Goal: Information Seeking & Learning: Learn about a topic

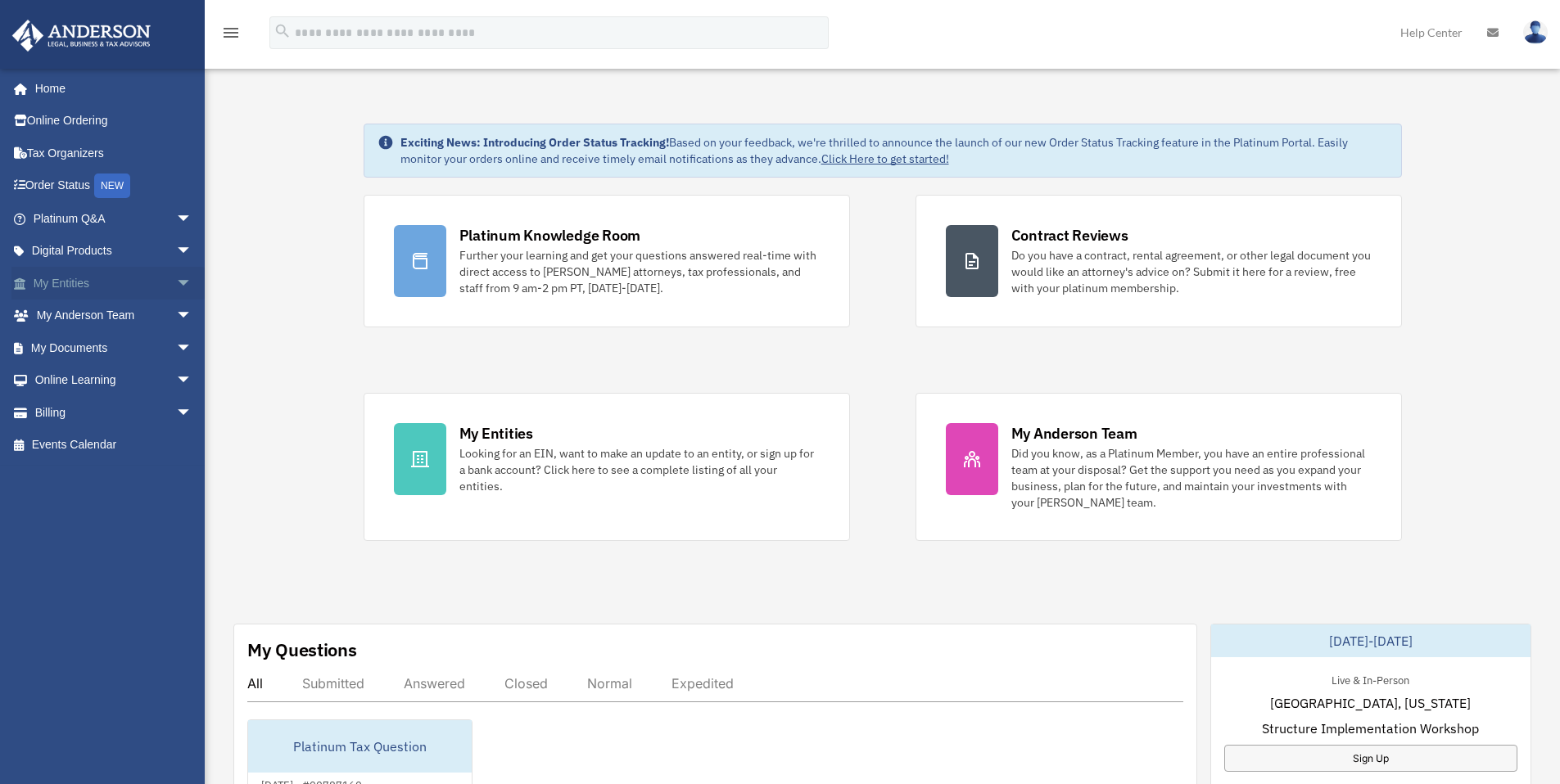
click at [176, 280] on span "arrow_drop_down" at bounding box center [192, 283] width 33 height 34
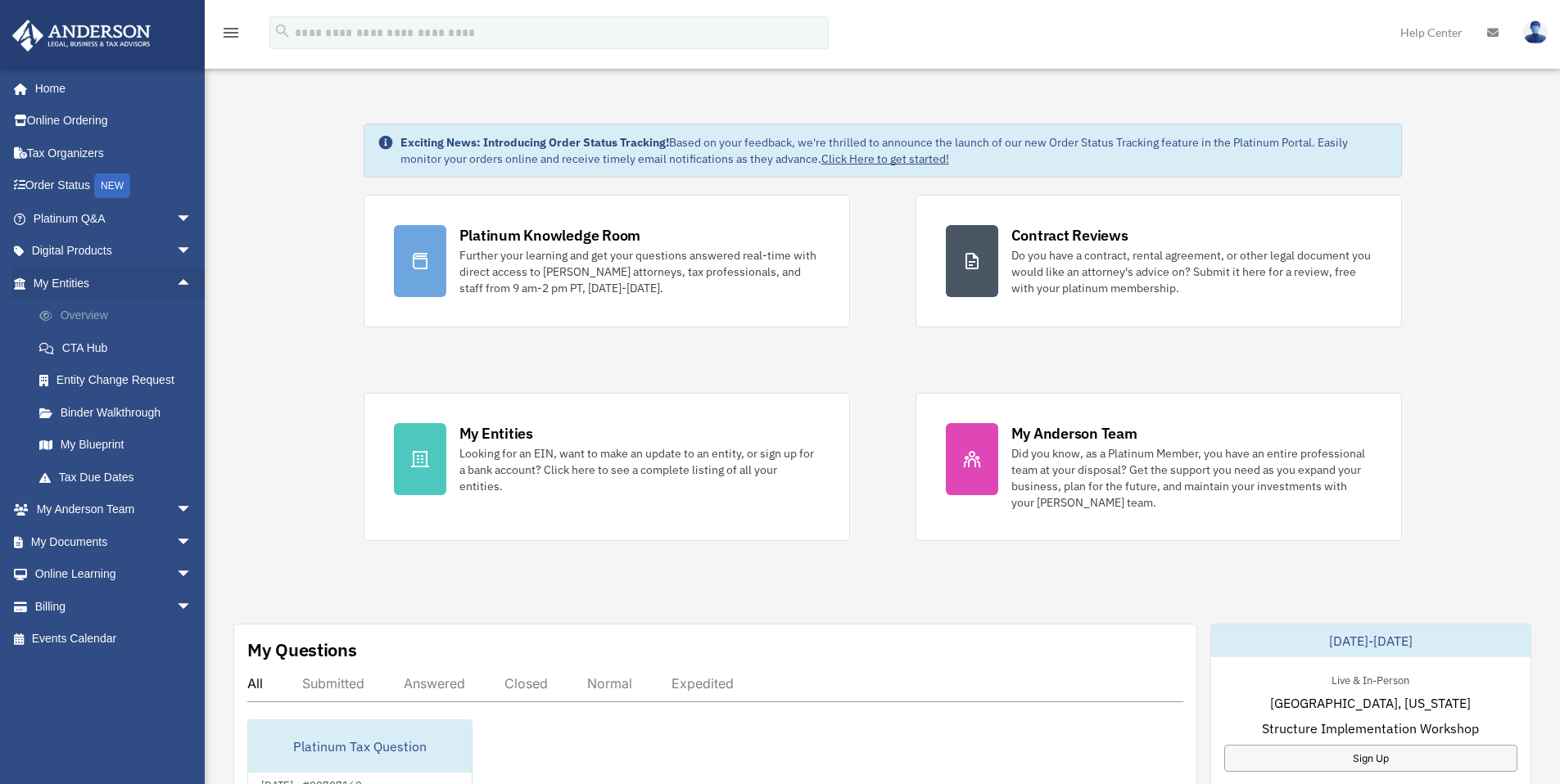
click at [120, 307] on link "Overview" at bounding box center [120, 316] width 194 height 33
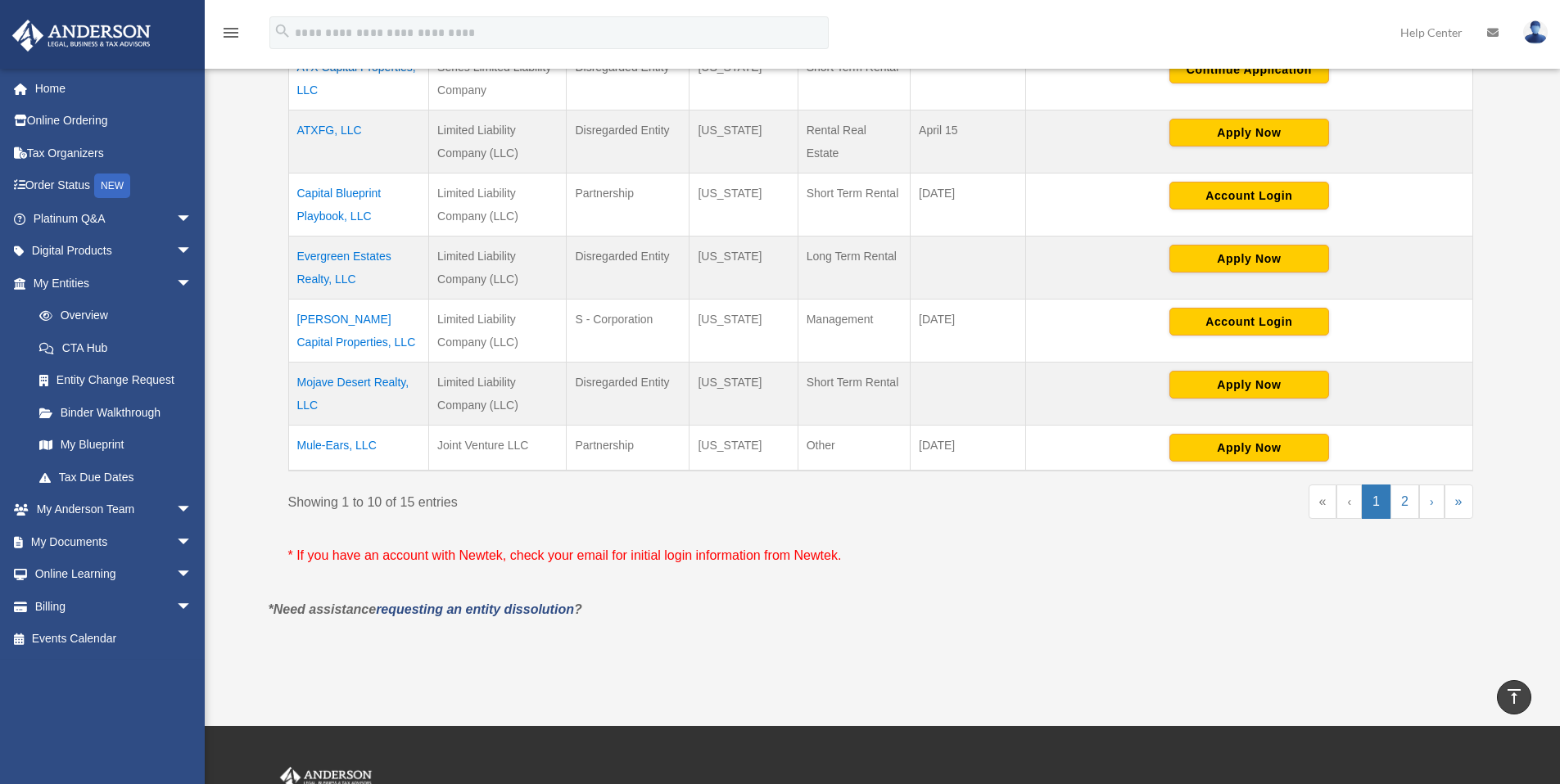
scroll to position [621, 0]
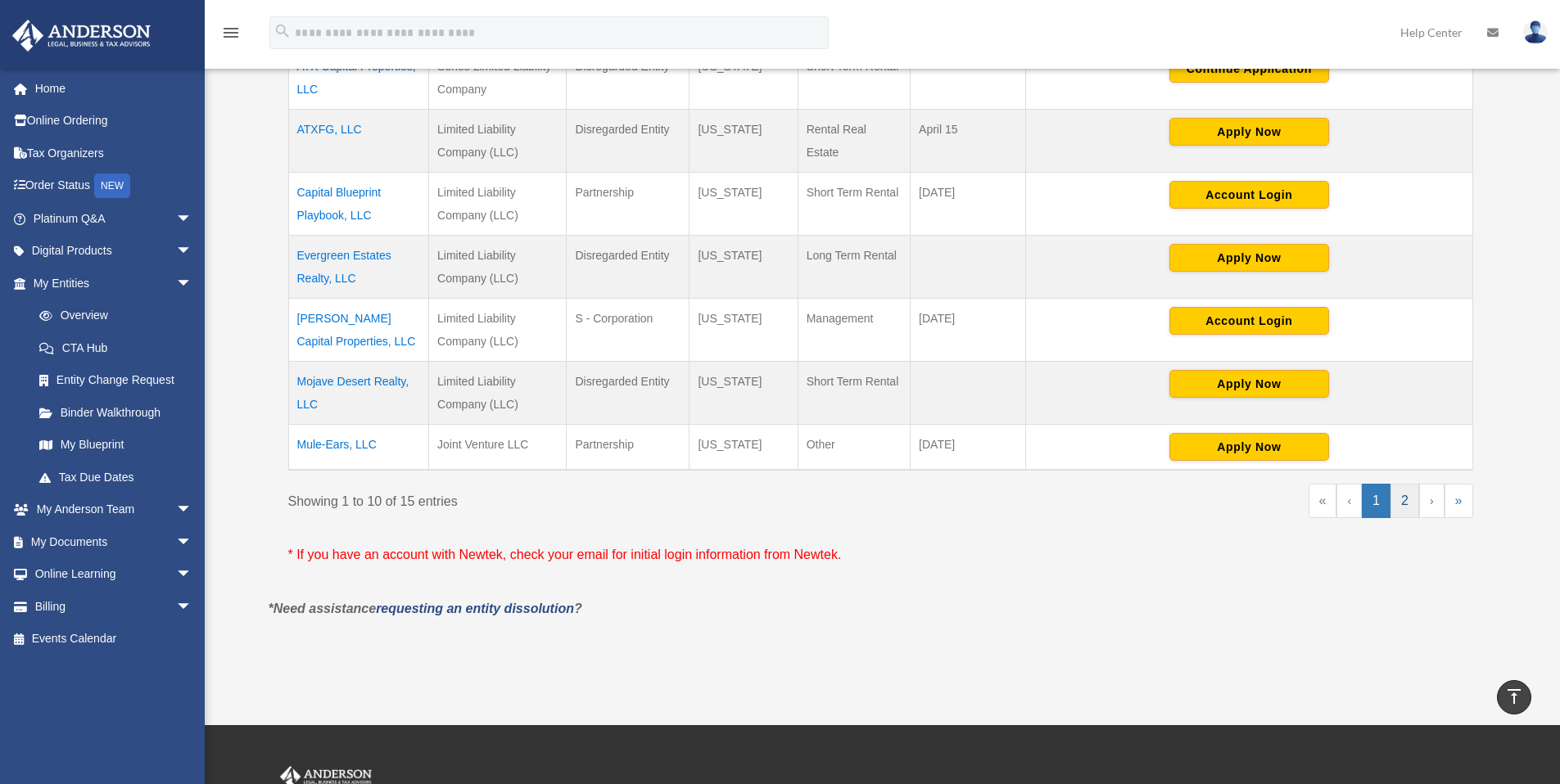
click at [1410, 514] on link "2" at bounding box center [1405, 502] width 29 height 35
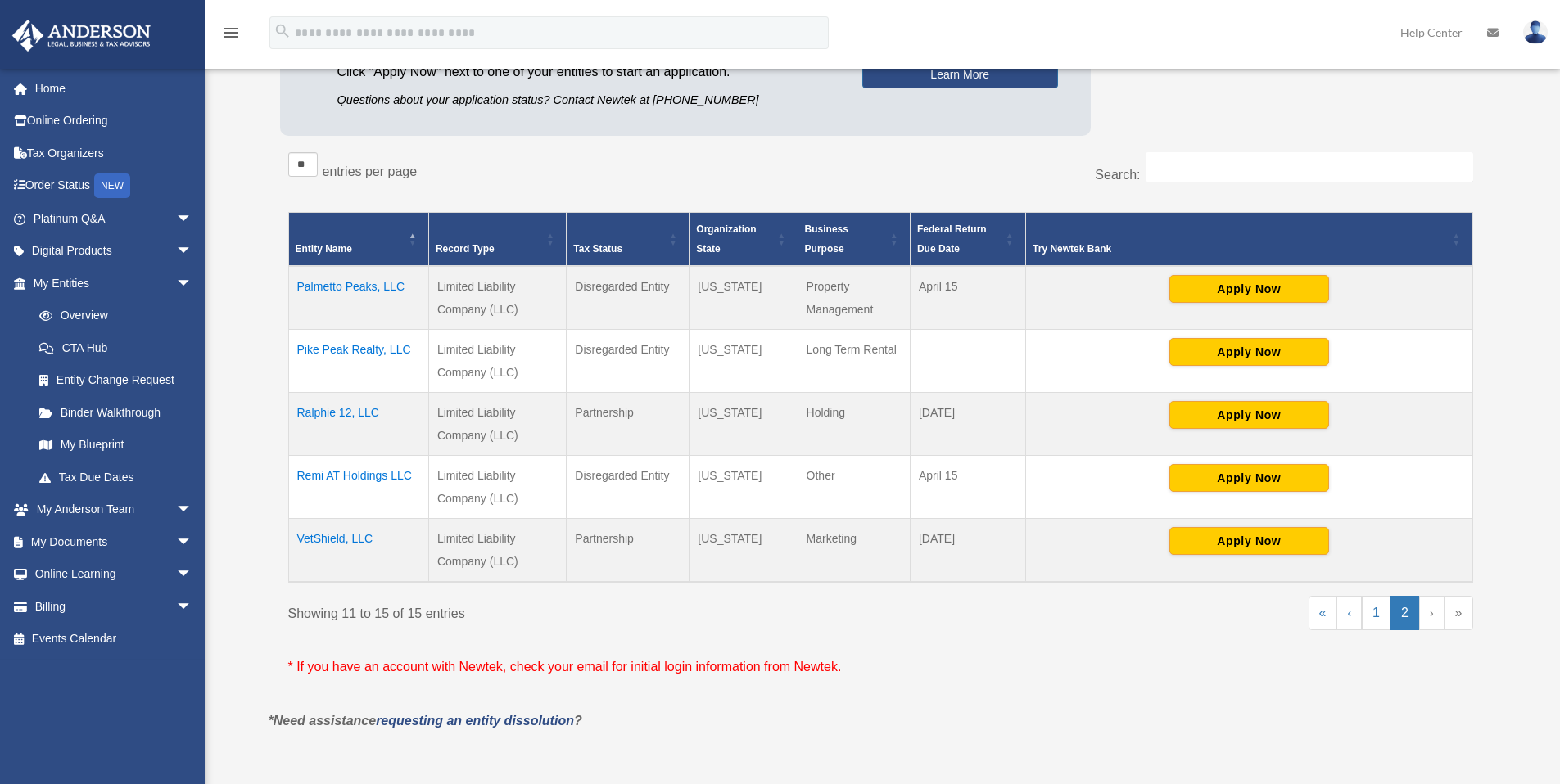
scroll to position [216, 0]
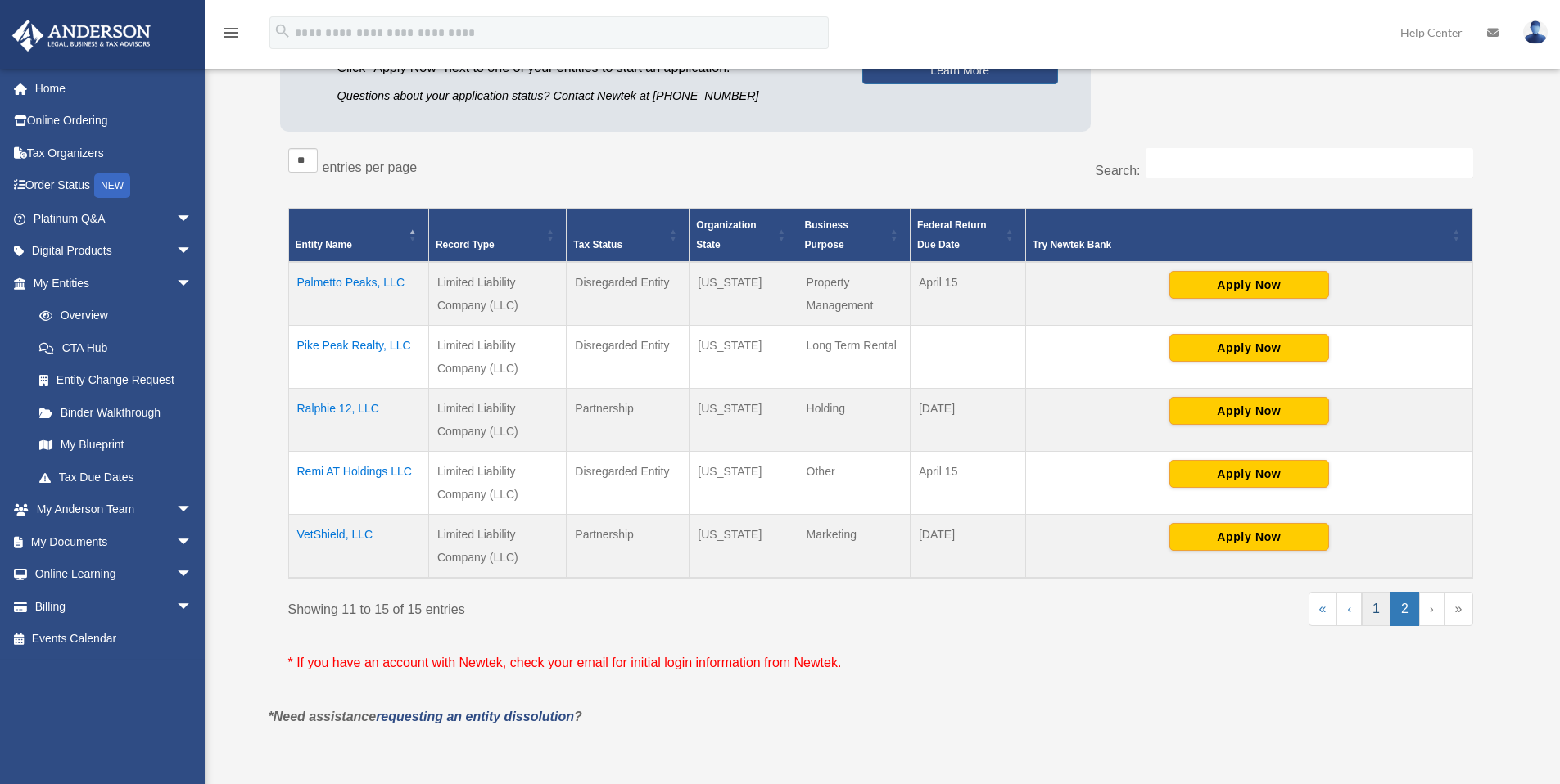
click at [1375, 608] on link "1" at bounding box center [1376, 609] width 29 height 35
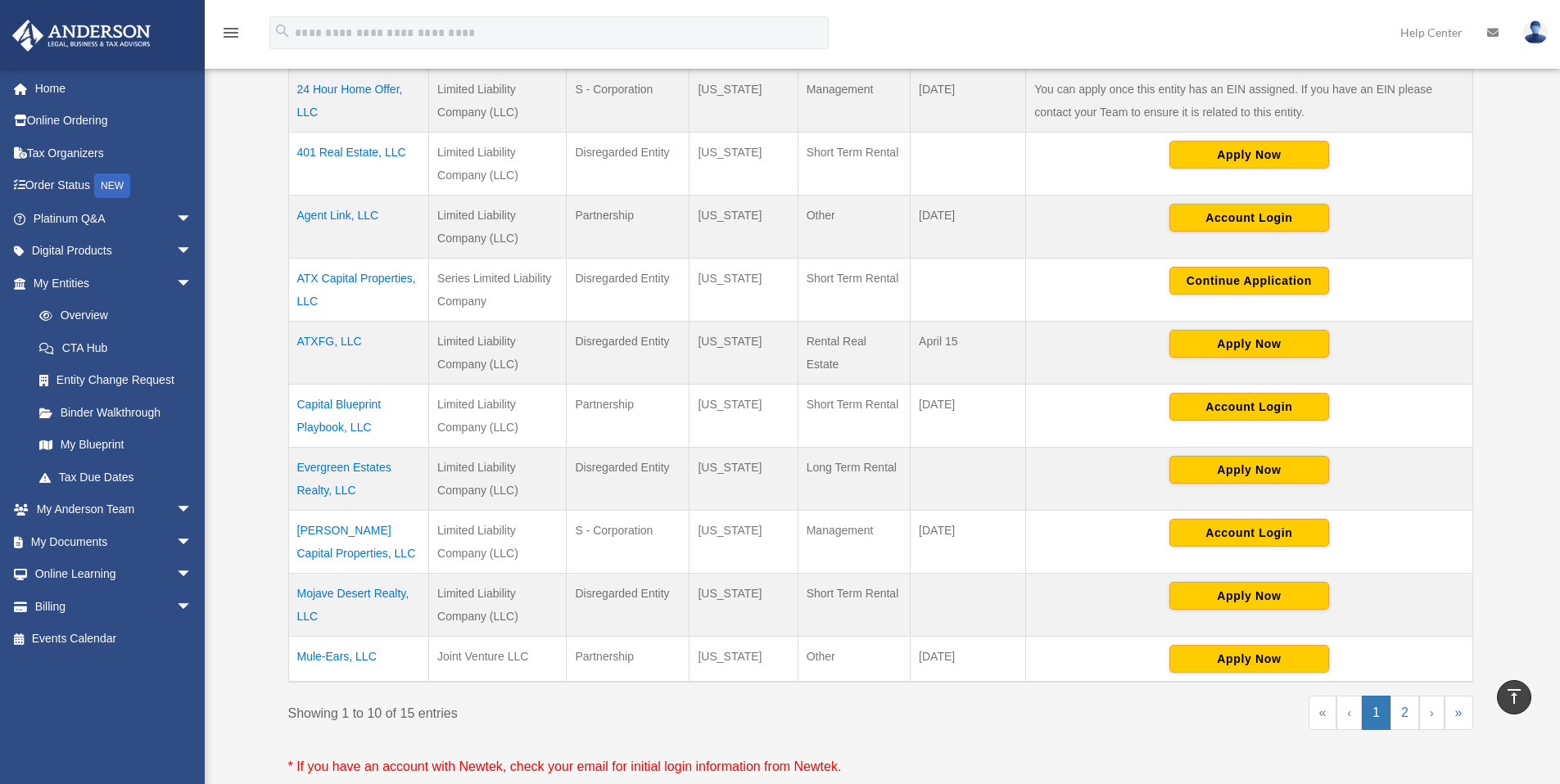
scroll to position [430, 0]
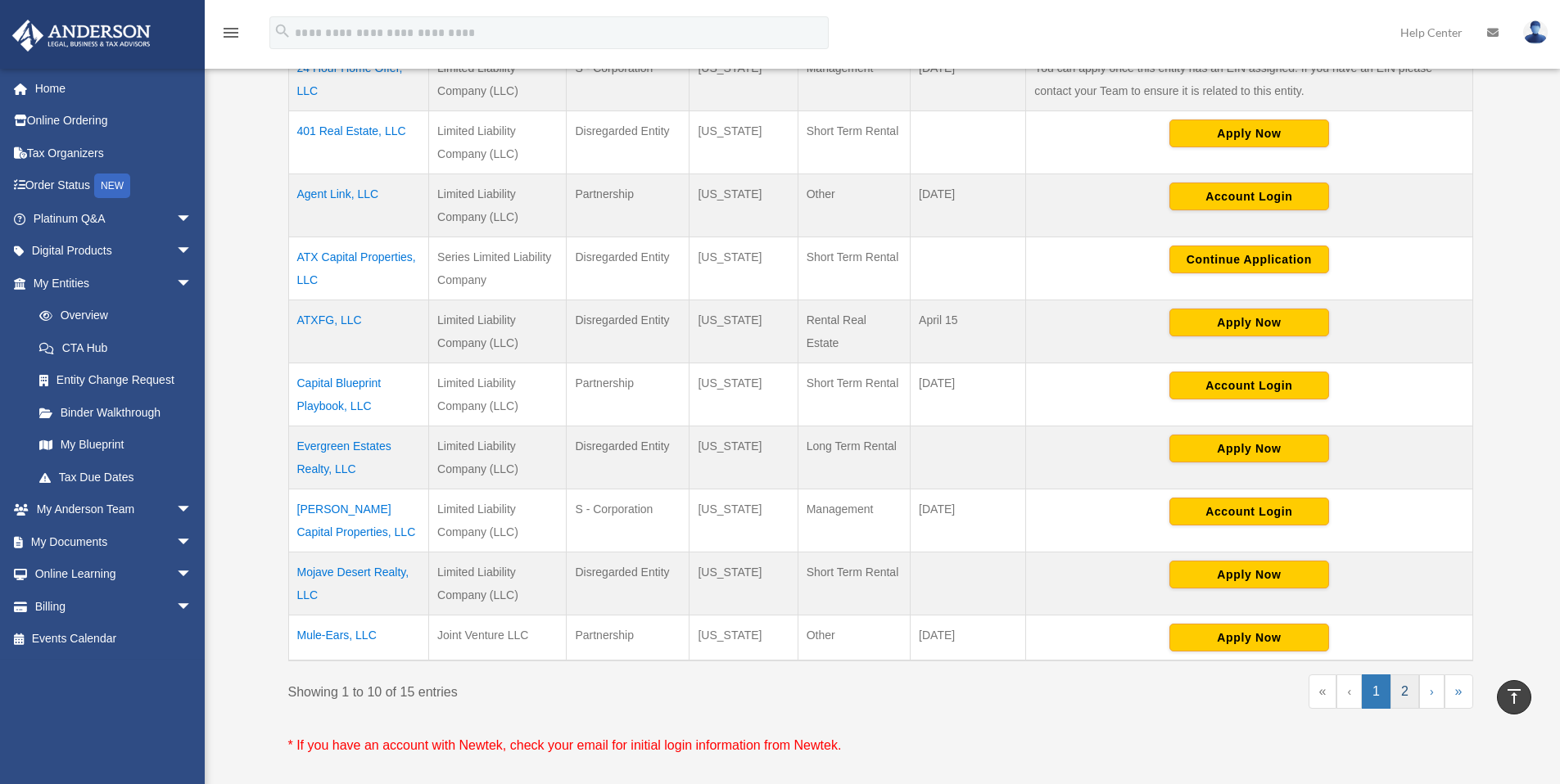
click at [1409, 687] on link "2" at bounding box center [1405, 692] width 29 height 35
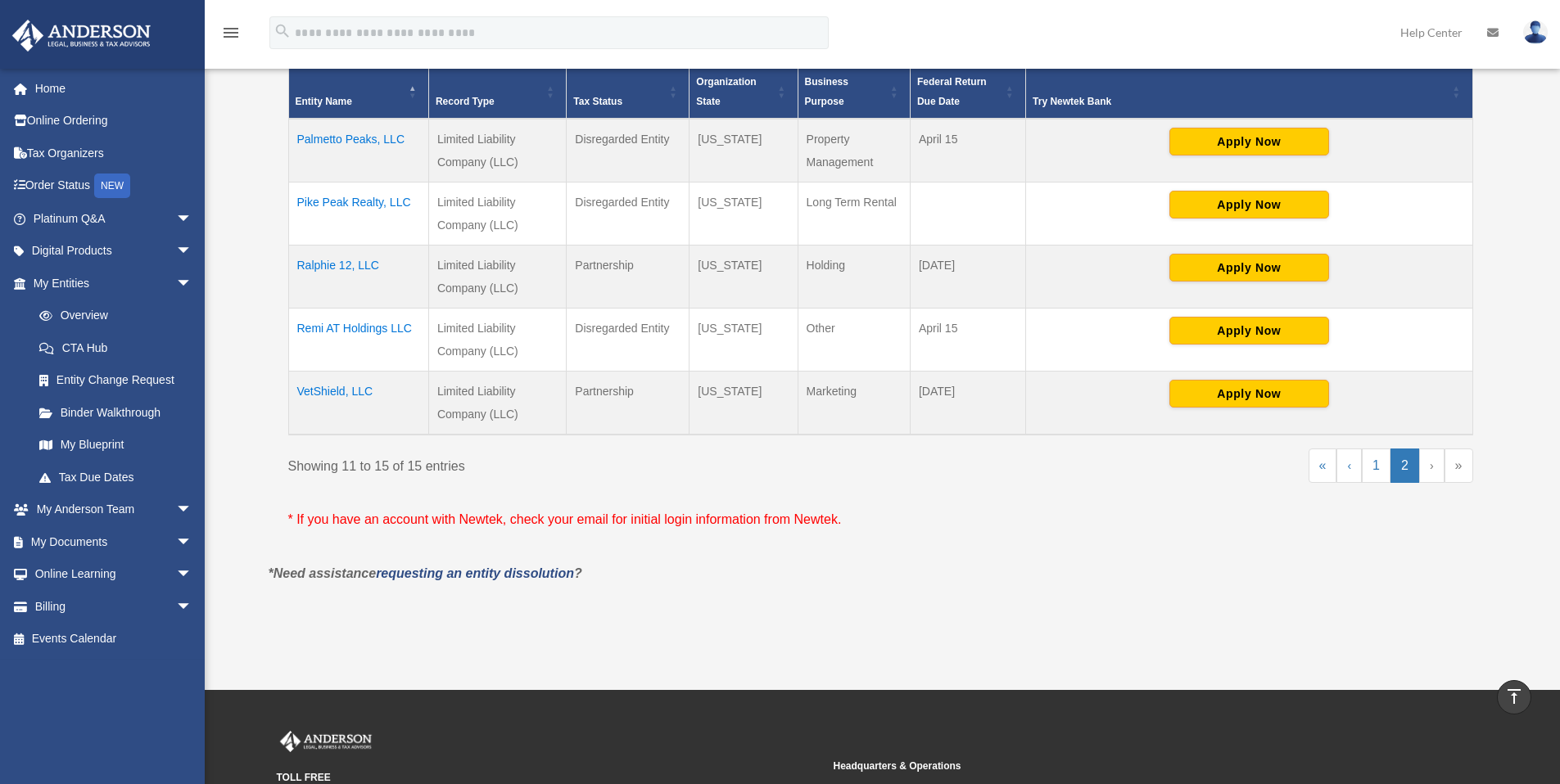
scroll to position [218, 0]
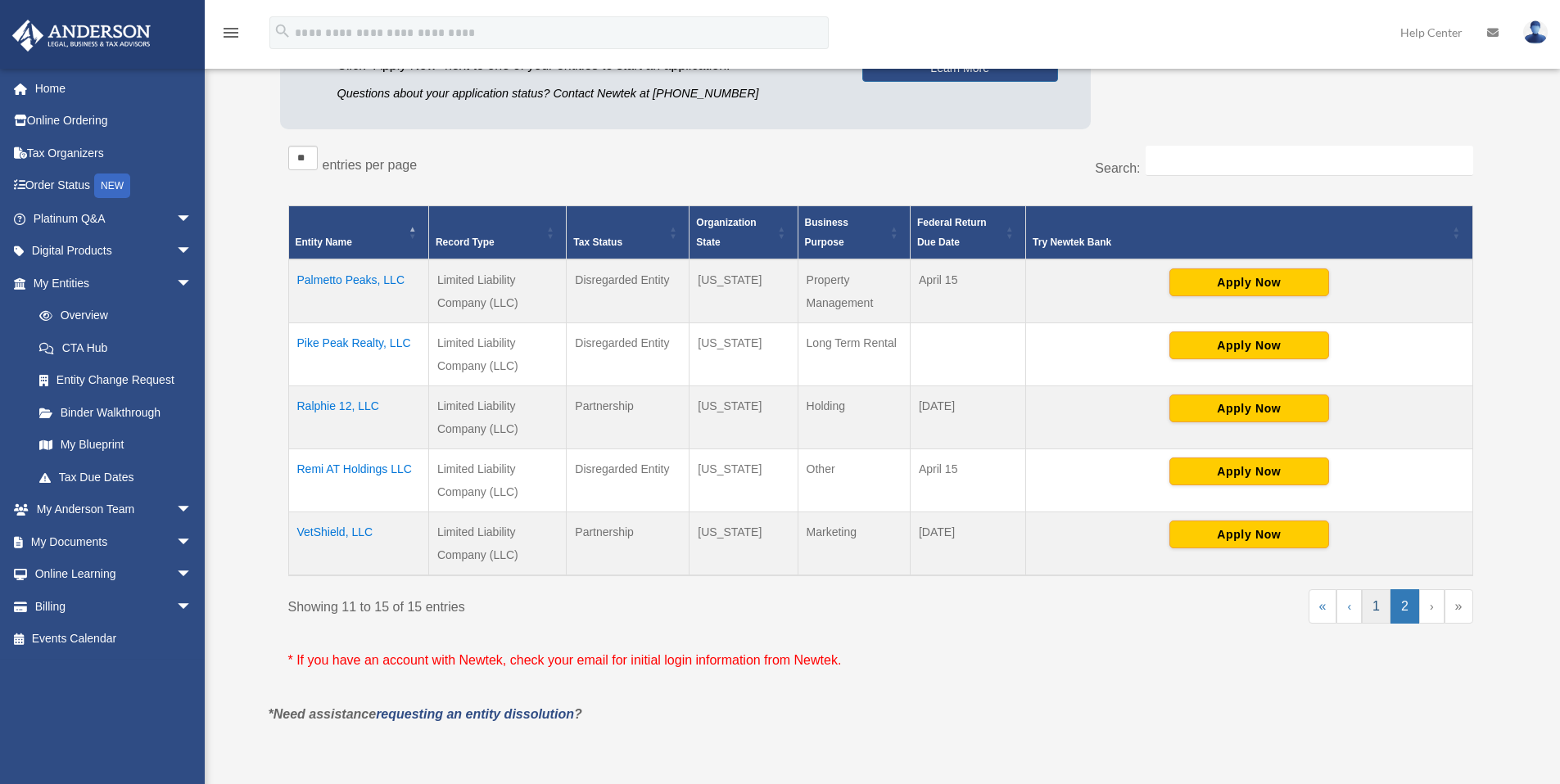
click at [1378, 608] on link "1" at bounding box center [1376, 607] width 29 height 35
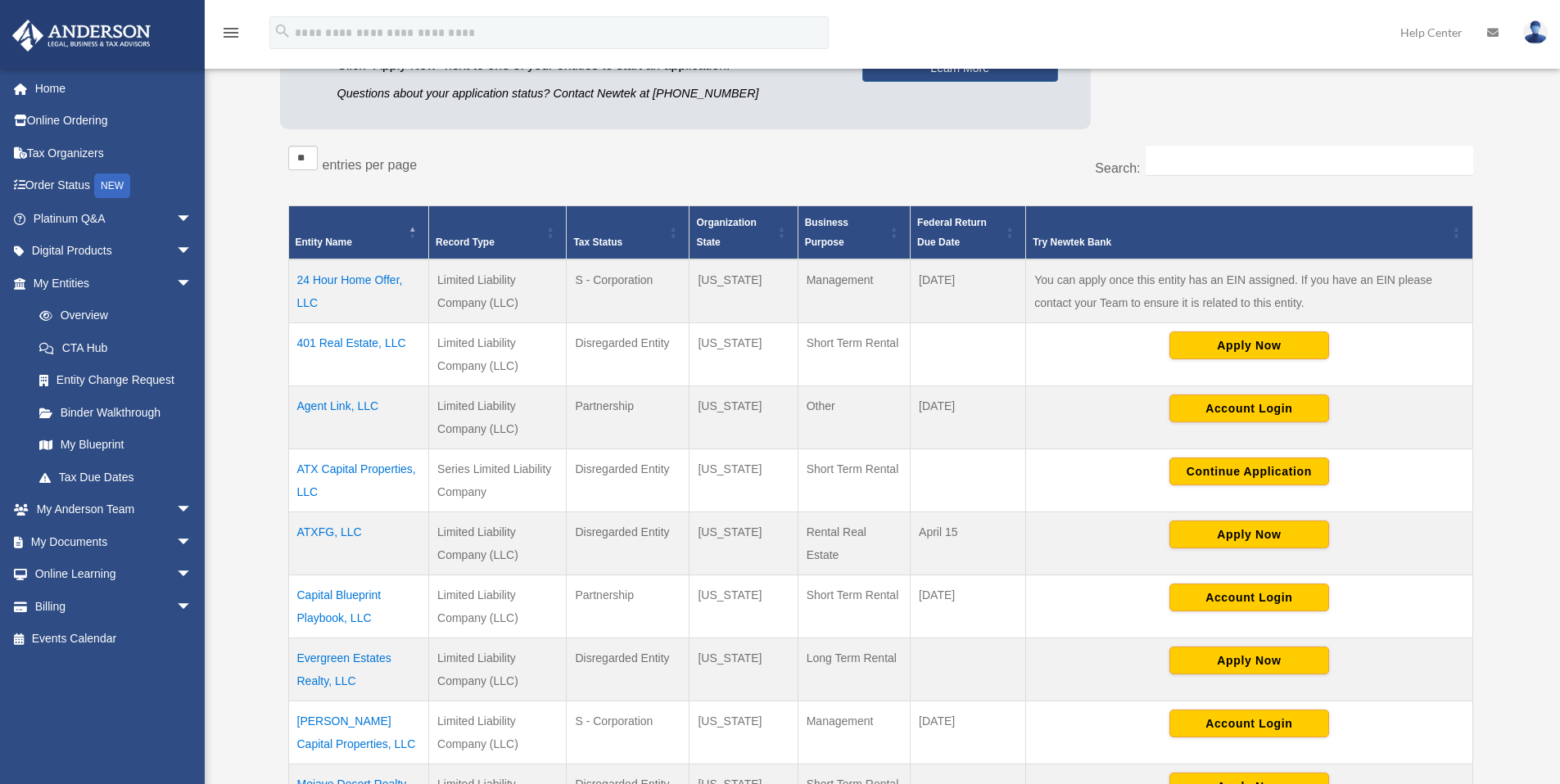
scroll to position [730, 0]
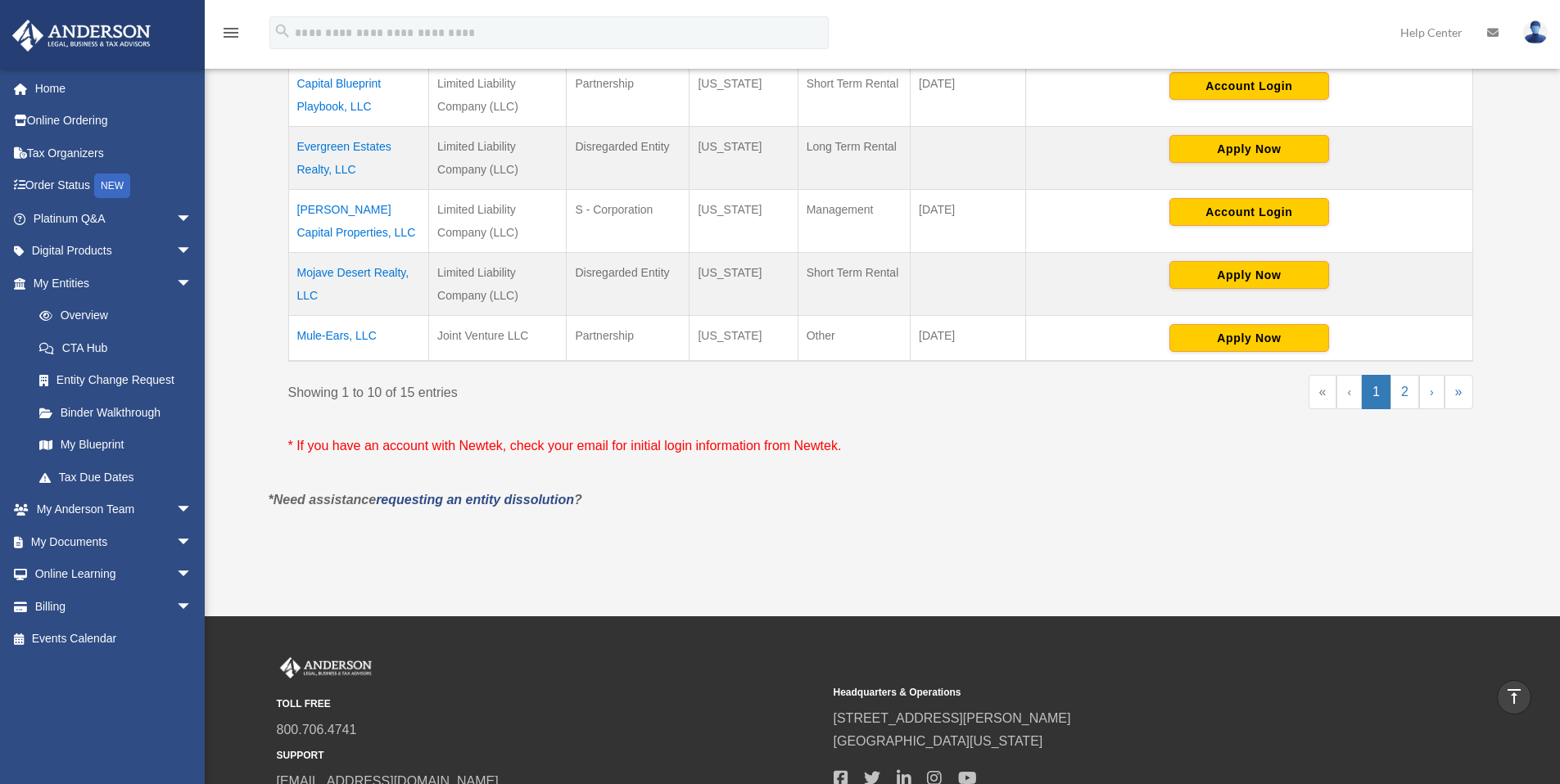
click at [353, 218] on td "Lonestar Capital Properties, LLC" at bounding box center [359, 220] width 141 height 63
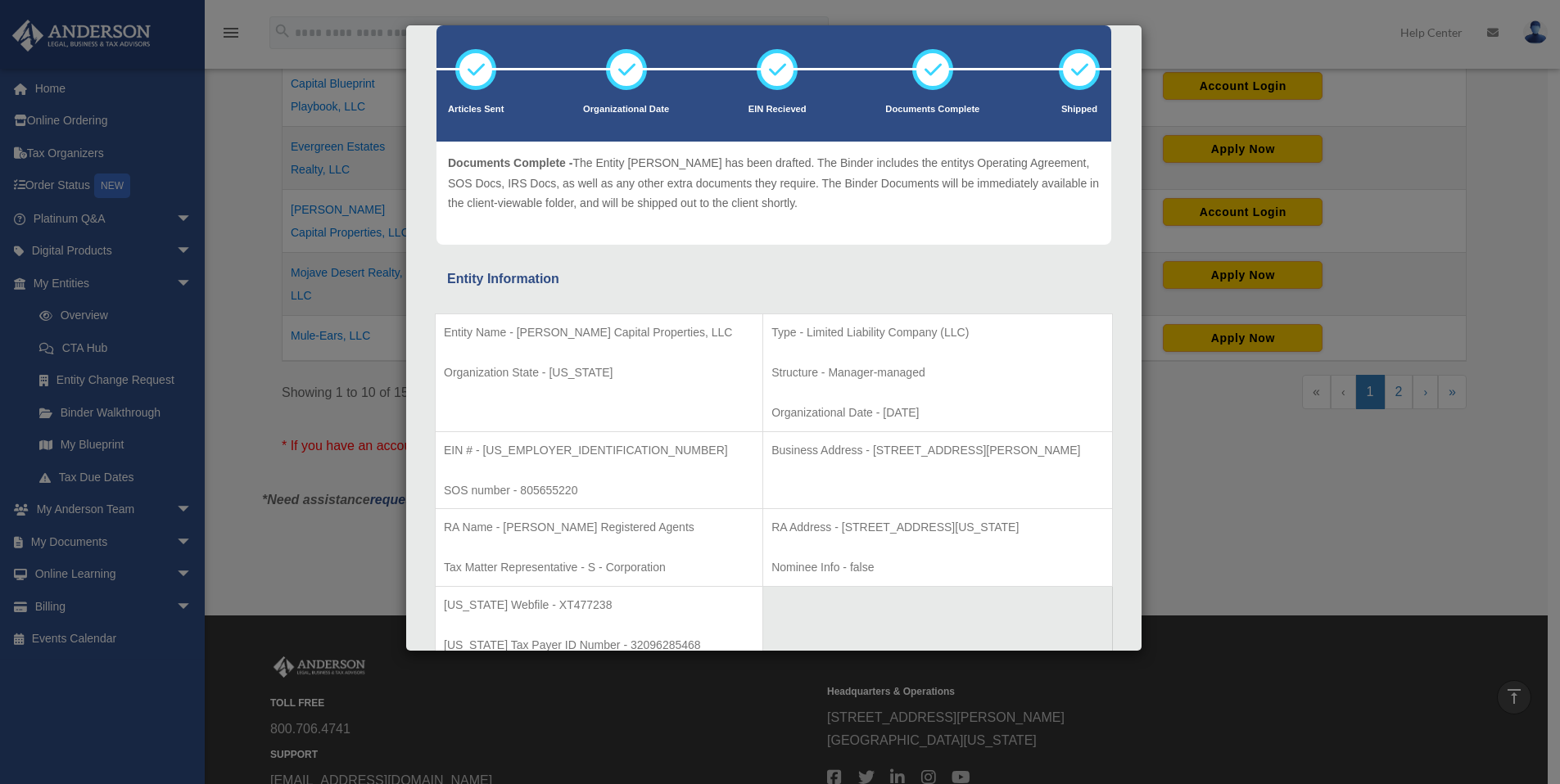
scroll to position [0, 0]
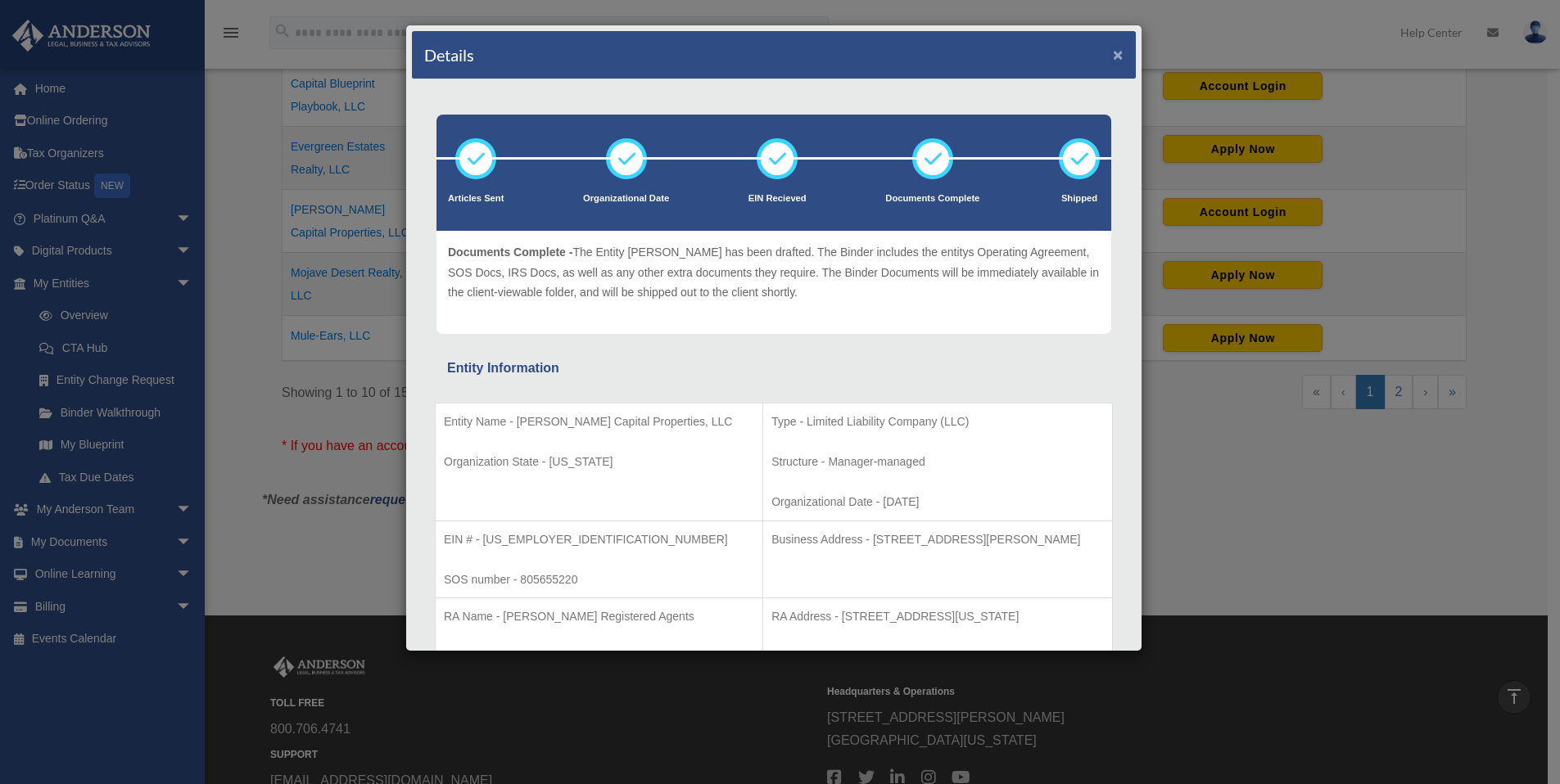
click at [1113, 52] on button "×" at bounding box center [1118, 54] width 11 height 17
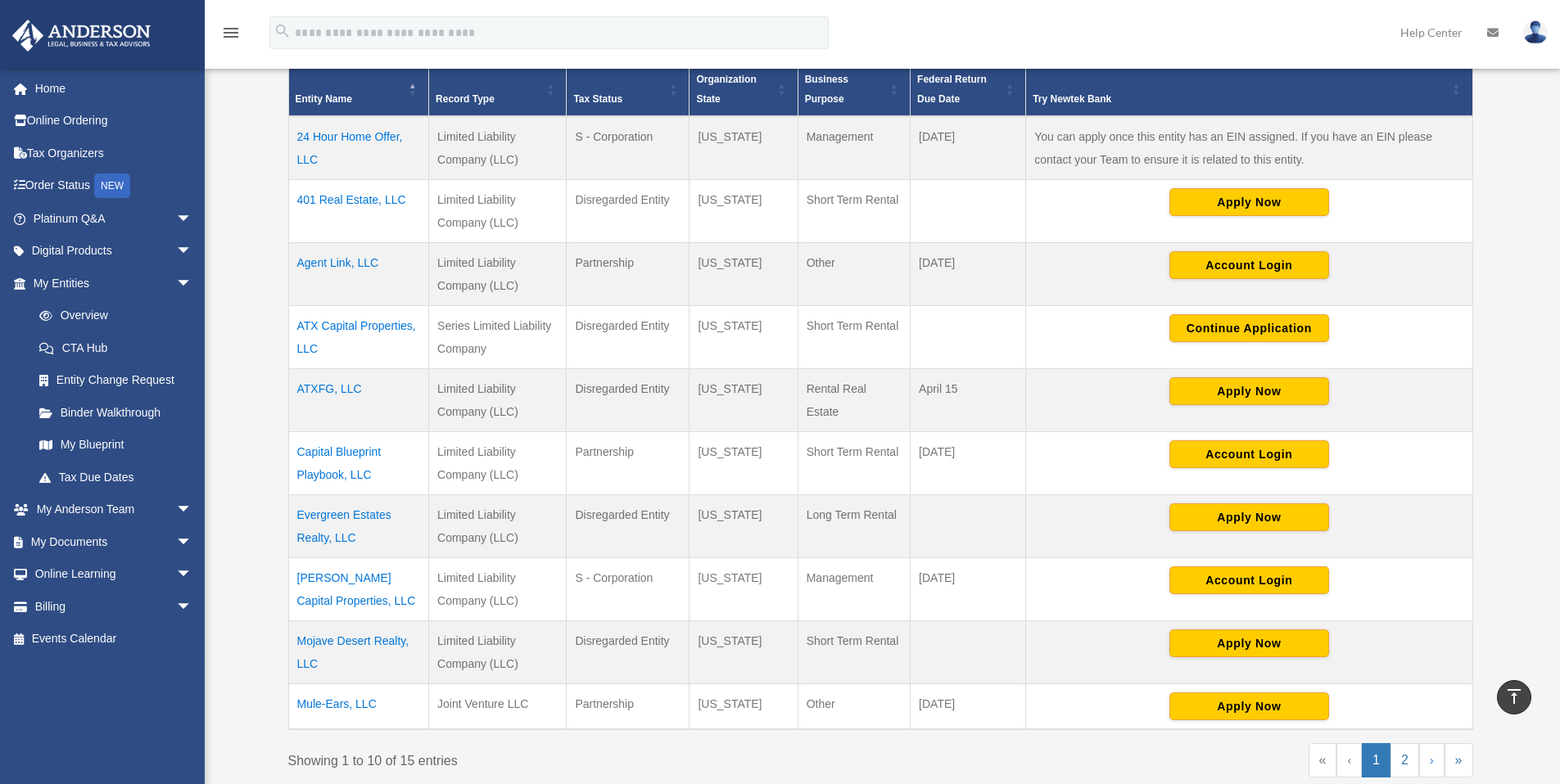
scroll to position [364, 0]
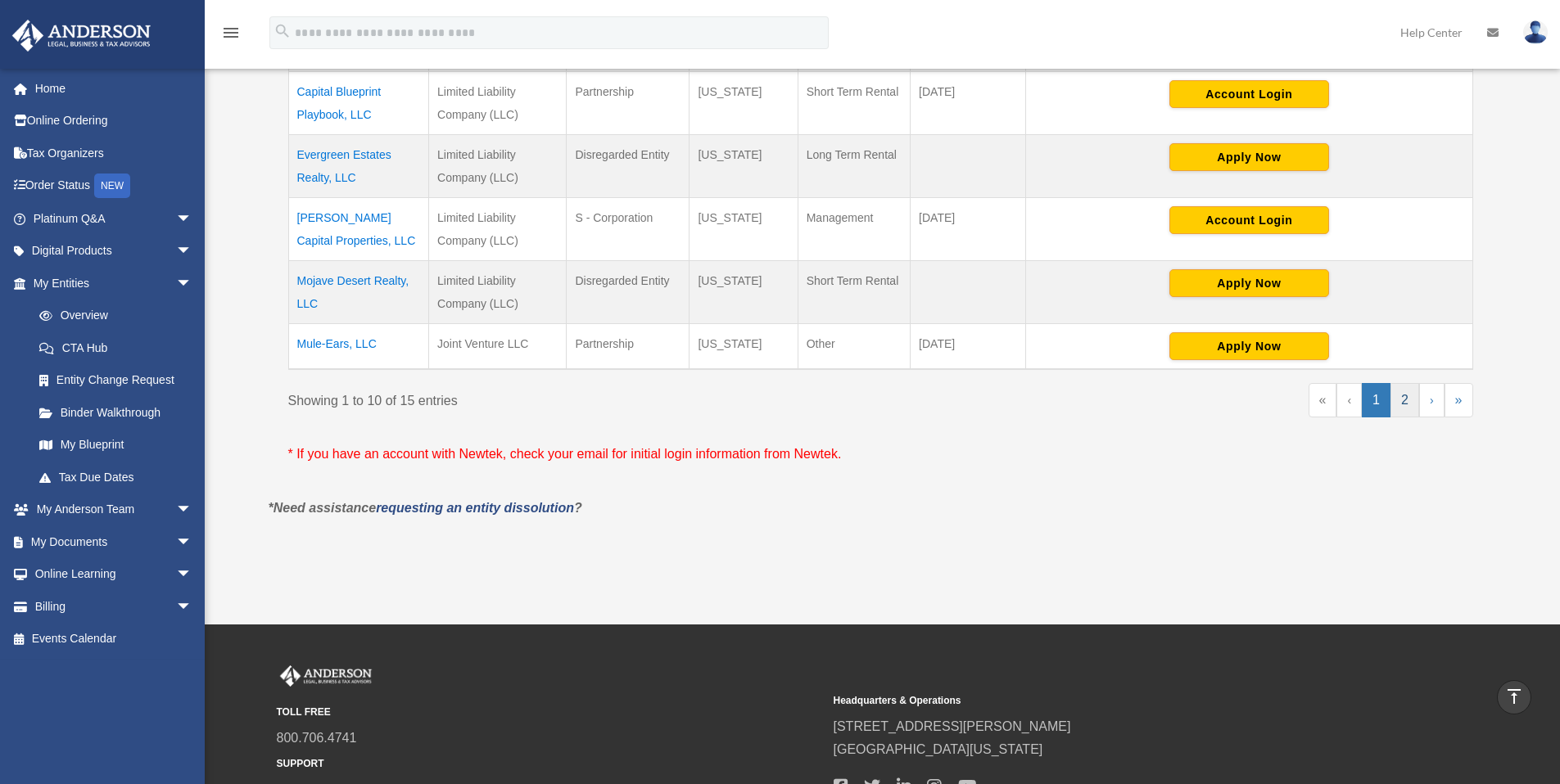
click at [1411, 408] on link "2" at bounding box center [1405, 400] width 29 height 35
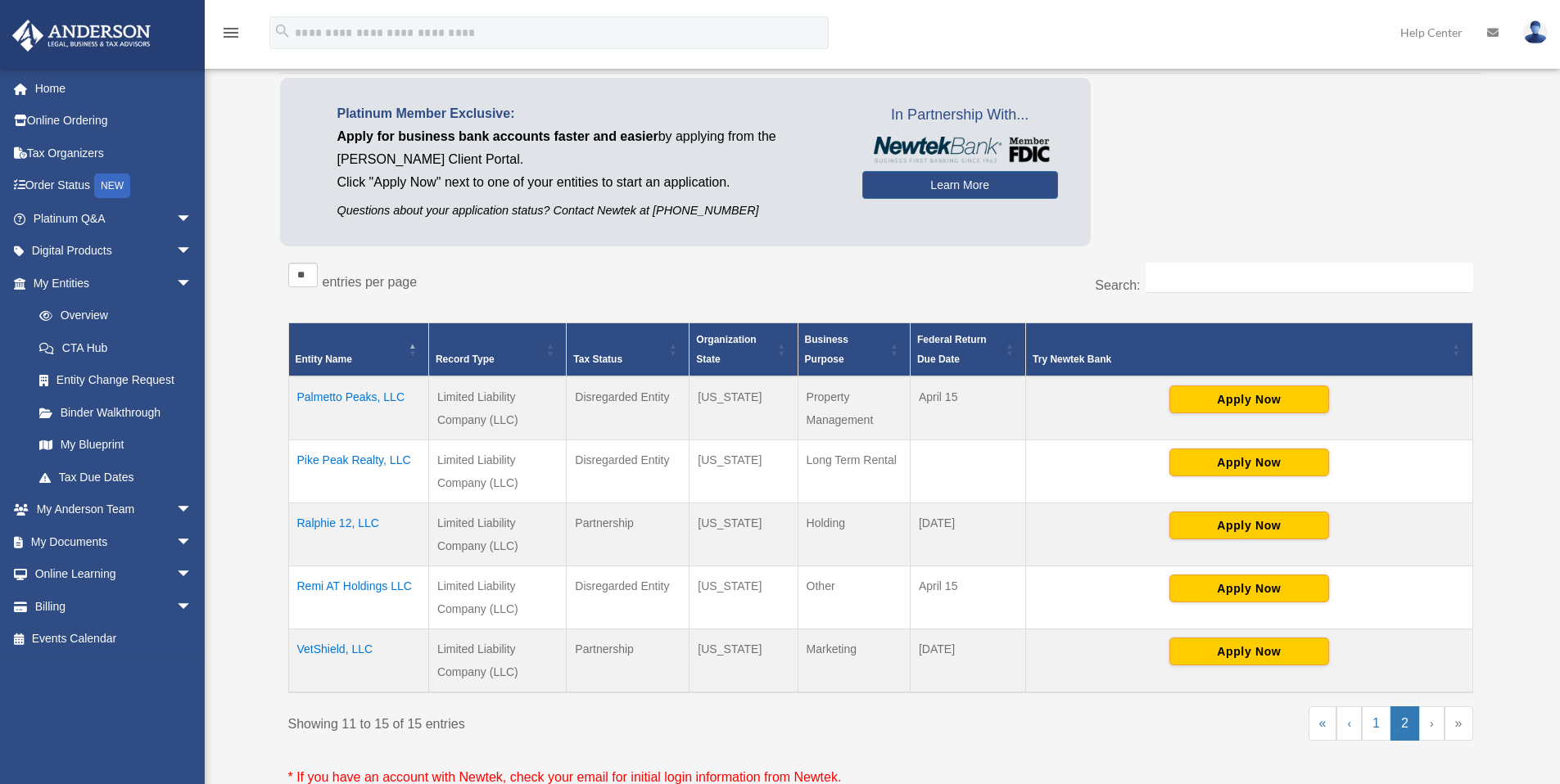
scroll to position [102, 0]
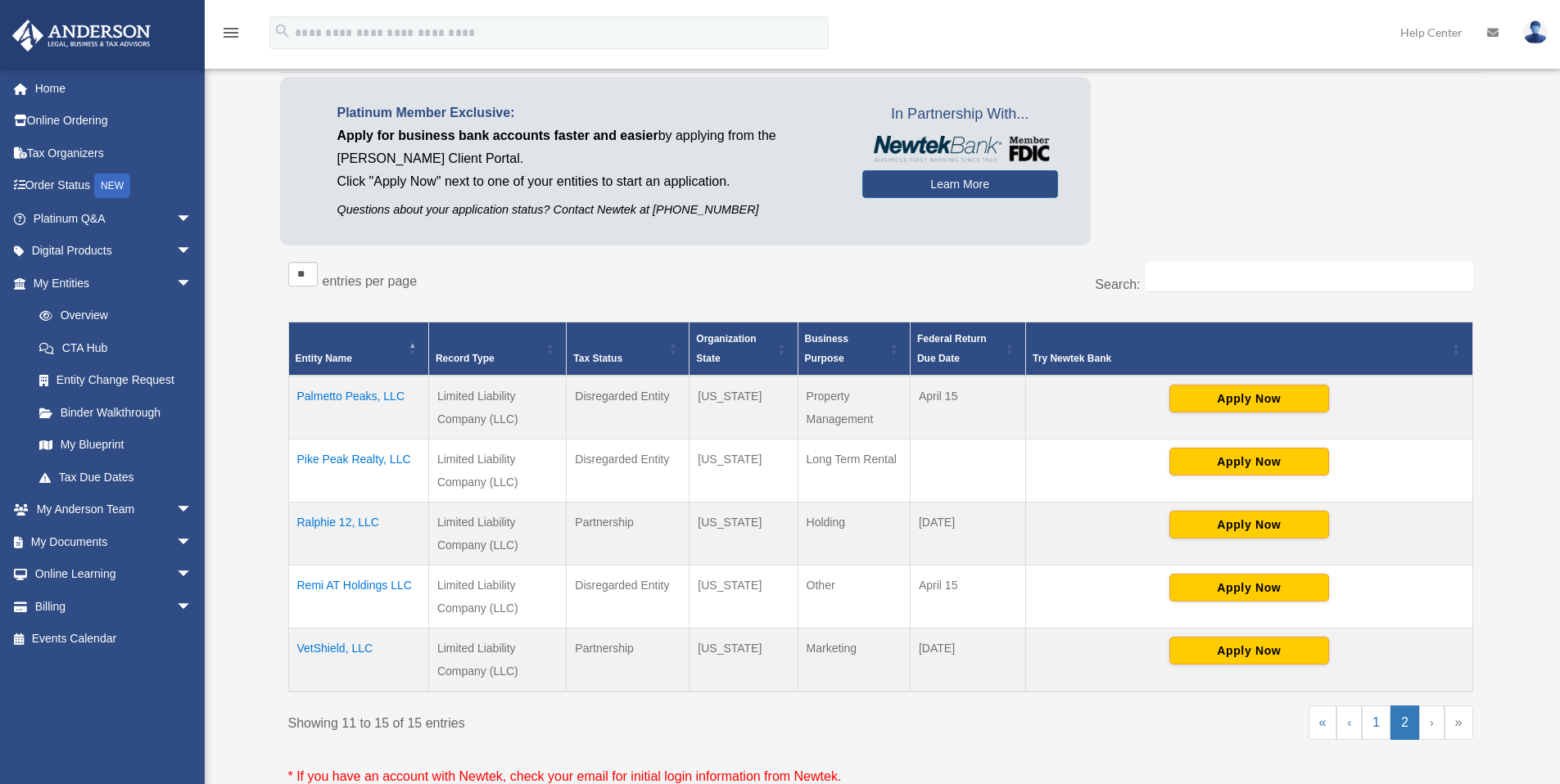
click at [361, 589] on td "Remi AT Holdings LLC" at bounding box center [358, 596] width 140 height 63
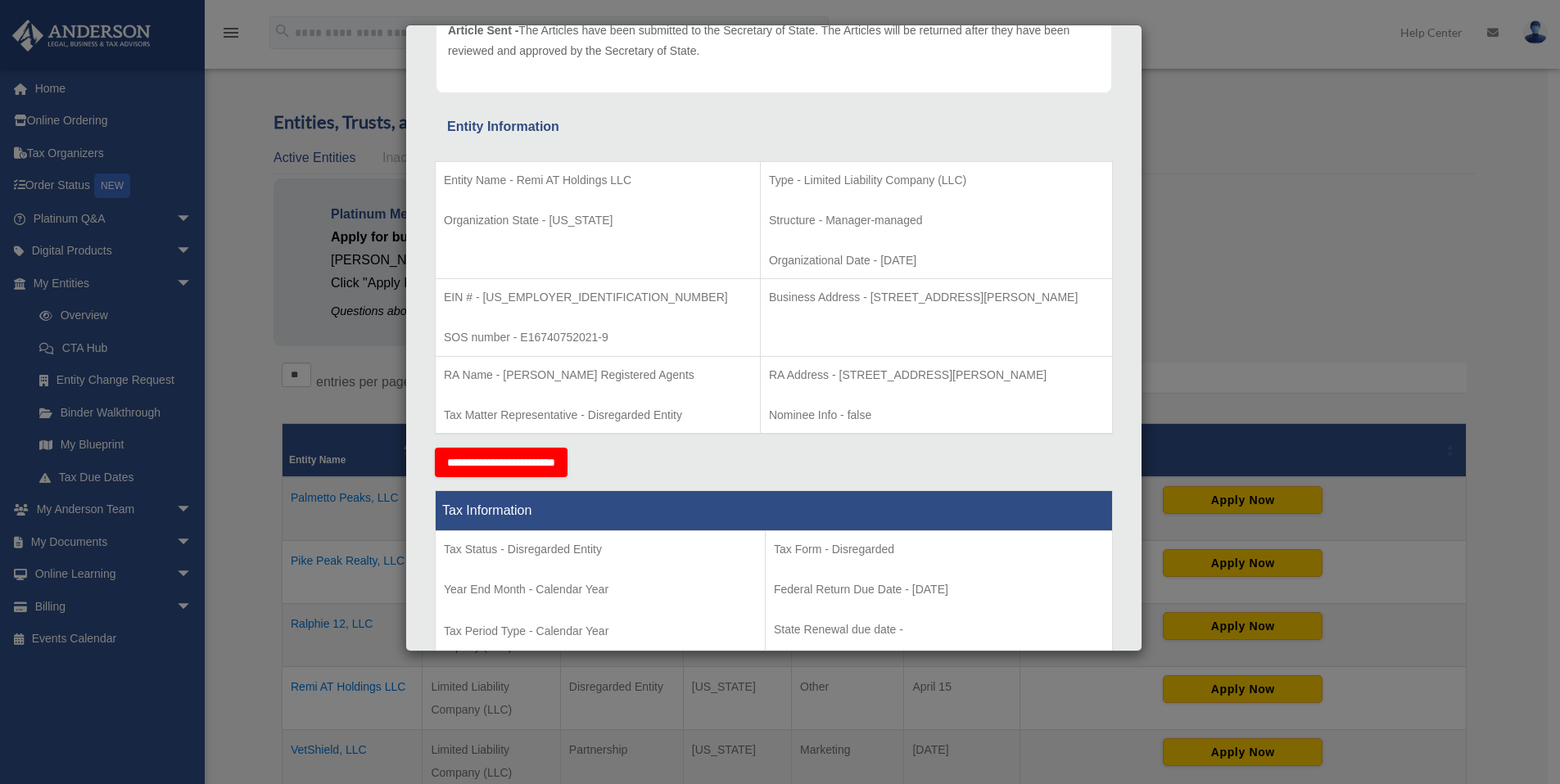
scroll to position [0, 0]
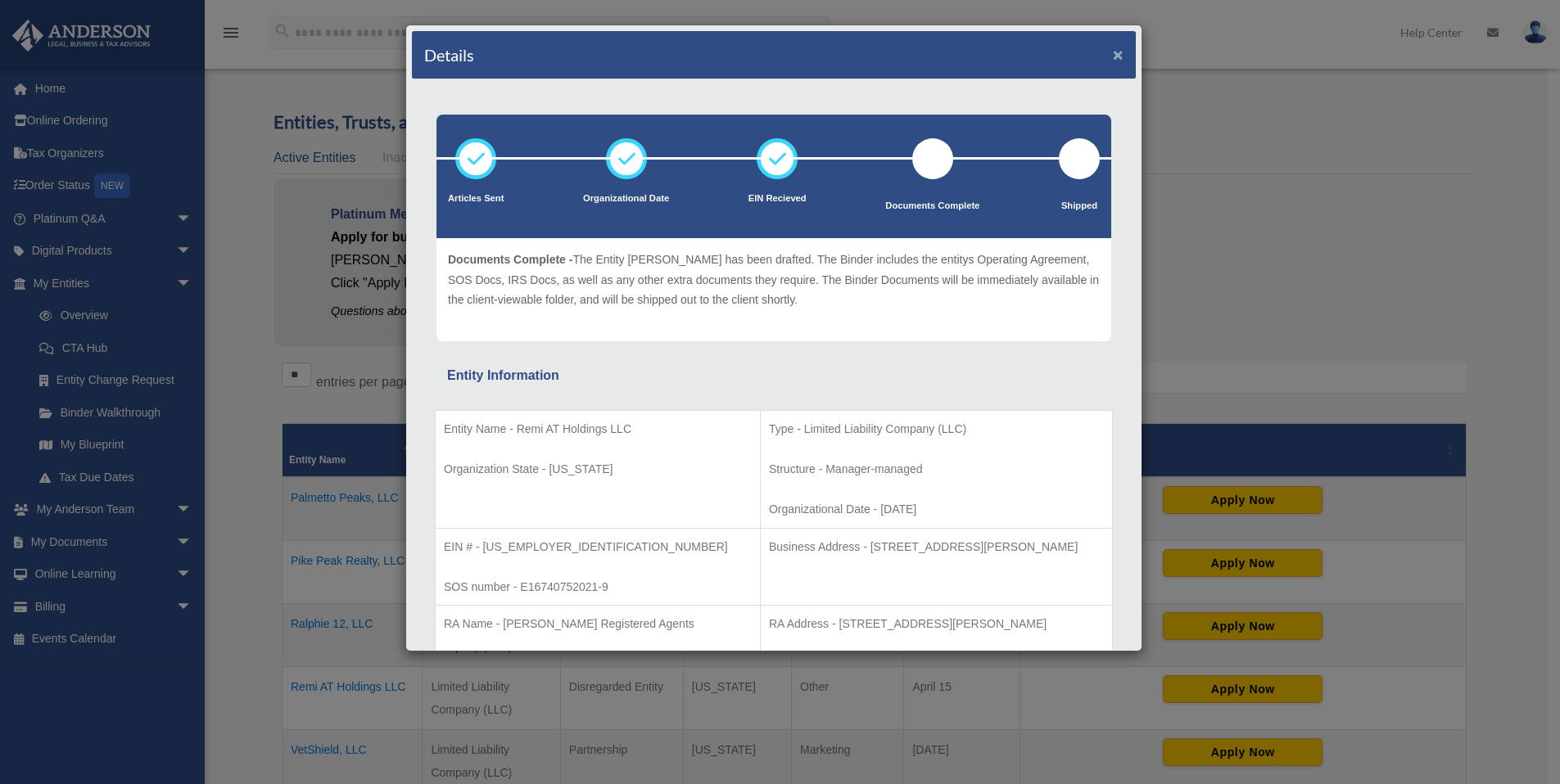
click at [1113, 52] on button "×" at bounding box center [1118, 54] width 11 height 17
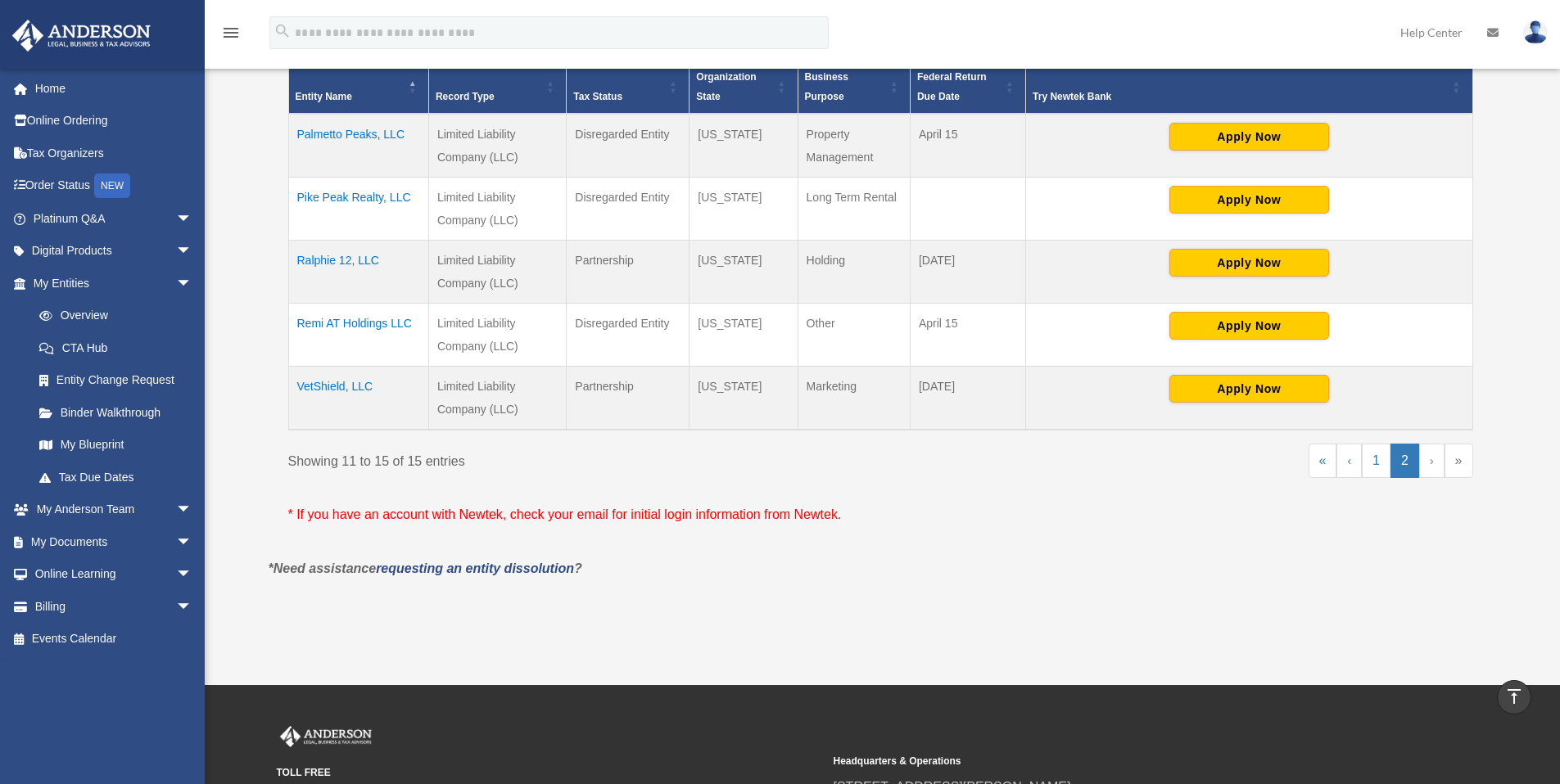
scroll to position [348, 0]
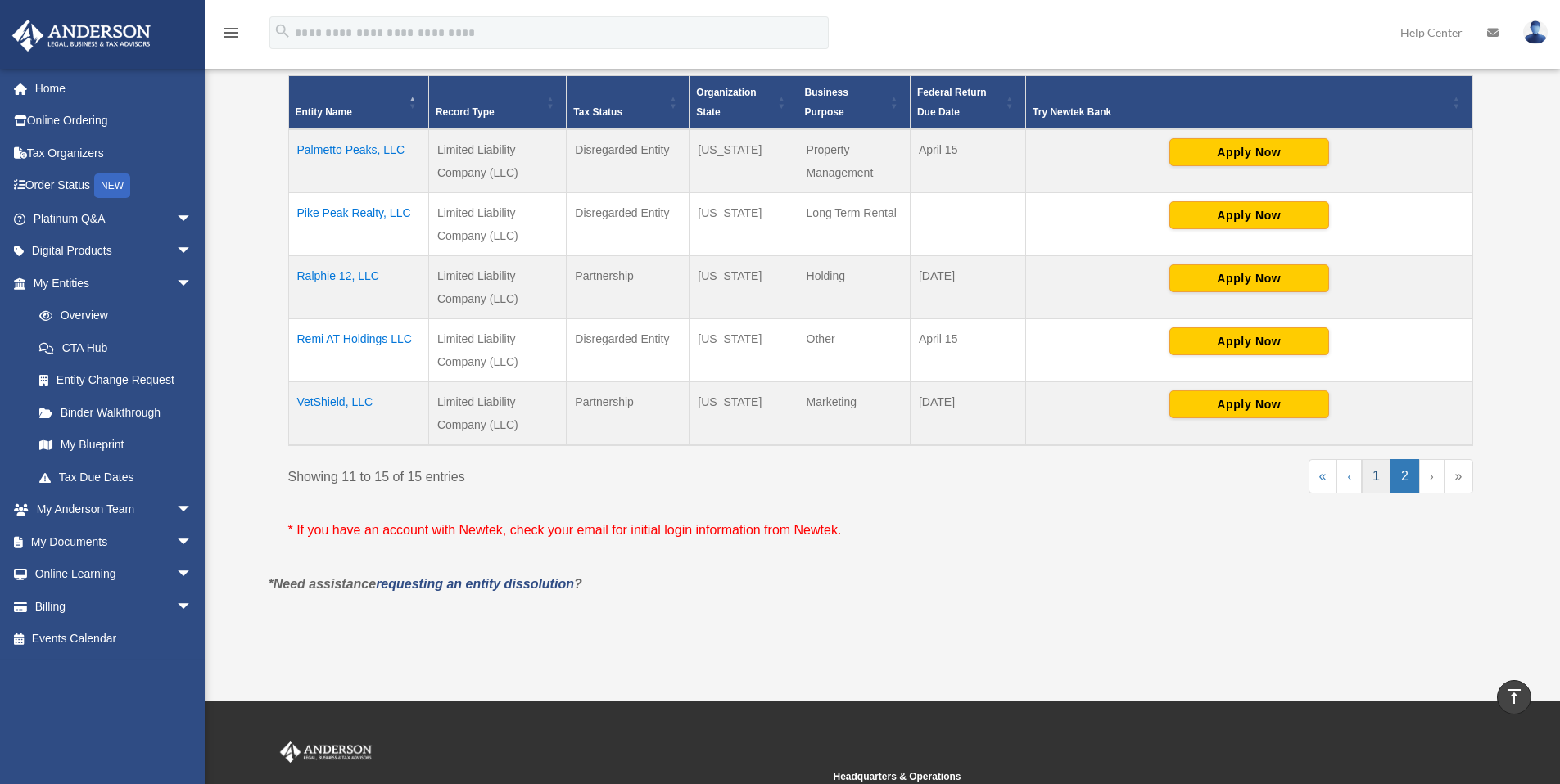
click at [1373, 474] on link "1" at bounding box center [1376, 477] width 29 height 35
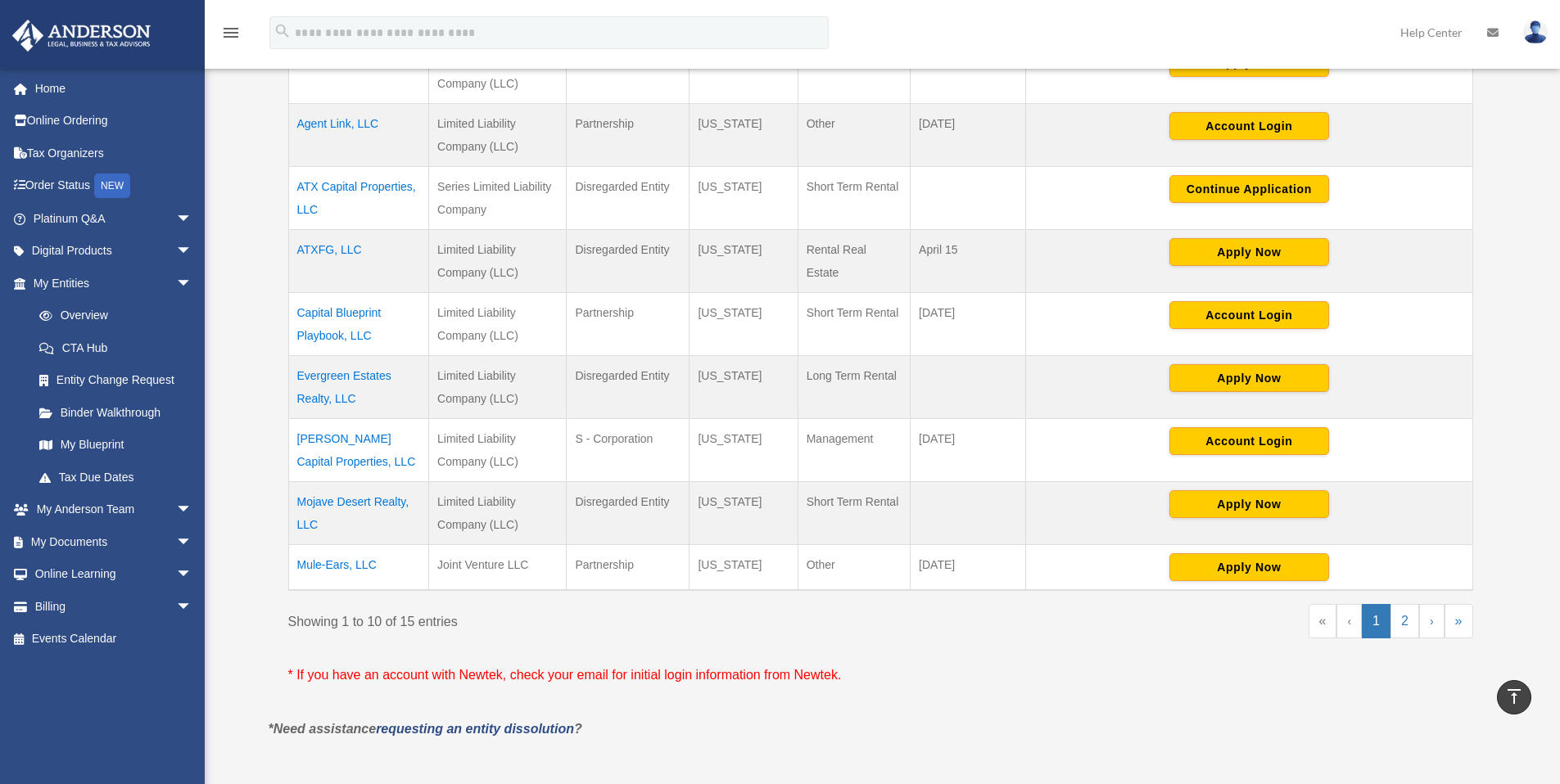
scroll to position [506, 0]
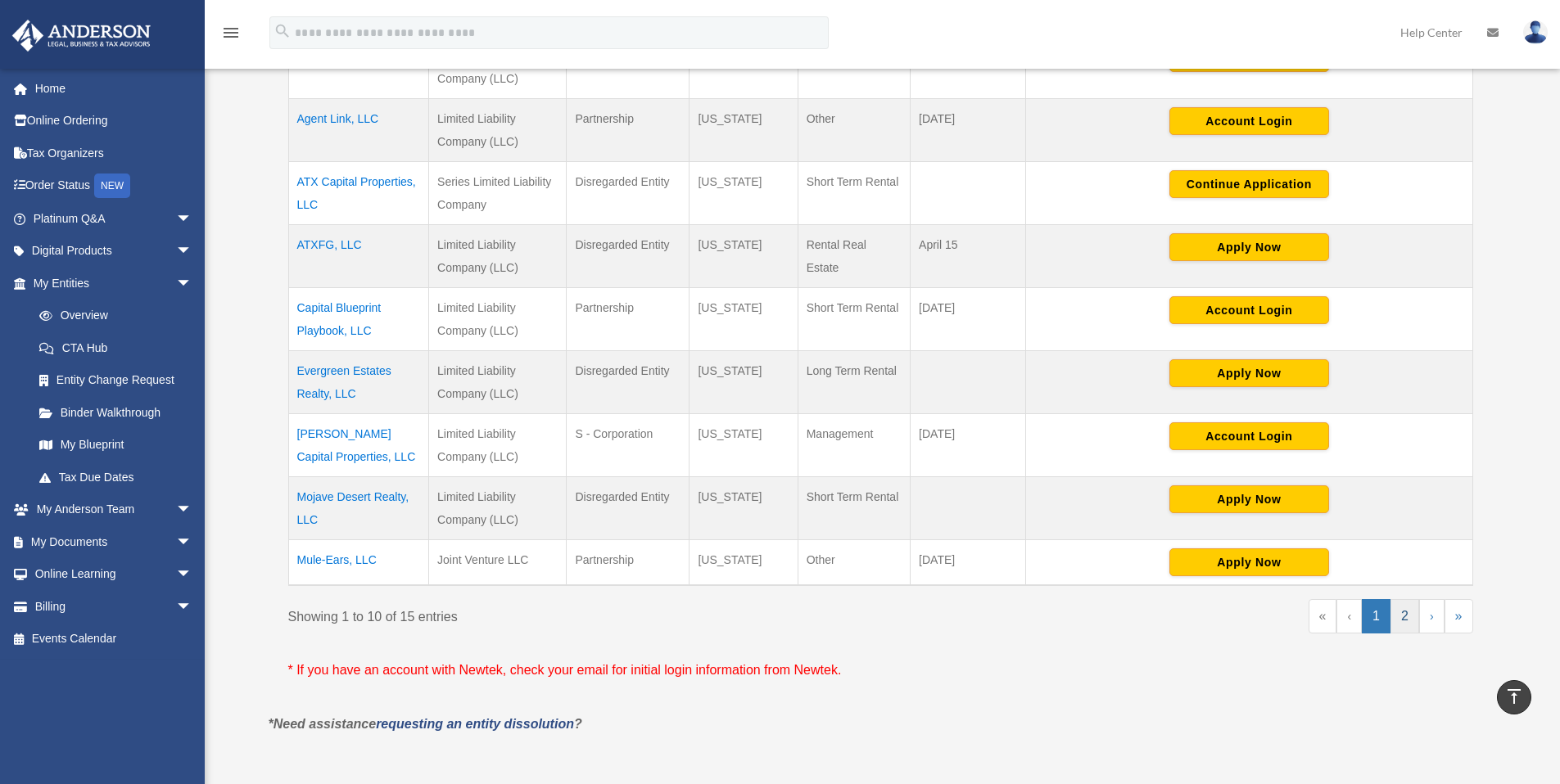
click at [1400, 619] on link "2" at bounding box center [1405, 617] width 29 height 35
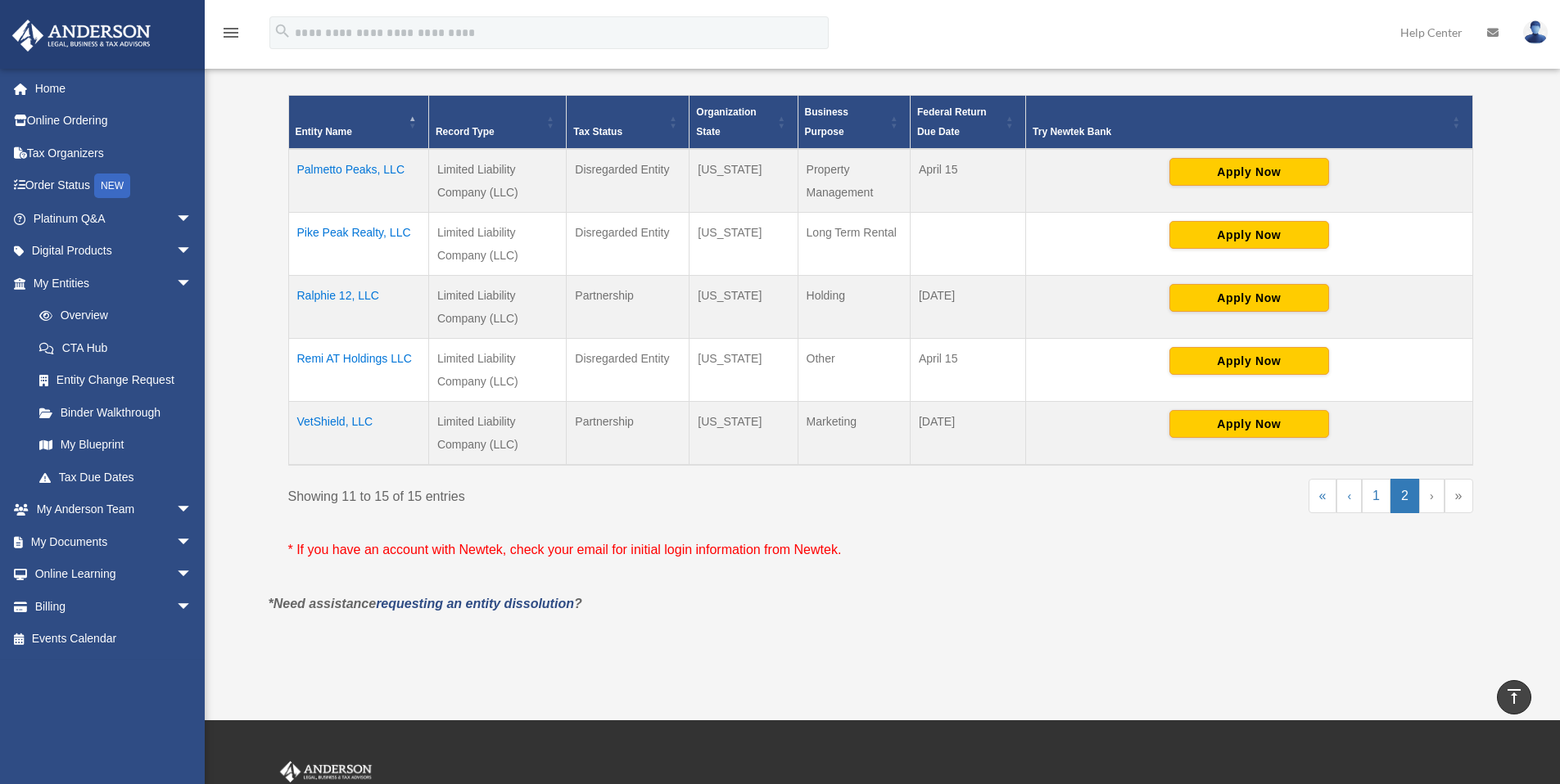
scroll to position [314, 0]
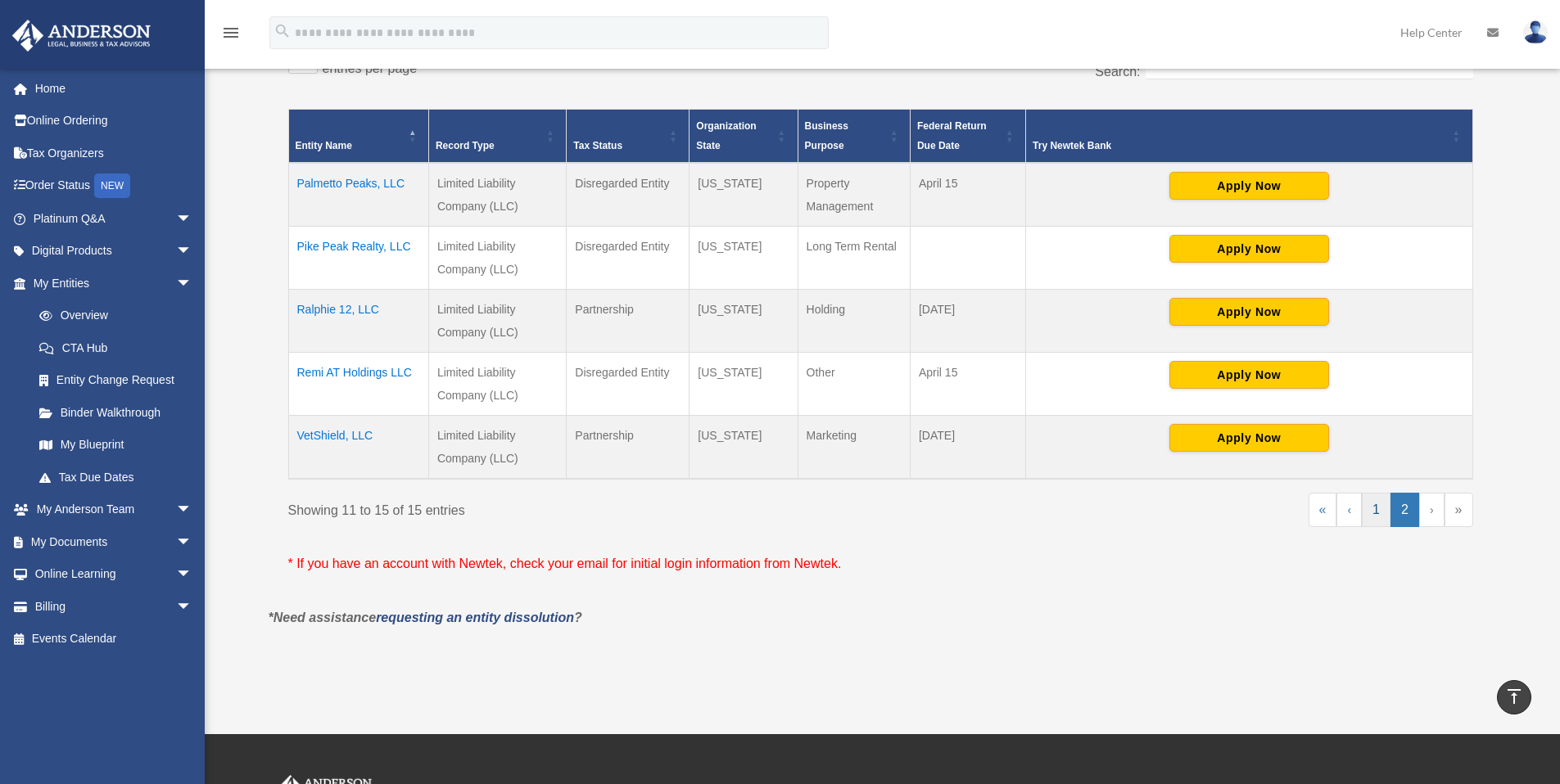
click at [1379, 513] on link "1" at bounding box center [1376, 510] width 29 height 35
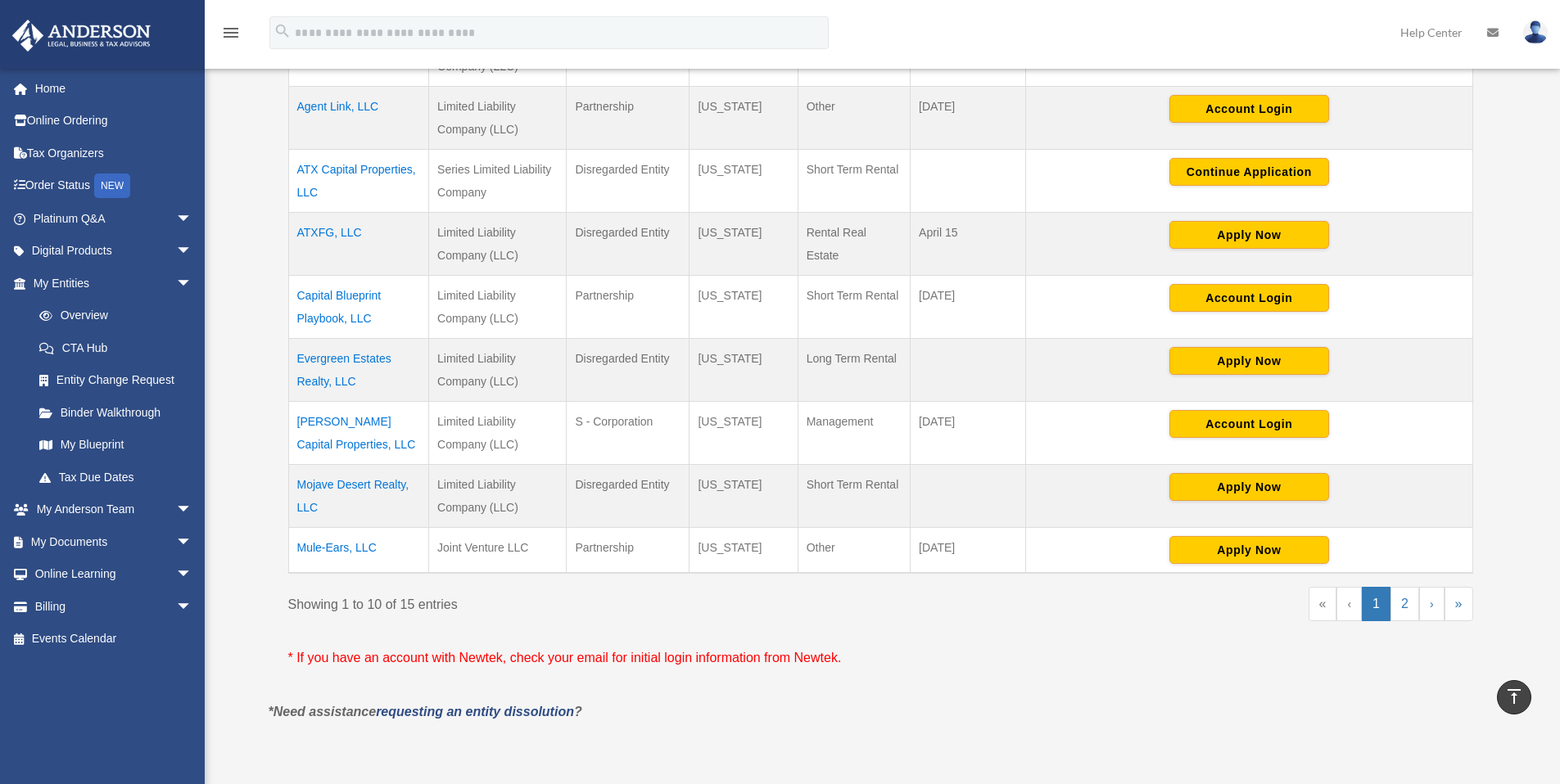
scroll to position [514, 0]
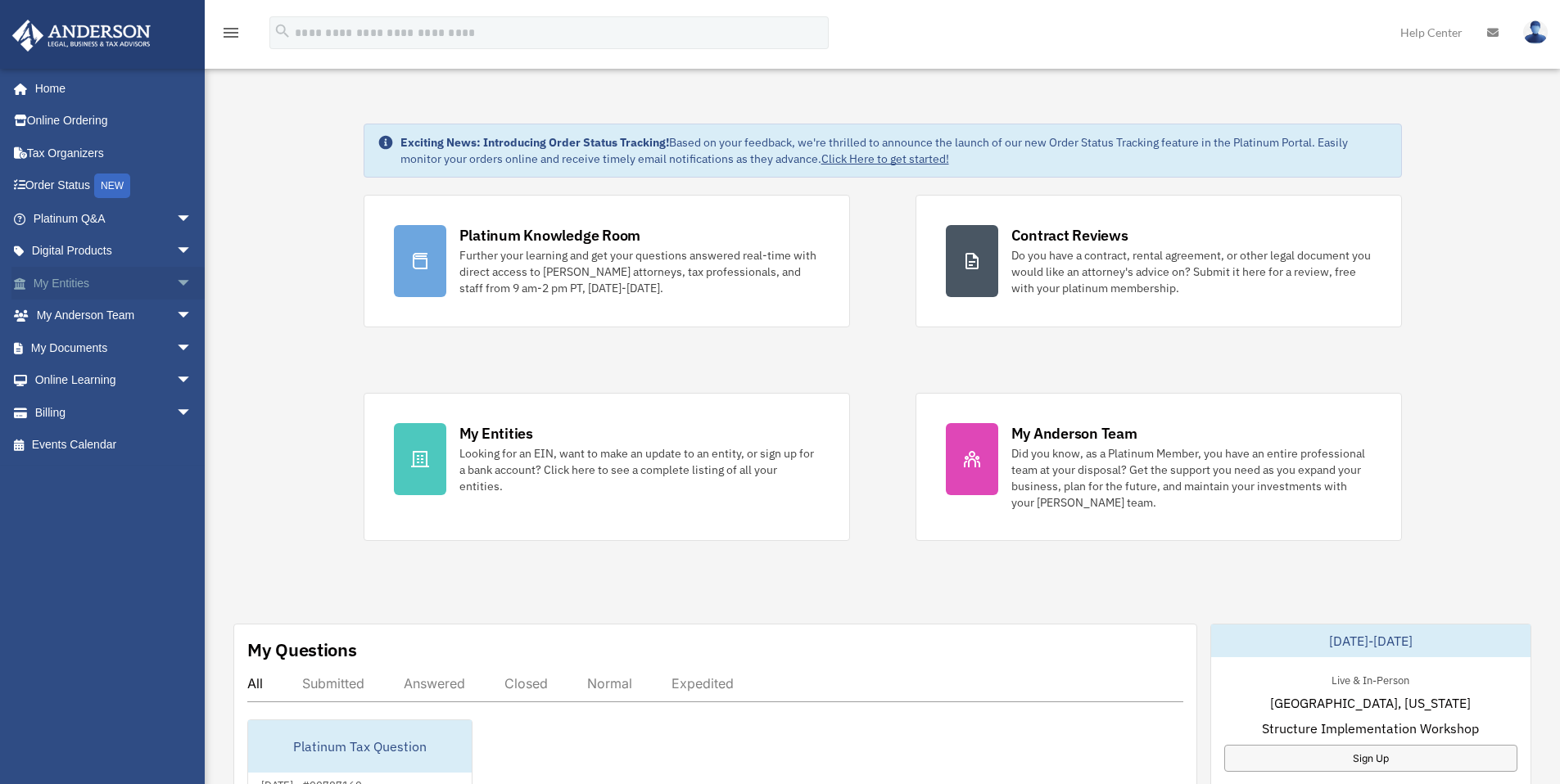
click at [176, 286] on span "arrow_drop_down" at bounding box center [192, 283] width 33 height 34
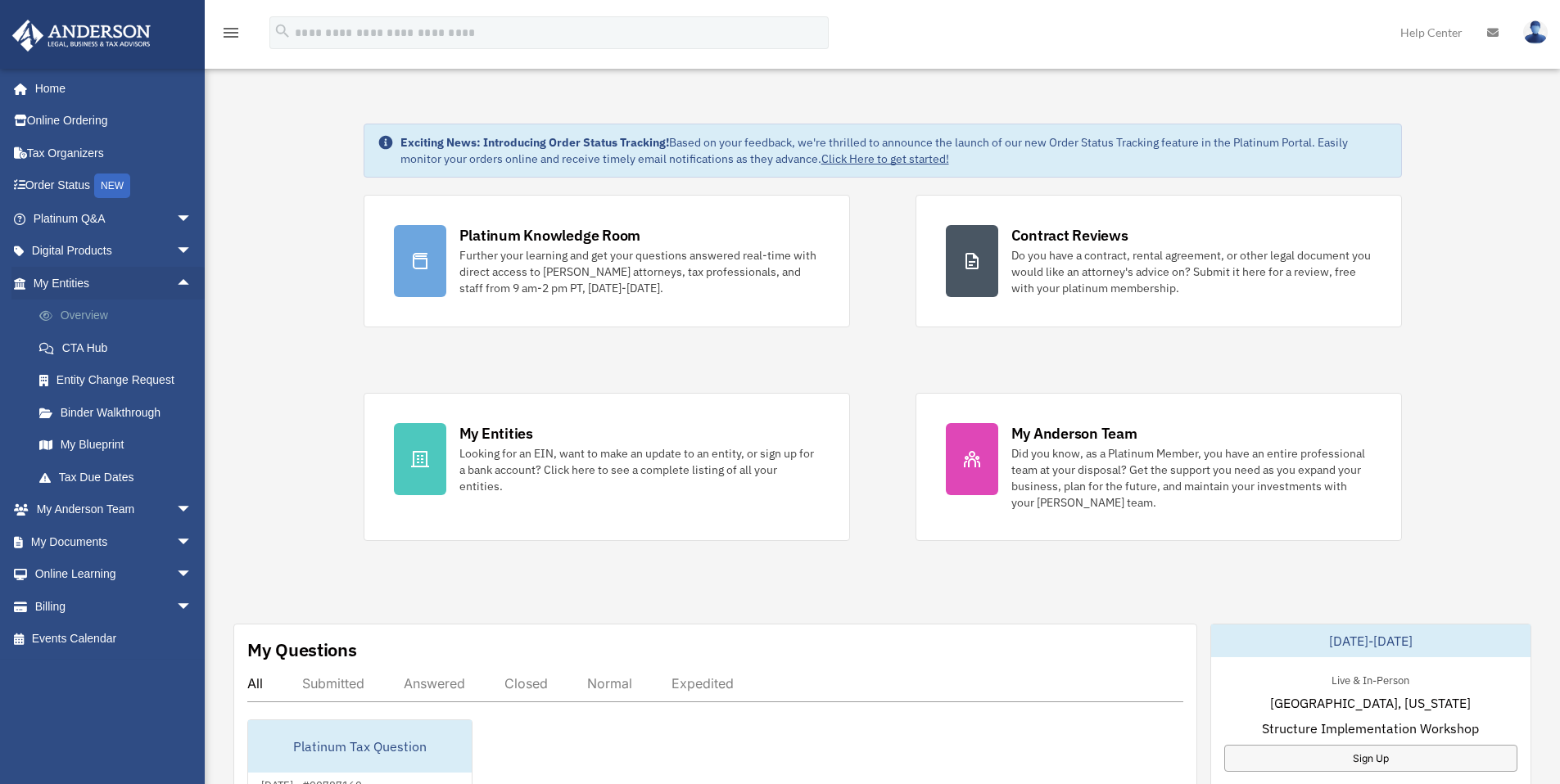
click at [140, 315] on link "Overview" at bounding box center [120, 316] width 194 height 33
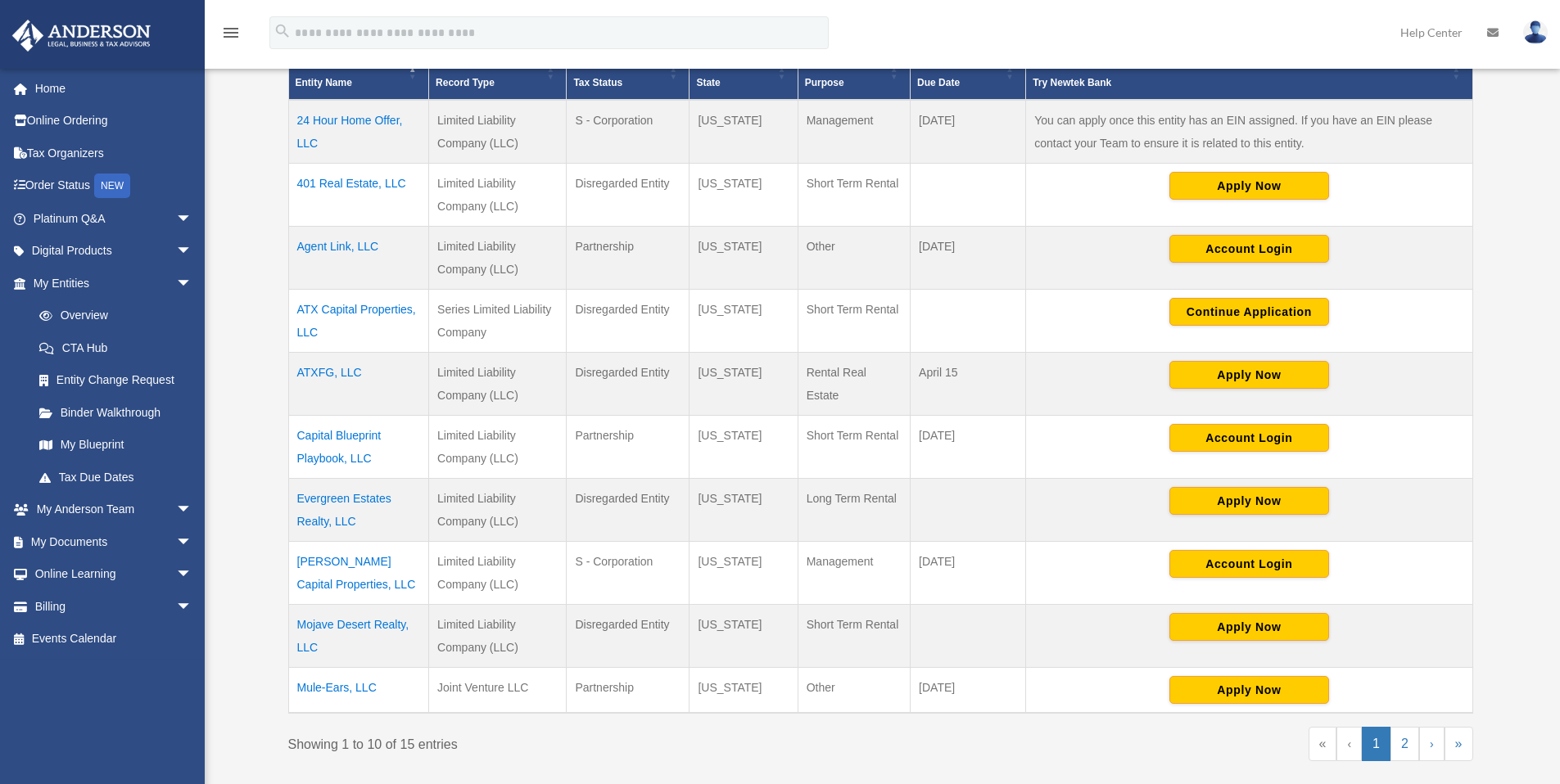
scroll to position [409, 0]
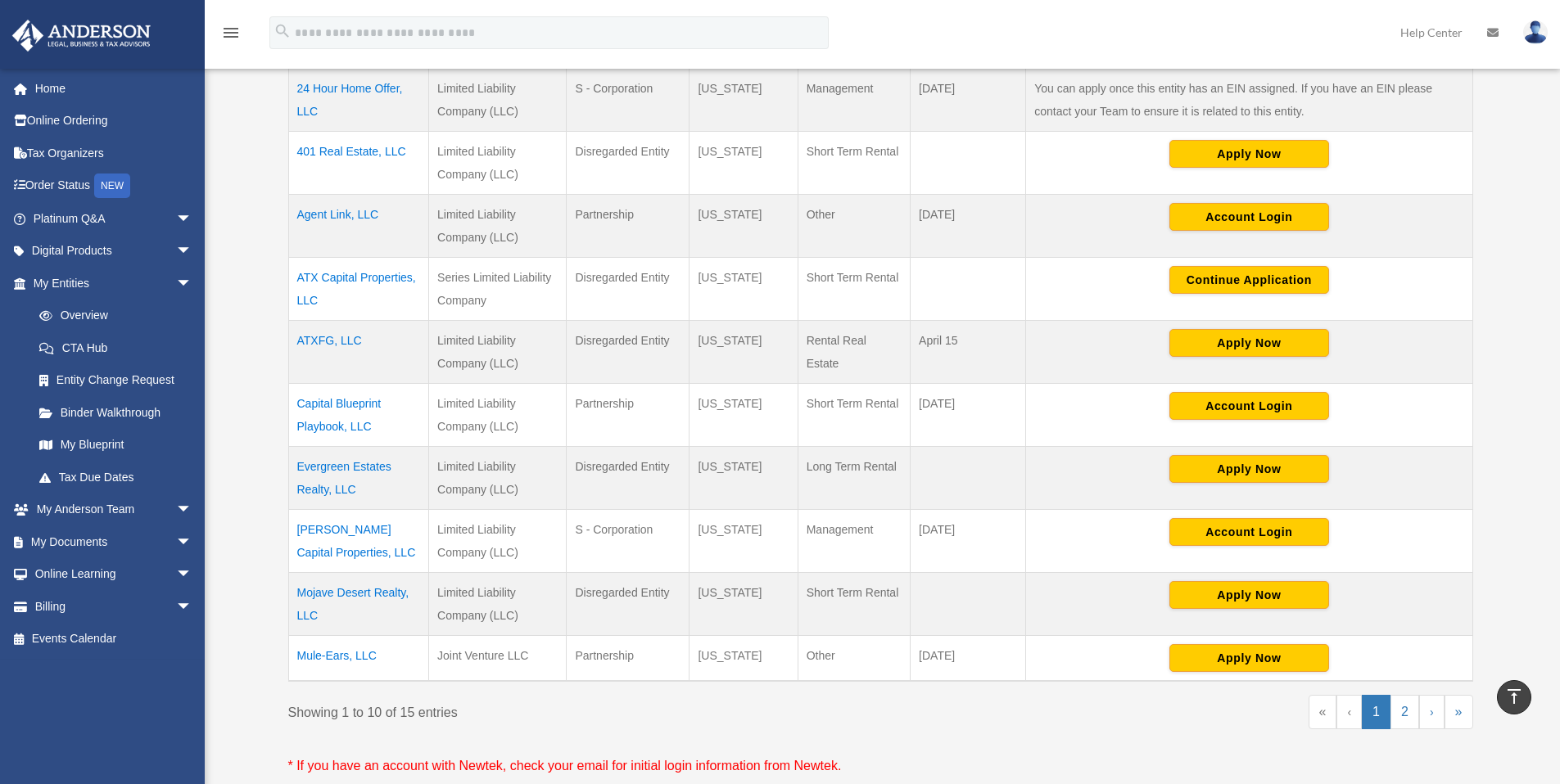
click at [389, 276] on td "ATX Capital Properties, LLC" at bounding box center [359, 289] width 141 height 63
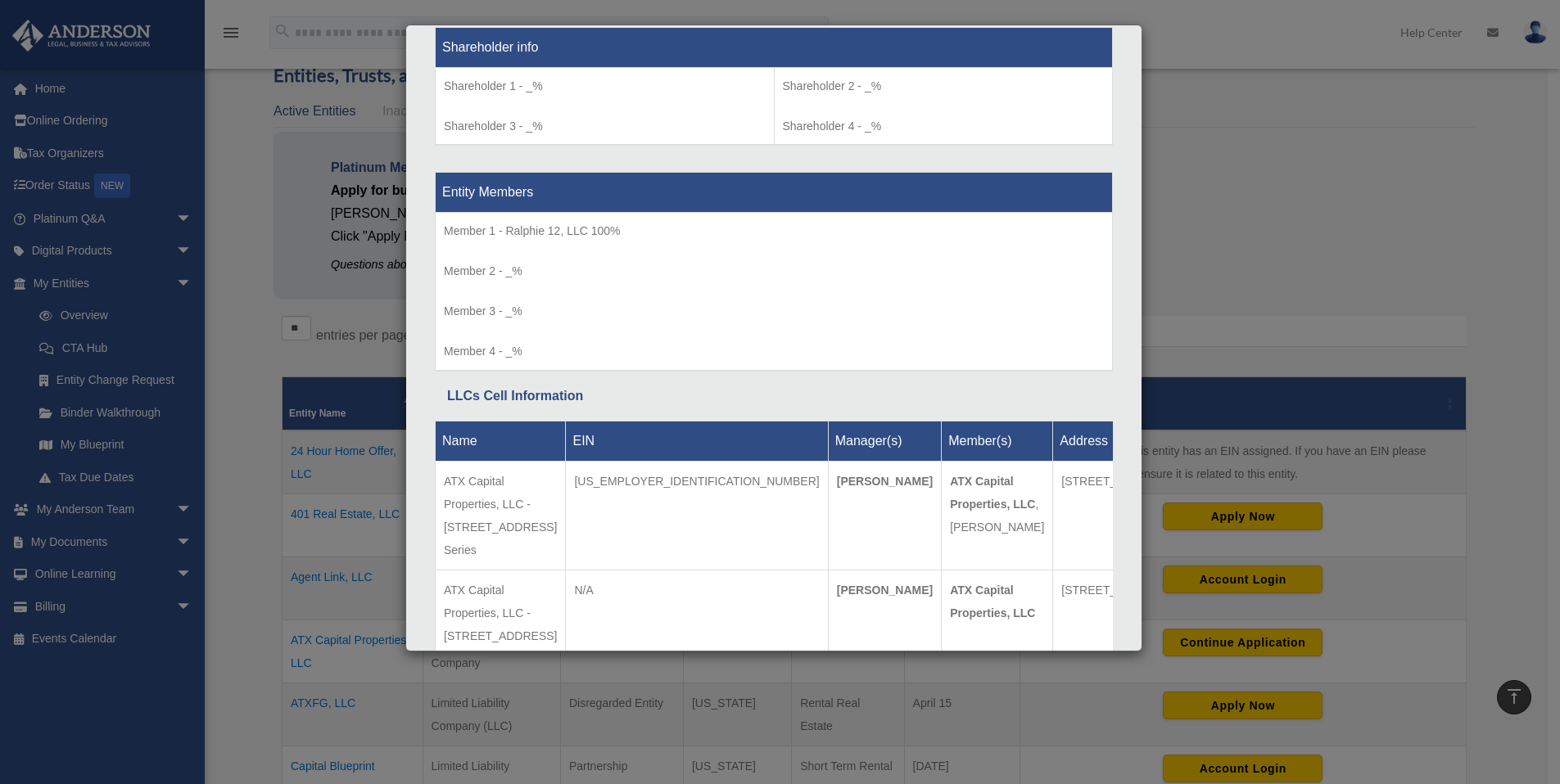
scroll to position [0, 0]
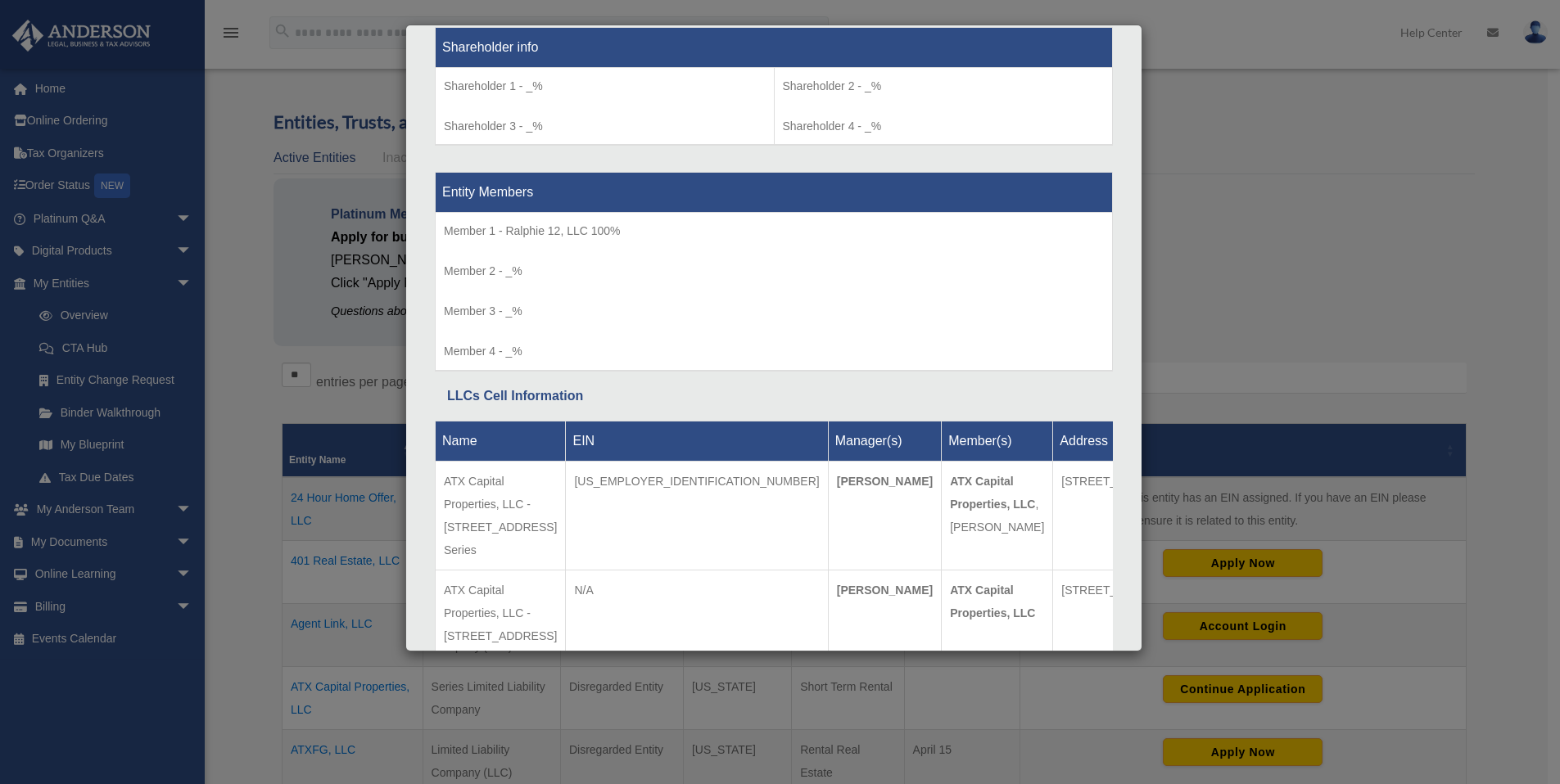
drag, startPoint x: 444, startPoint y: 479, endPoint x: 615, endPoint y: 510, distance: 173.8
click at [566, 508] on td "ATX Capital Properties, LLC - 6403 Skycrest Drive, Protected Series" at bounding box center [501, 515] width 131 height 109
click at [566, 510] on td "ATX Capital Properties, LLC - 6403 Skycrest Drive, Protected Series" at bounding box center [501, 515] width 131 height 109
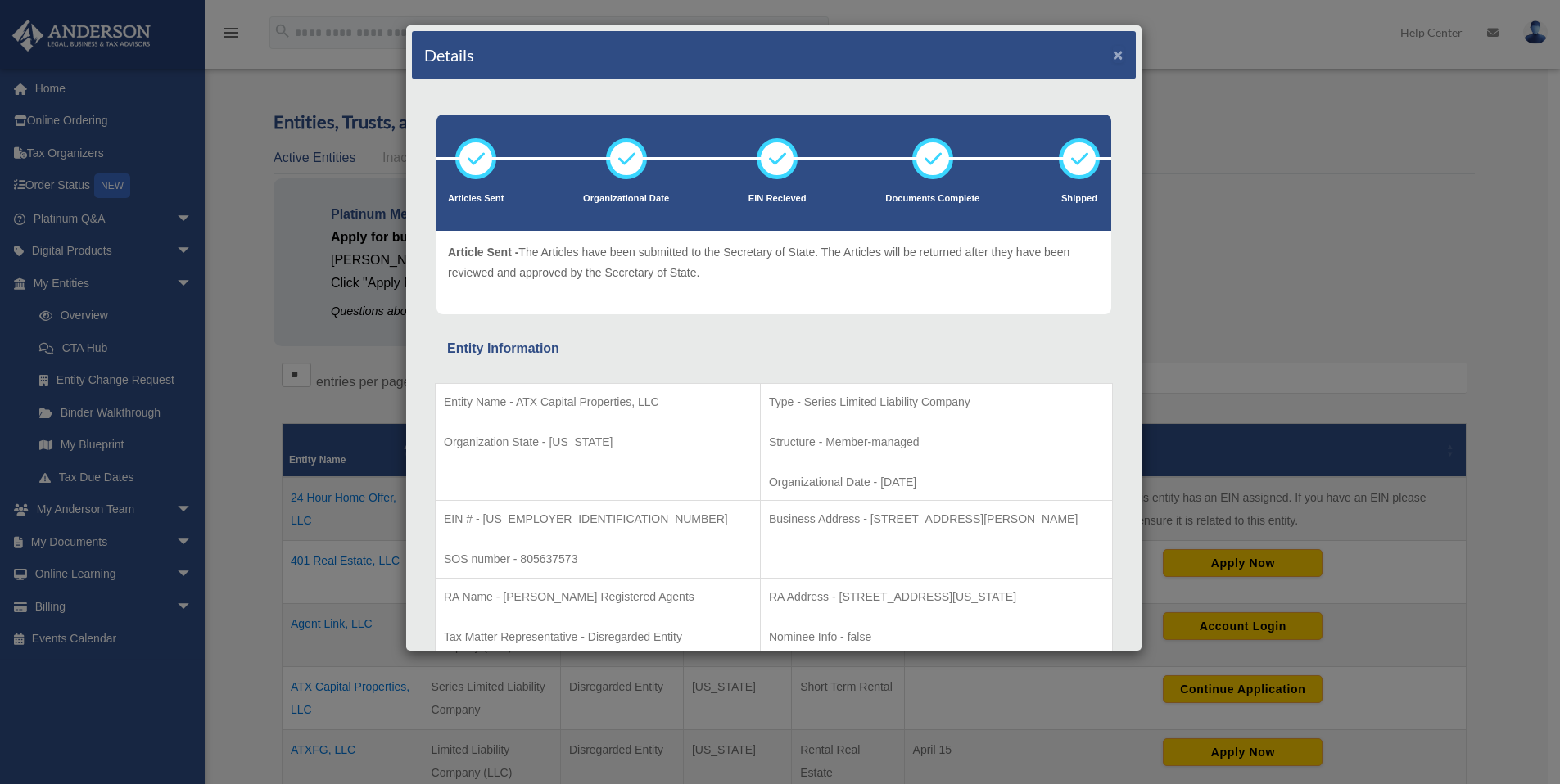
click at [1113, 56] on button "×" at bounding box center [1118, 54] width 11 height 17
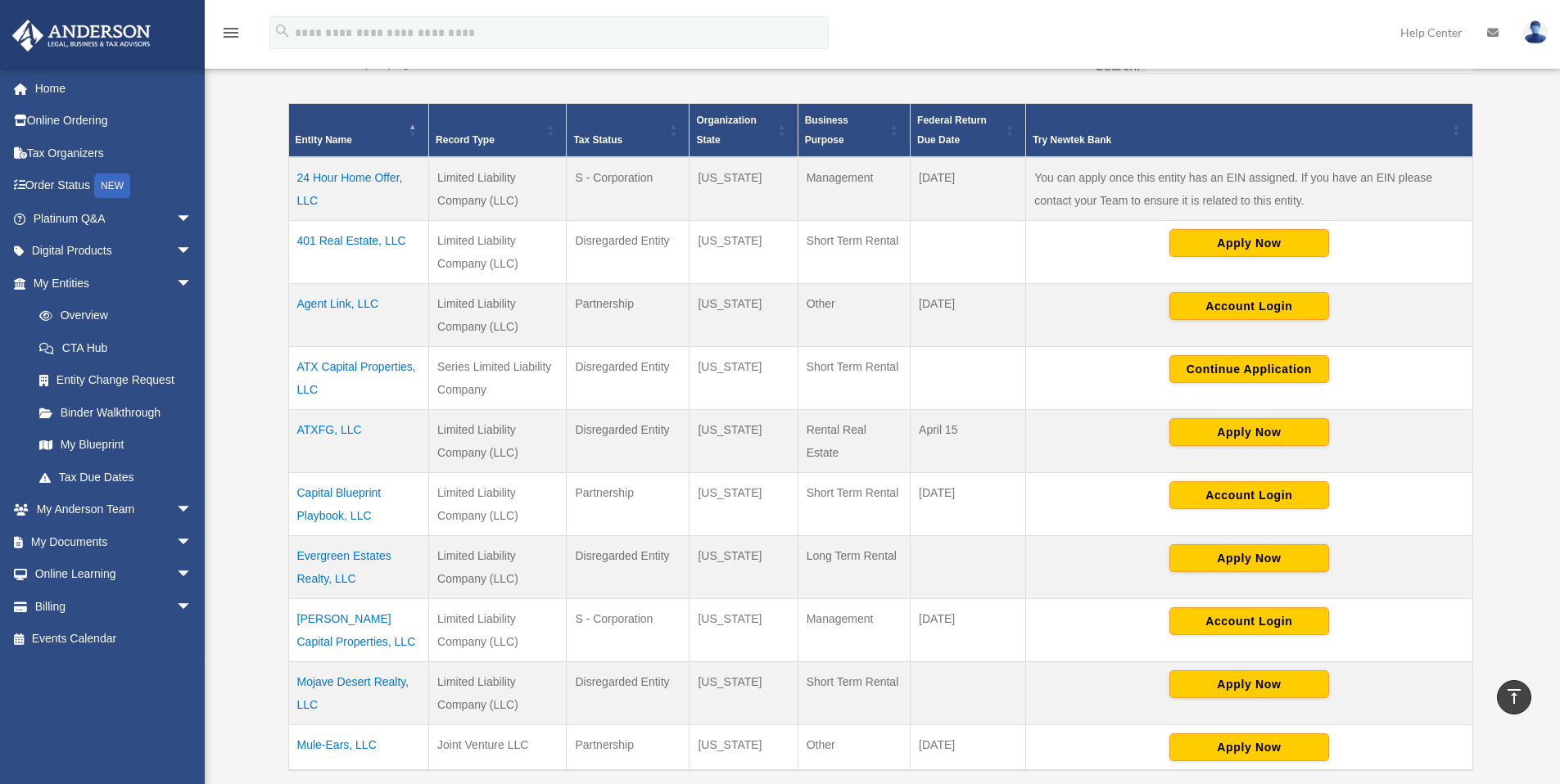
scroll to position [314, 0]
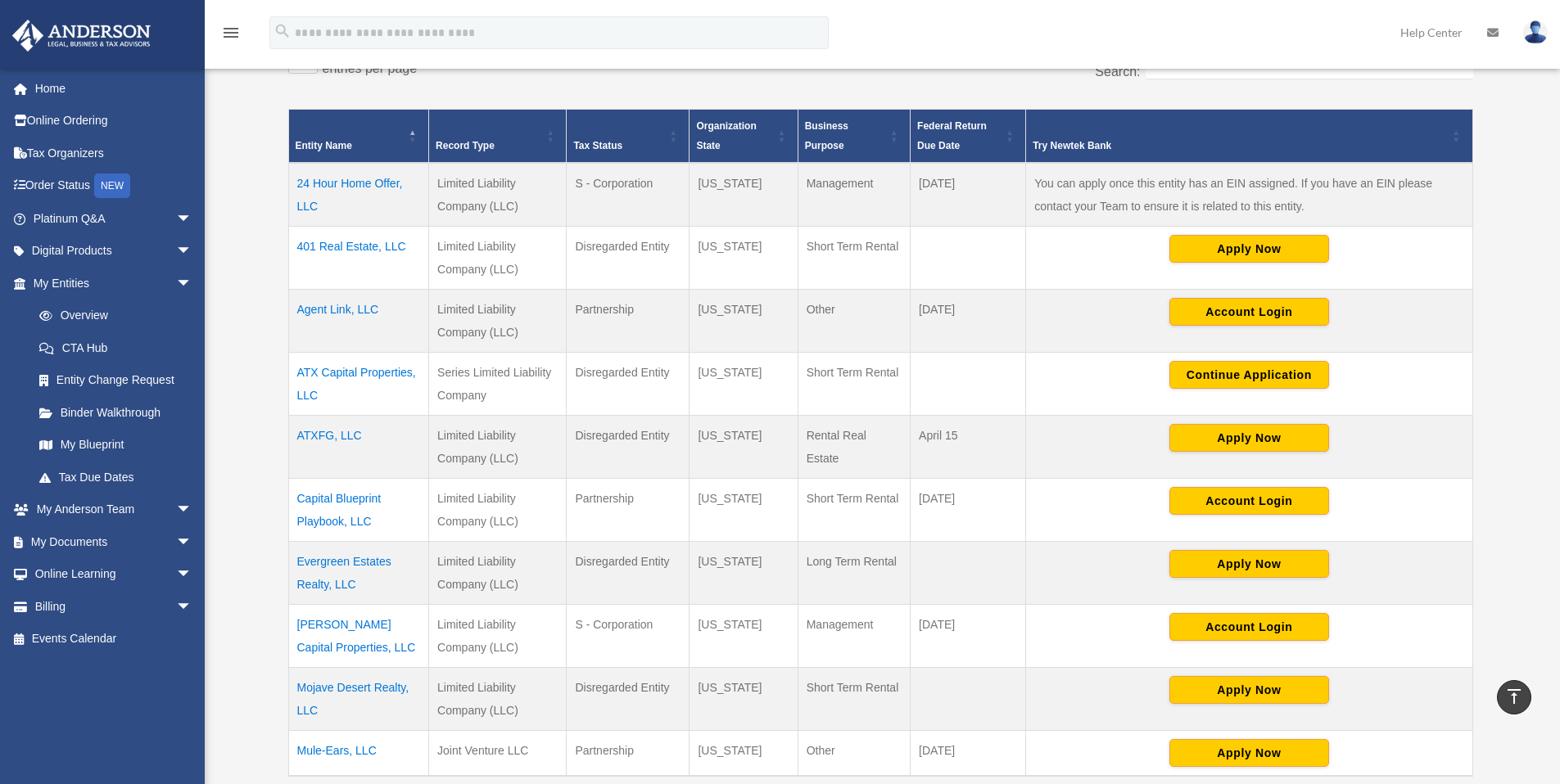
click at [355, 568] on td "Evergreen Estates Realty, LLC" at bounding box center [359, 573] width 141 height 63
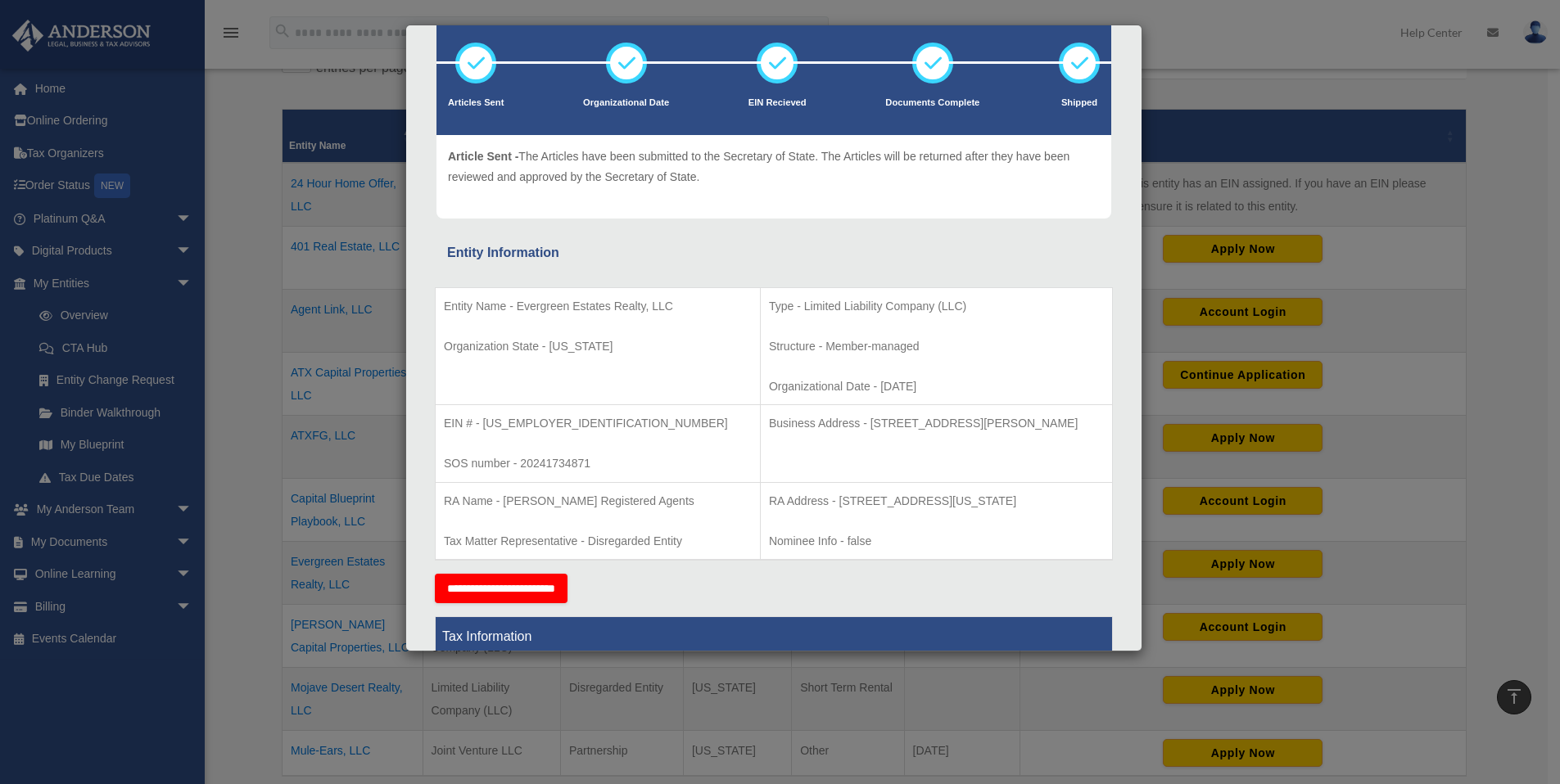
scroll to position [0, 0]
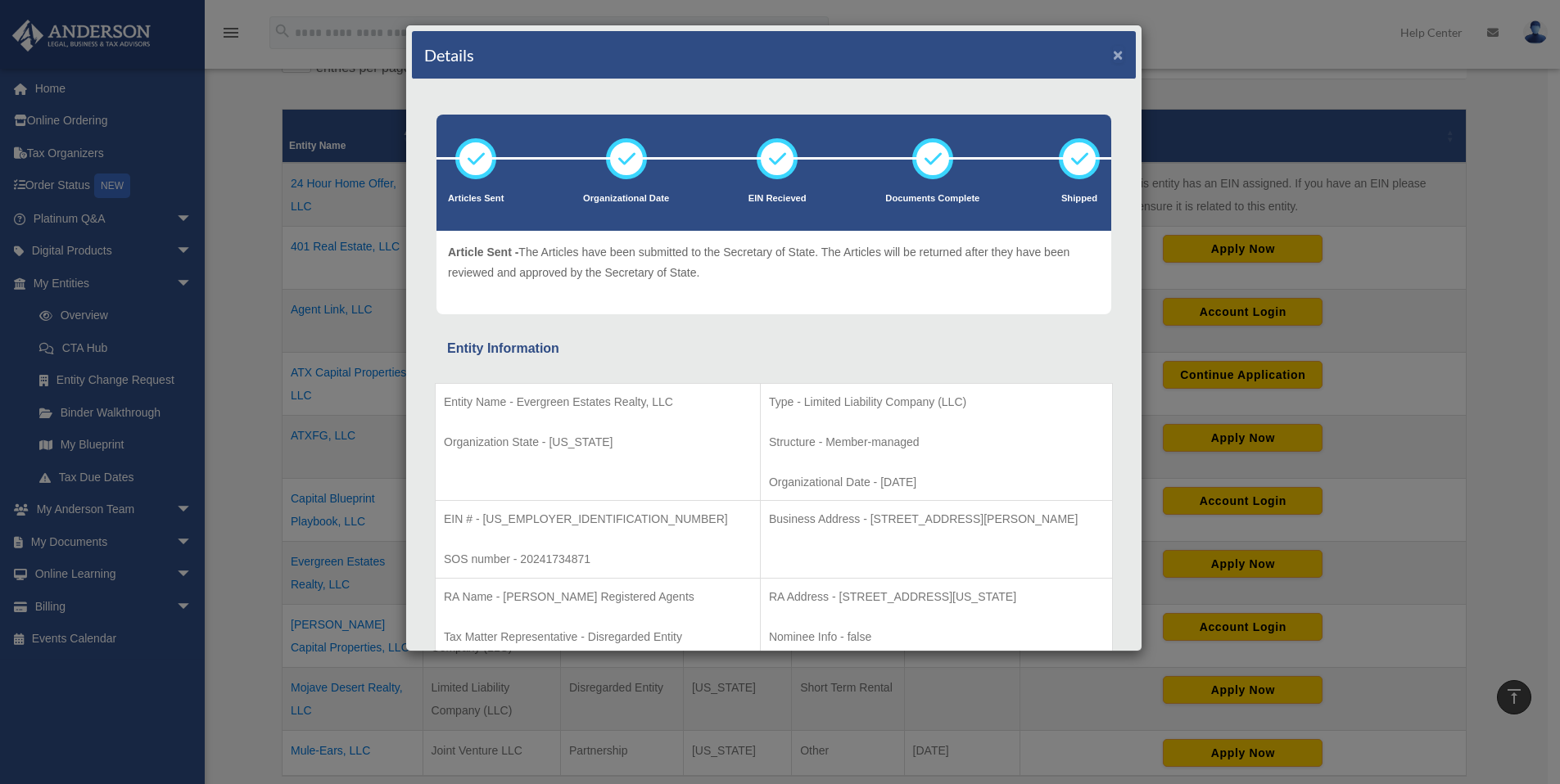
click at [1113, 46] on button "×" at bounding box center [1118, 54] width 11 height 17
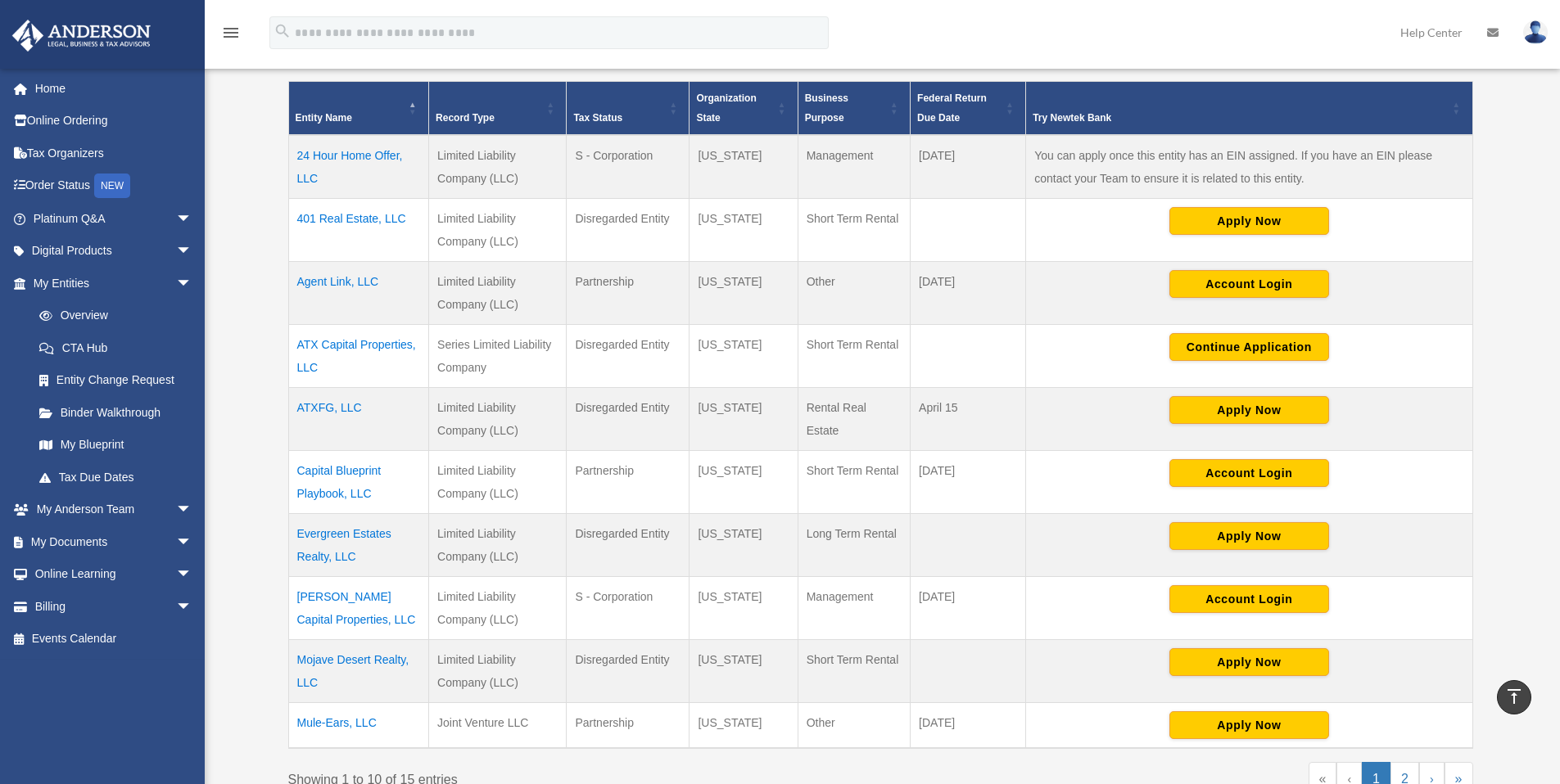
scroll to position [346, 0]
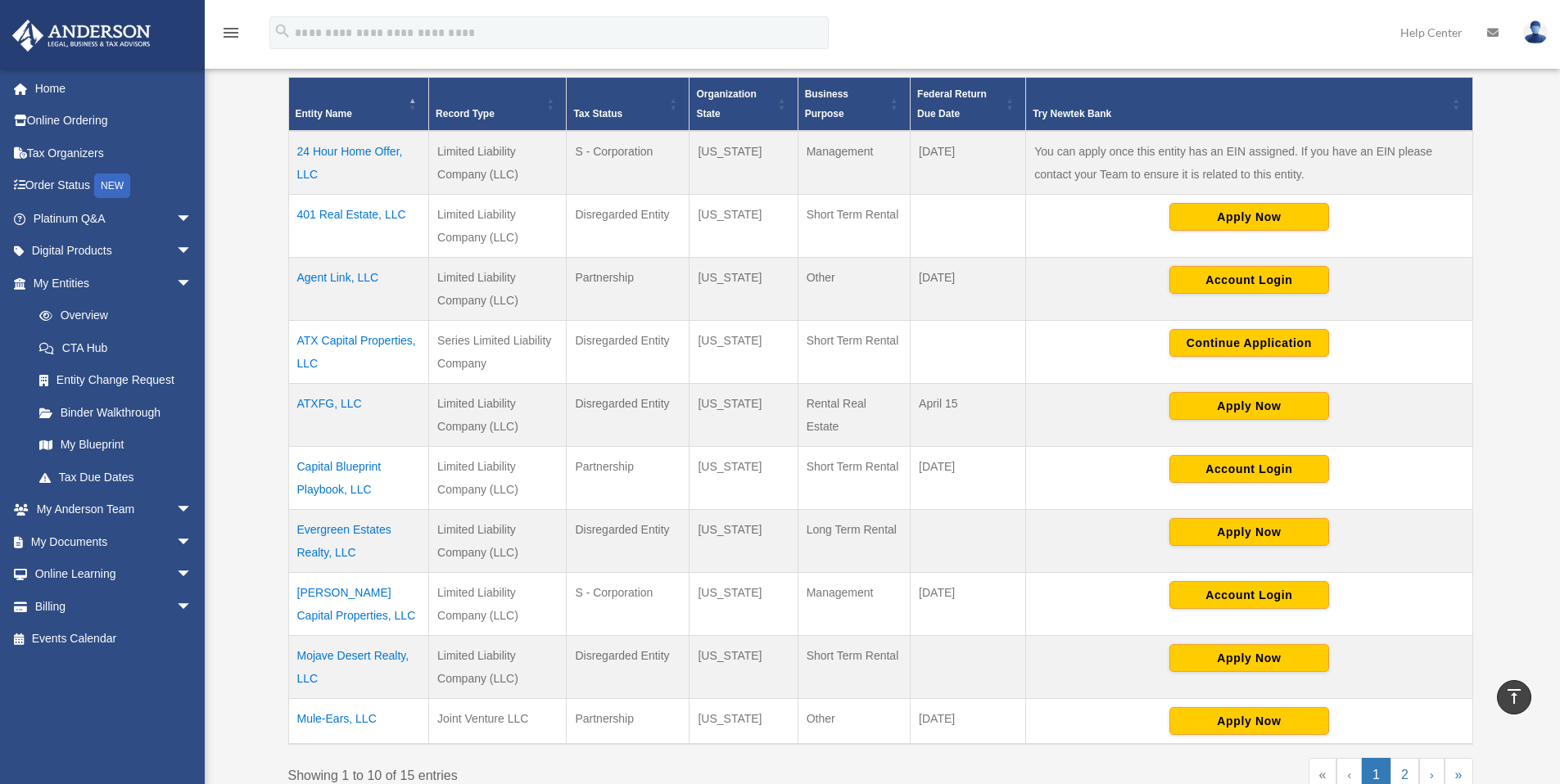
click at [335, 539] on td "Evergreen Estates Realty, LLC" at bounding box center [359, 541] width 141 height 63
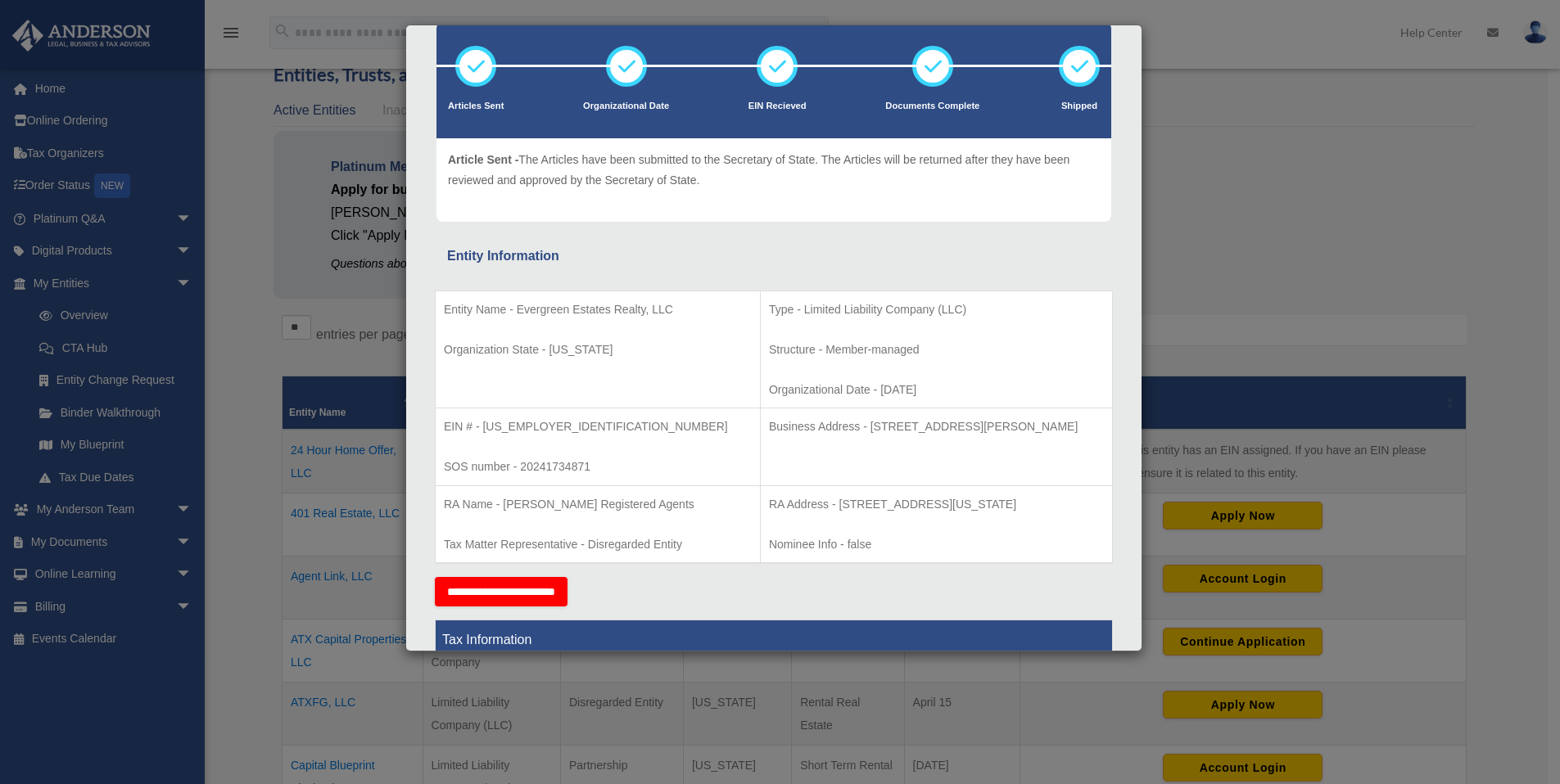
scroll to position [0, 0]
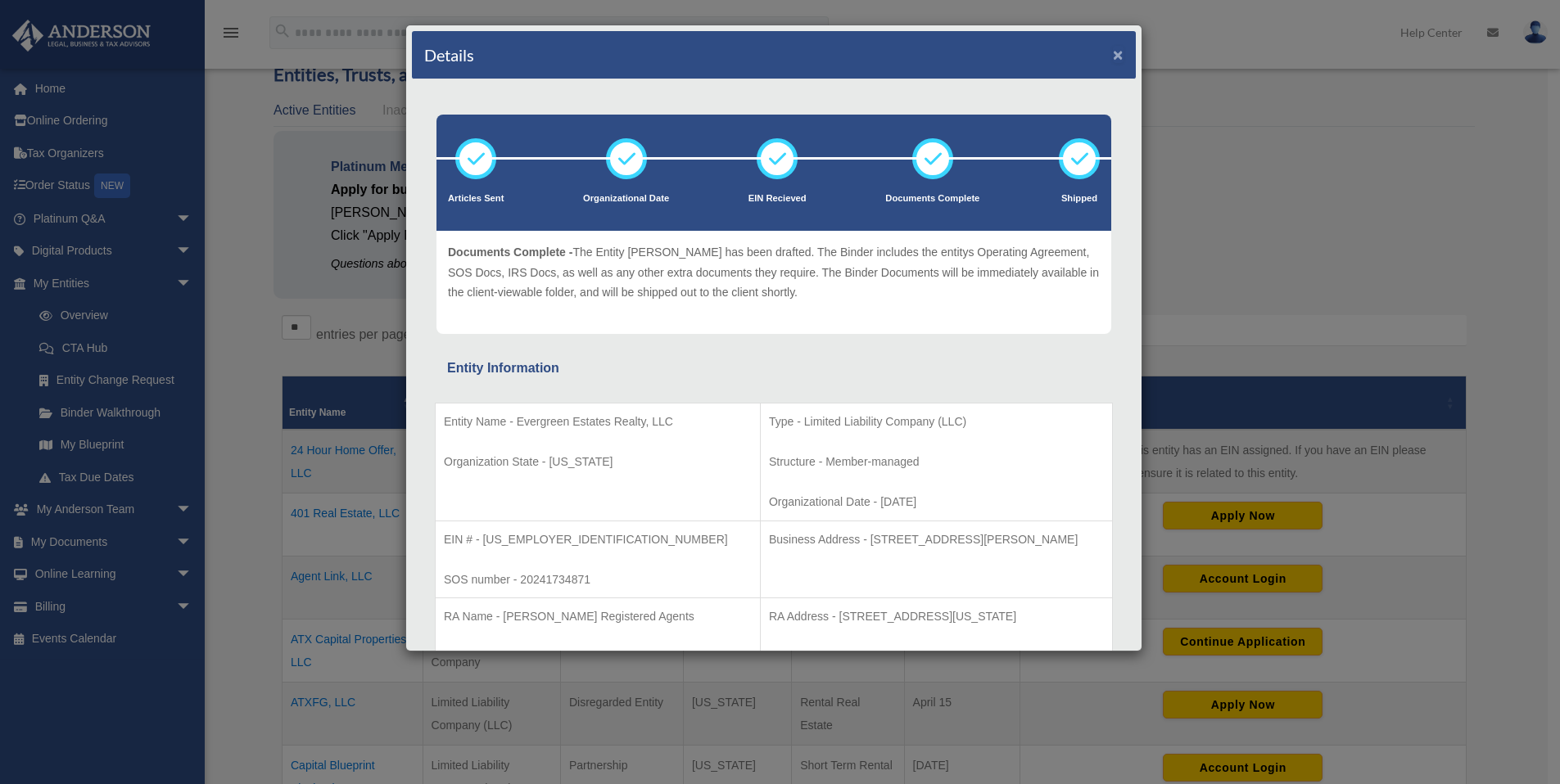
click at [1113, 49] on button "×" at bounding box center [1118, 54] width 11 height 17
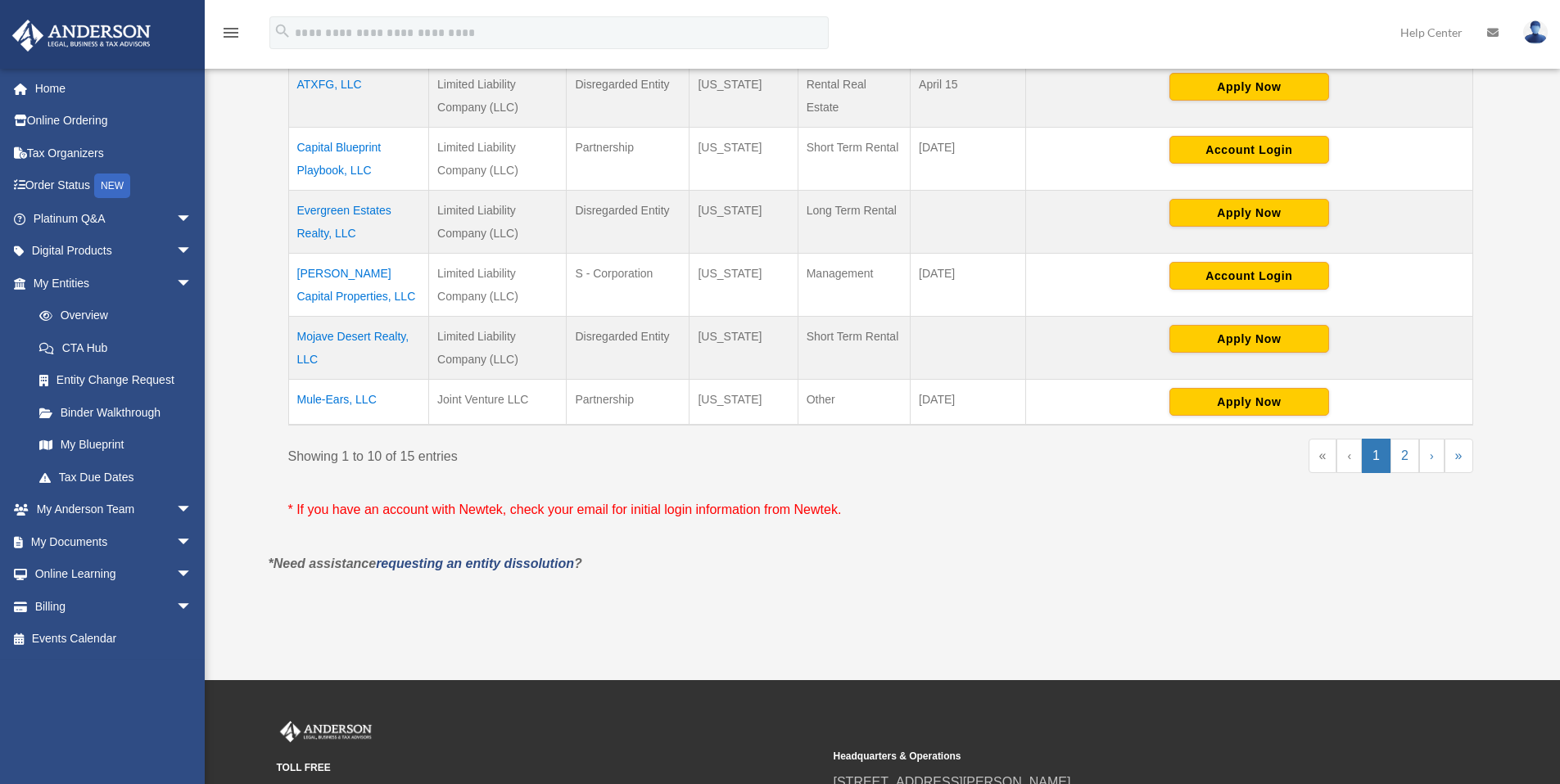
scroll to position [789, 0]
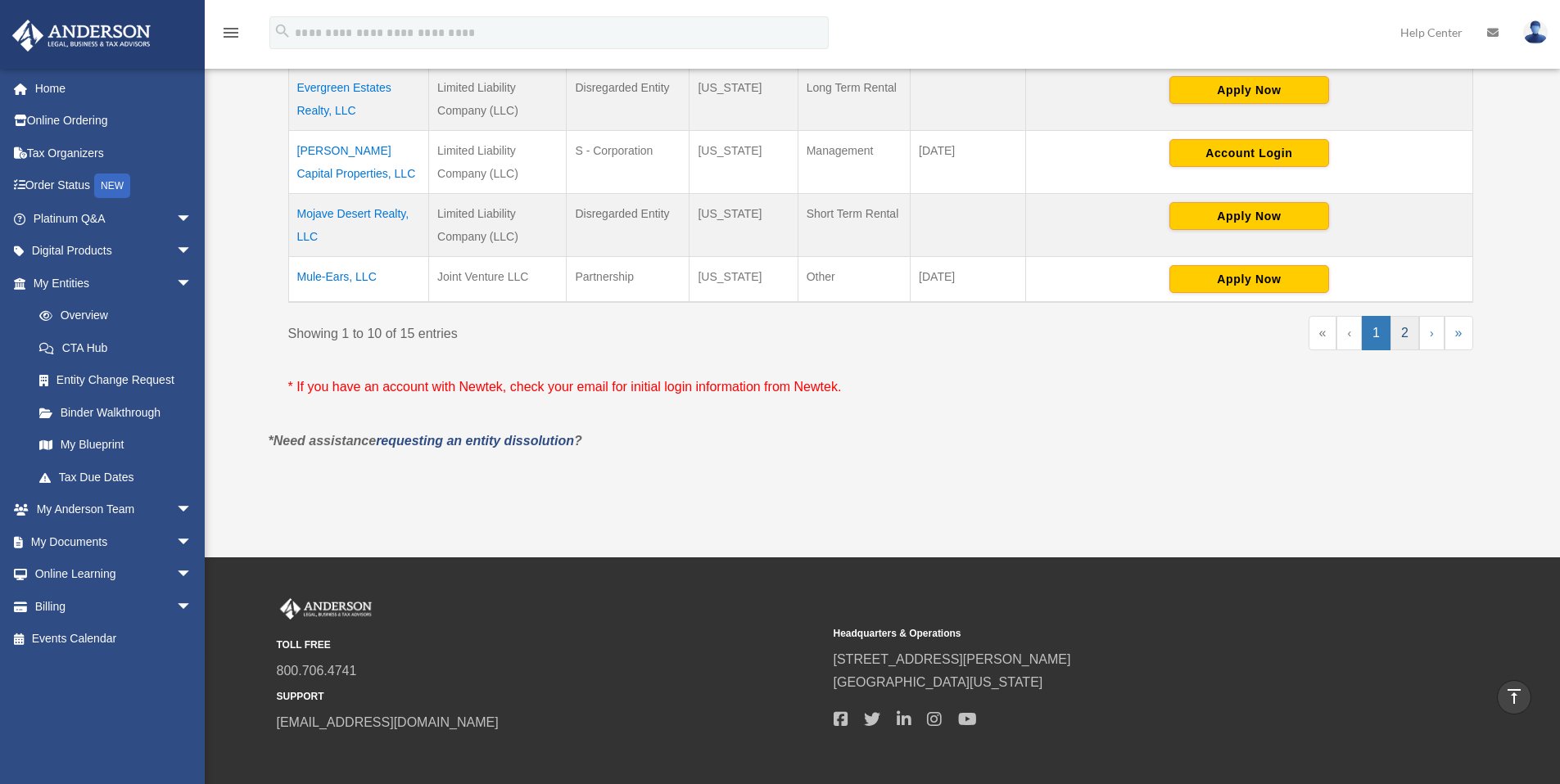
click at [1392, 334] on link "2" at bounding box center [1405, 334] width 29 height 35
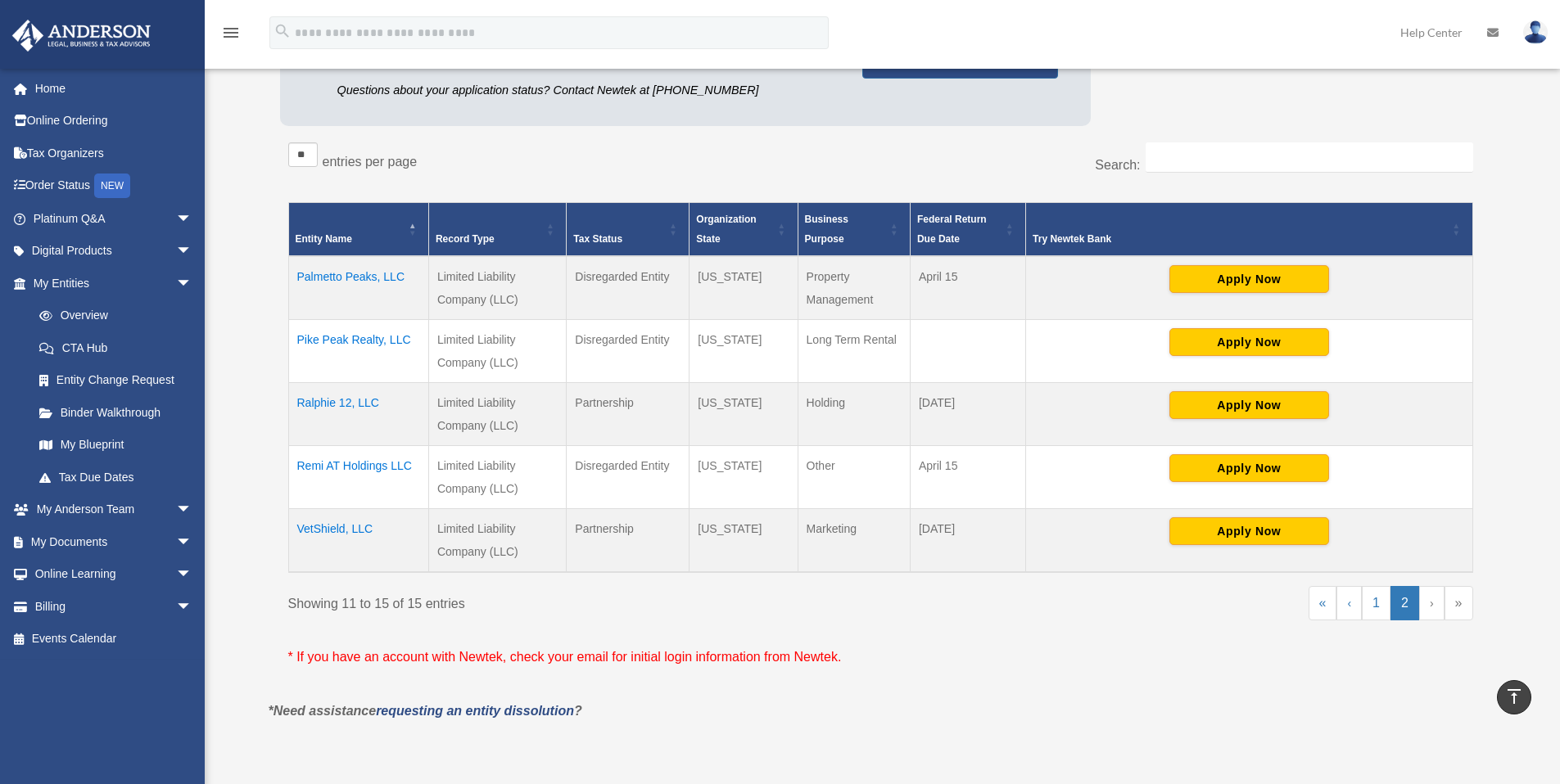
scroll to position [31, 0]
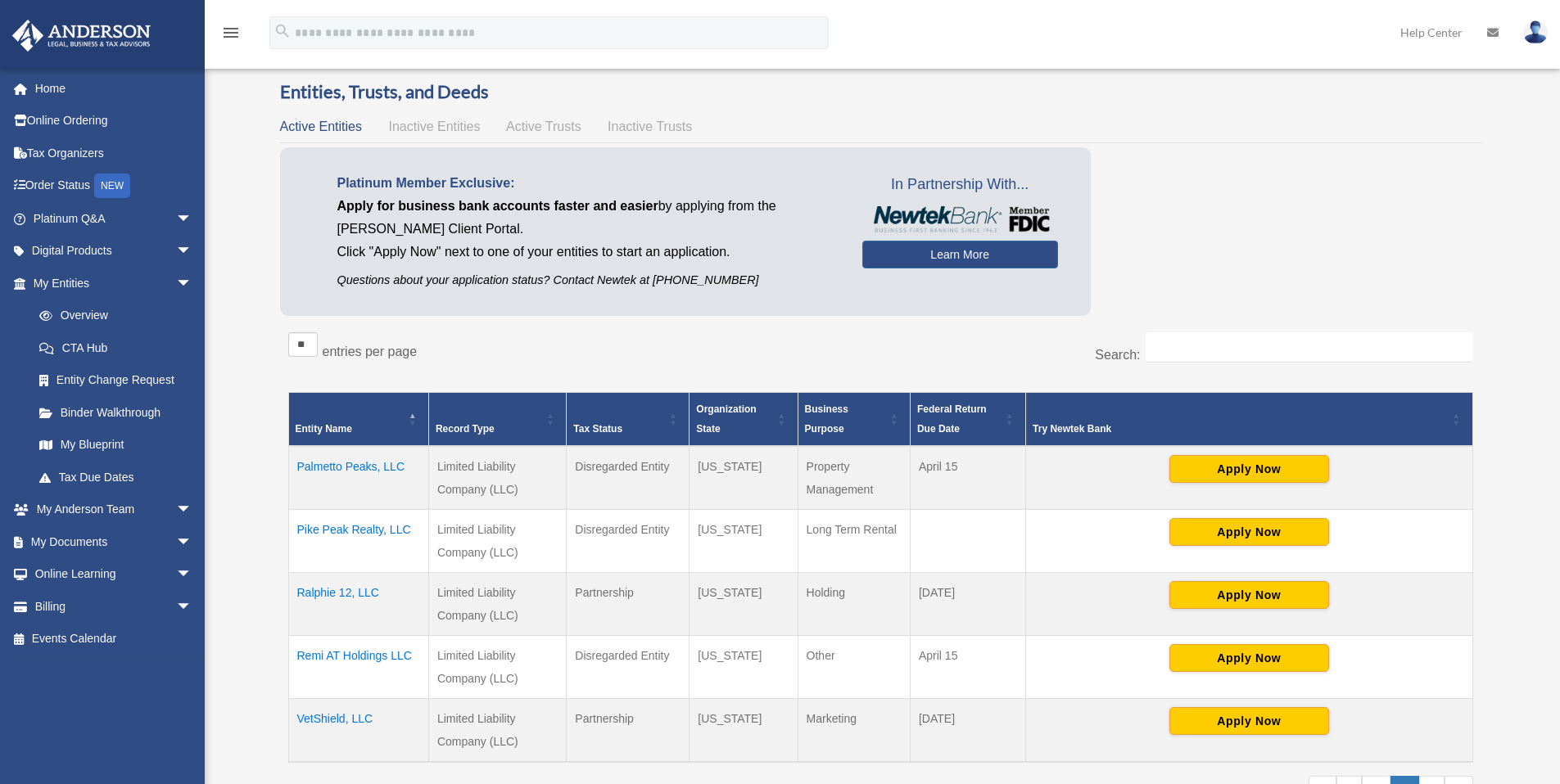
click at [372, 465] on td "Palmetto Peaks, LLC" at bounding box center [358, 479] width 140 height 64
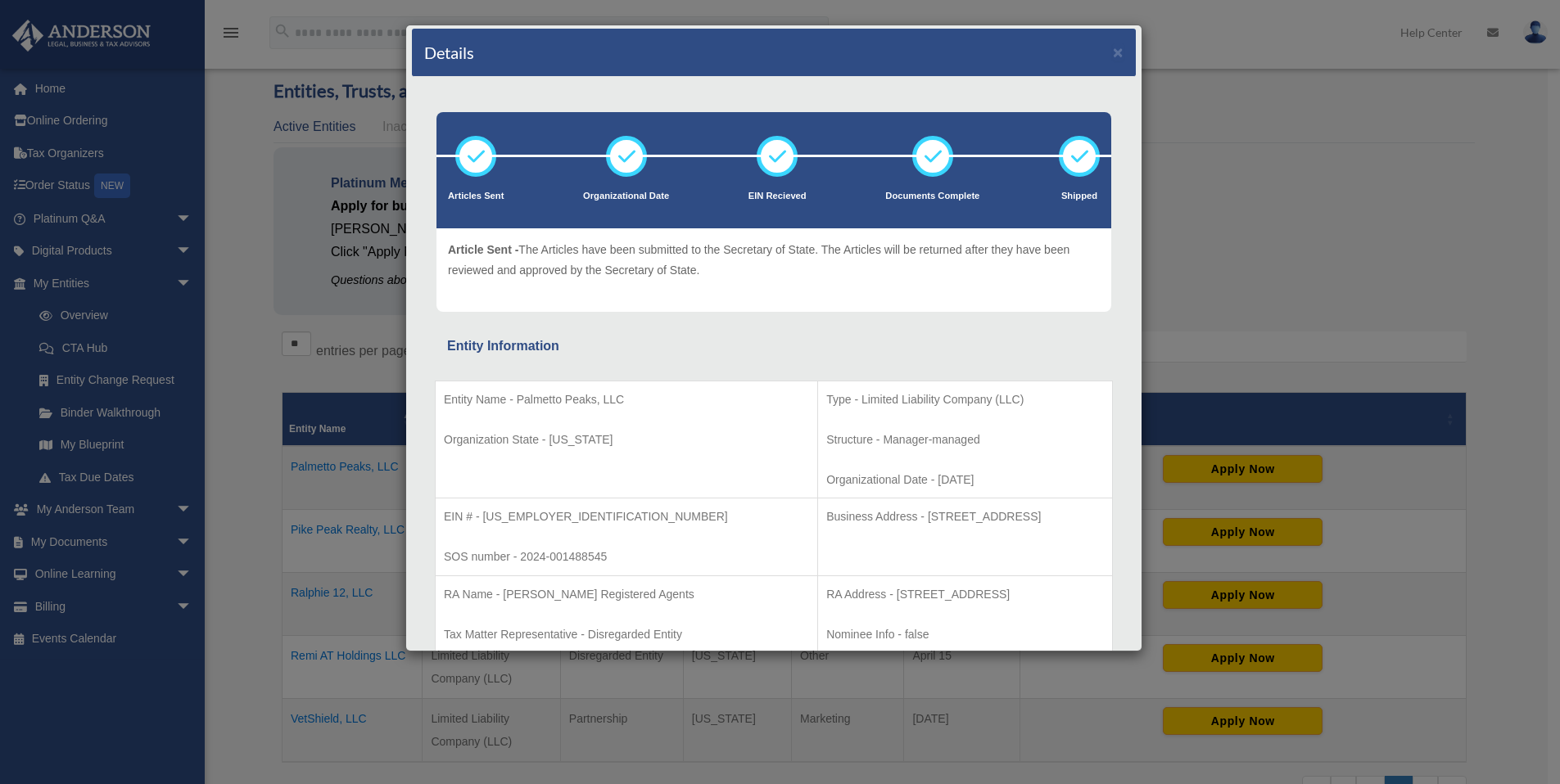
scroll to position [3, 0]
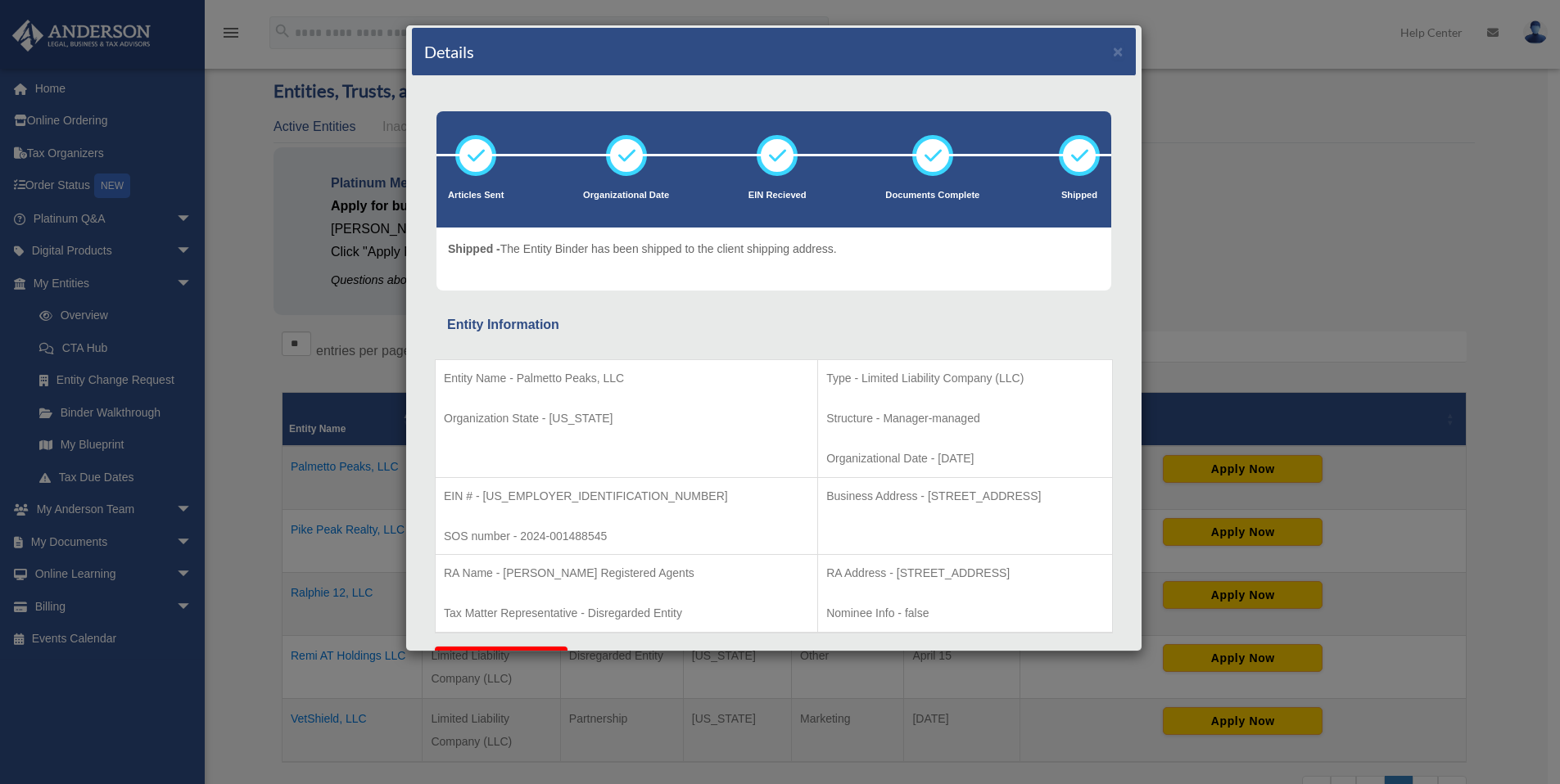
click at [1113, 52] on div "Details ×" at bounding box center [774, 52] width 724 height 48
click at [1113, 48] on button "×" at bounding box center [1118, 51] width 11 height 17
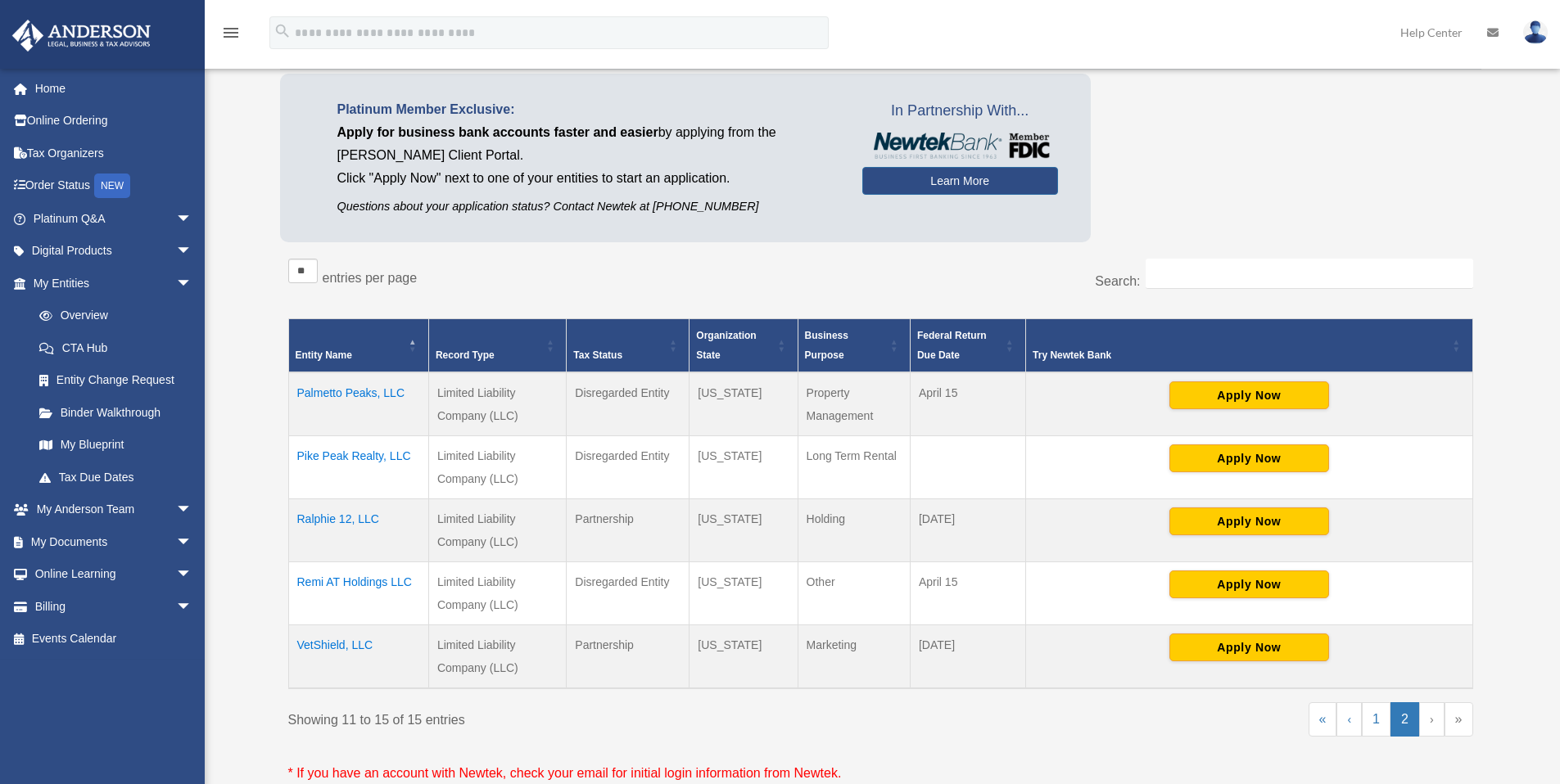
scroll to position [118, 0]
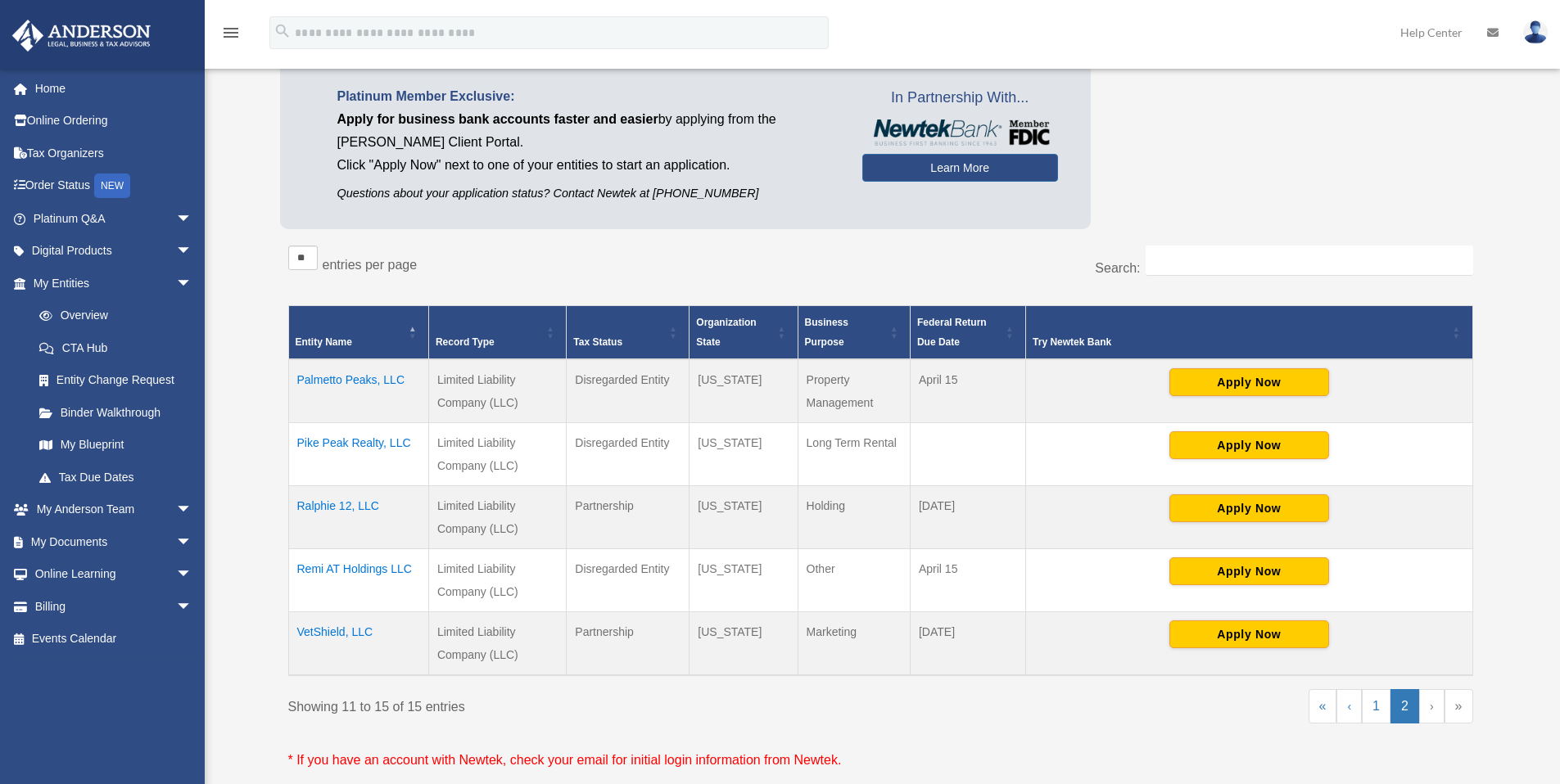
click at [374, 439] on td "Pike Peak Realty, LLC" at bounding box center [358, 454] width 140 height 63
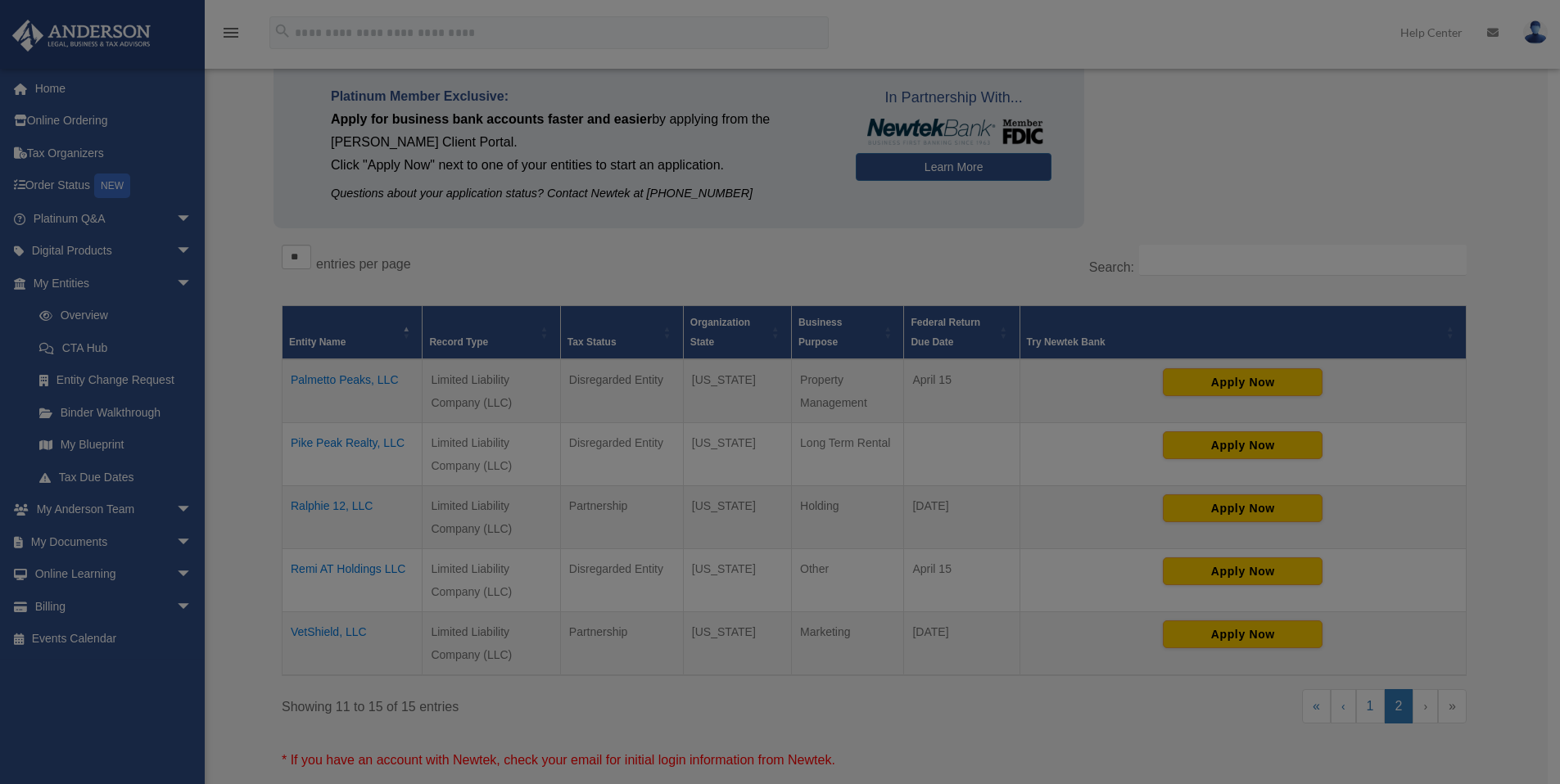
scroll to position [0, 0]
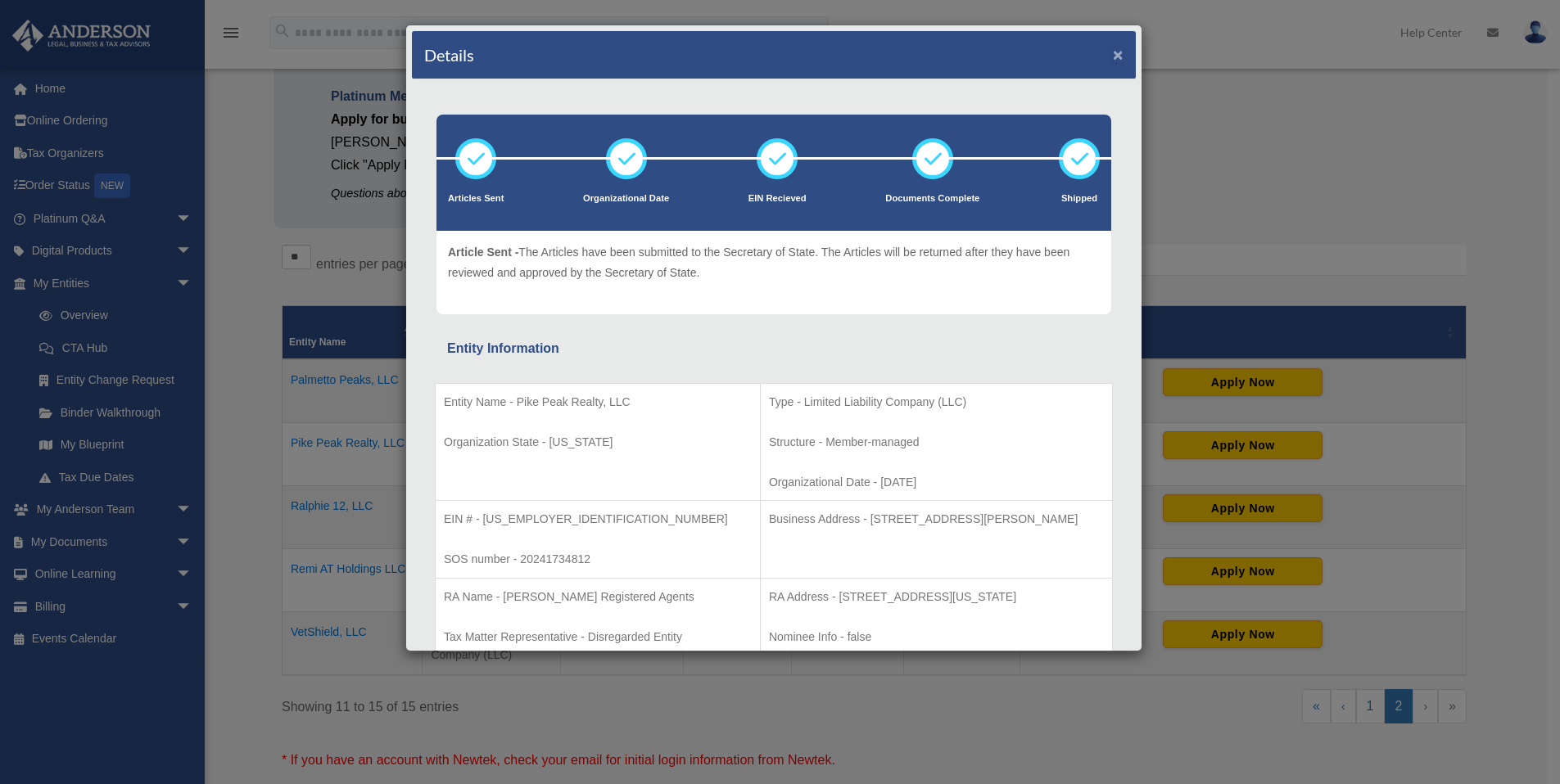
click at [1113, 49] on button "×" at bounding box center [1118, 54] width 11 height 17
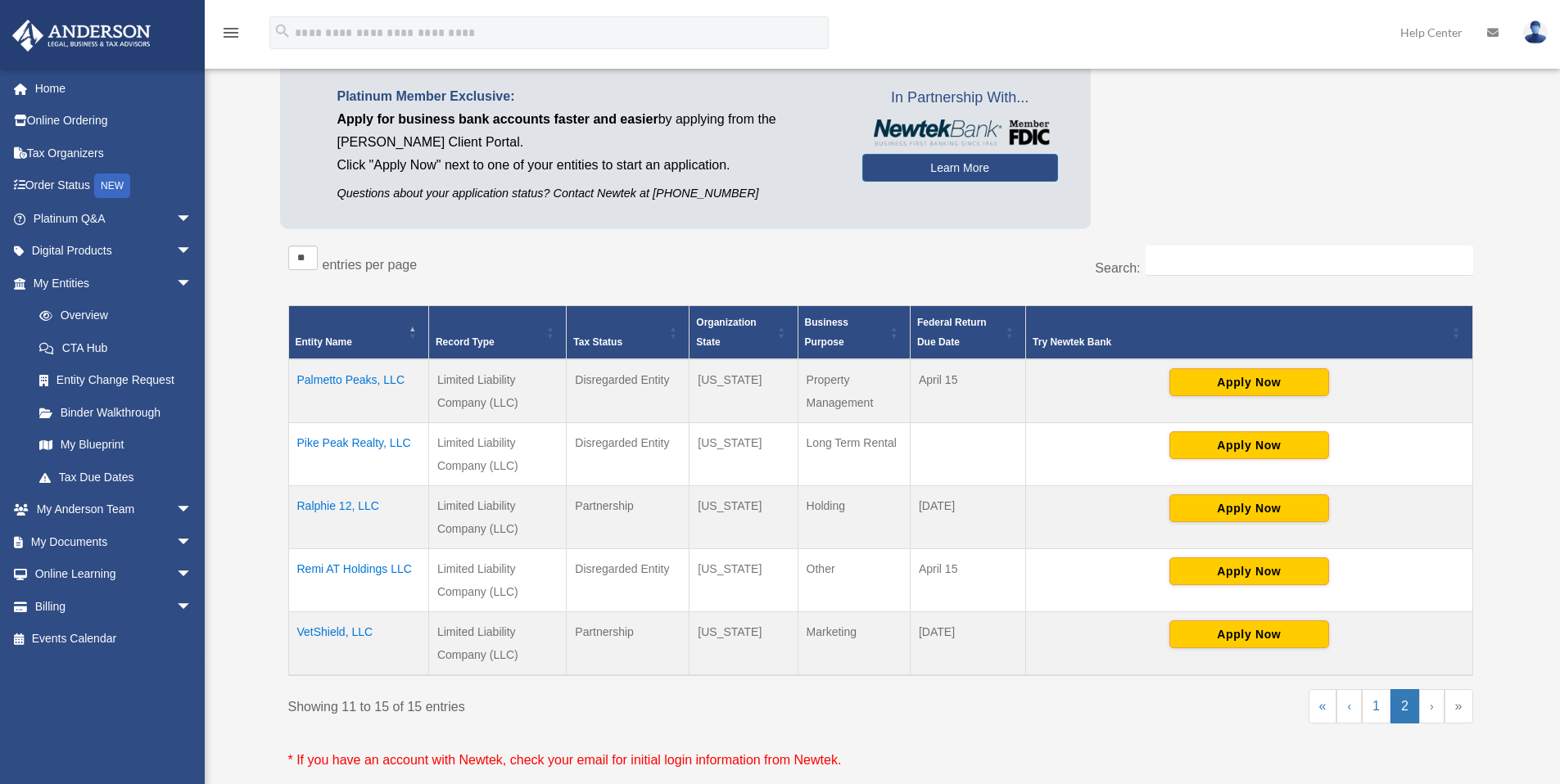
scroll to position [121, 0]
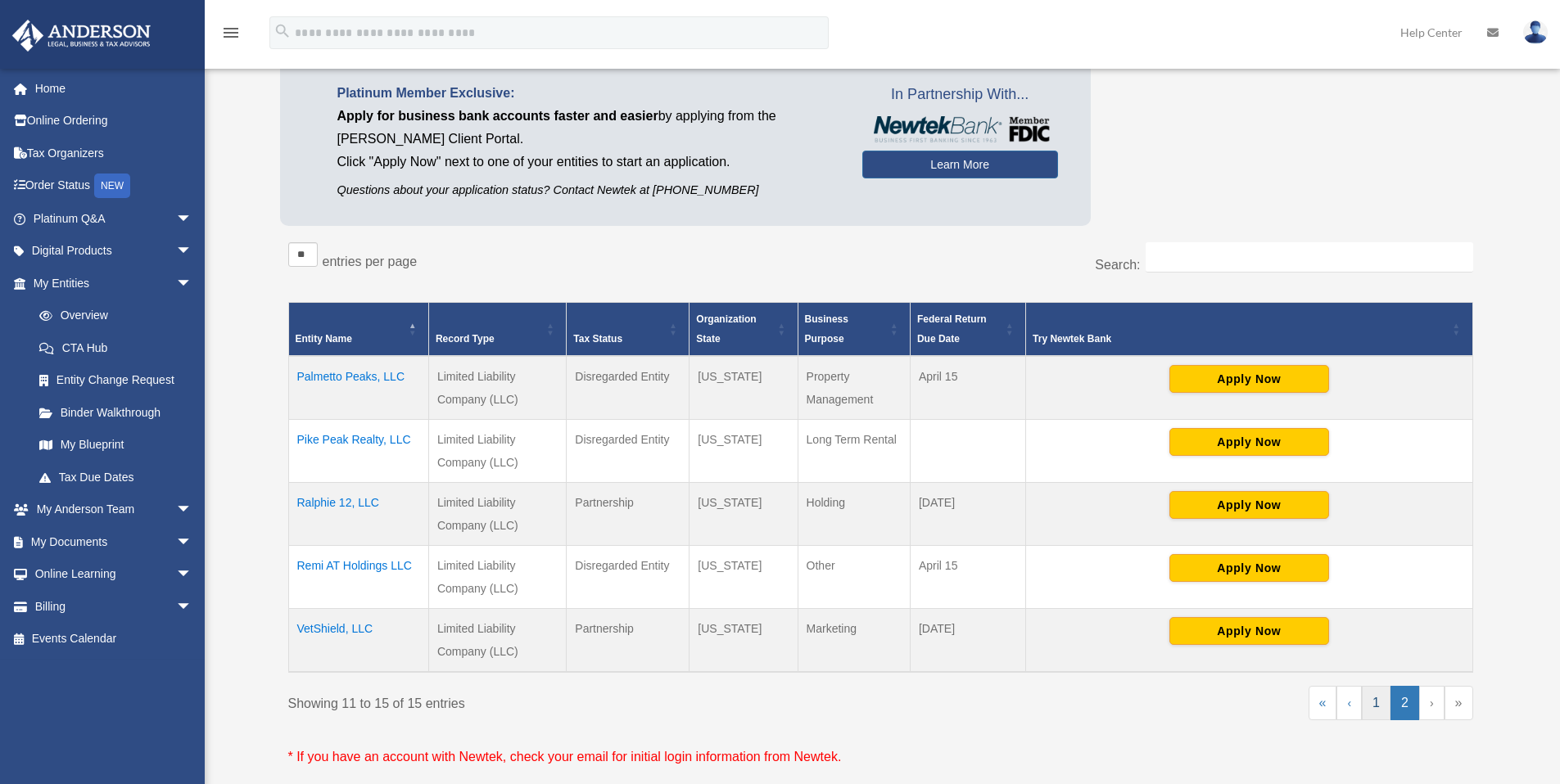
click at [1377, 702] on link "1" at bounding box center [1376, 704] width 29 height 35
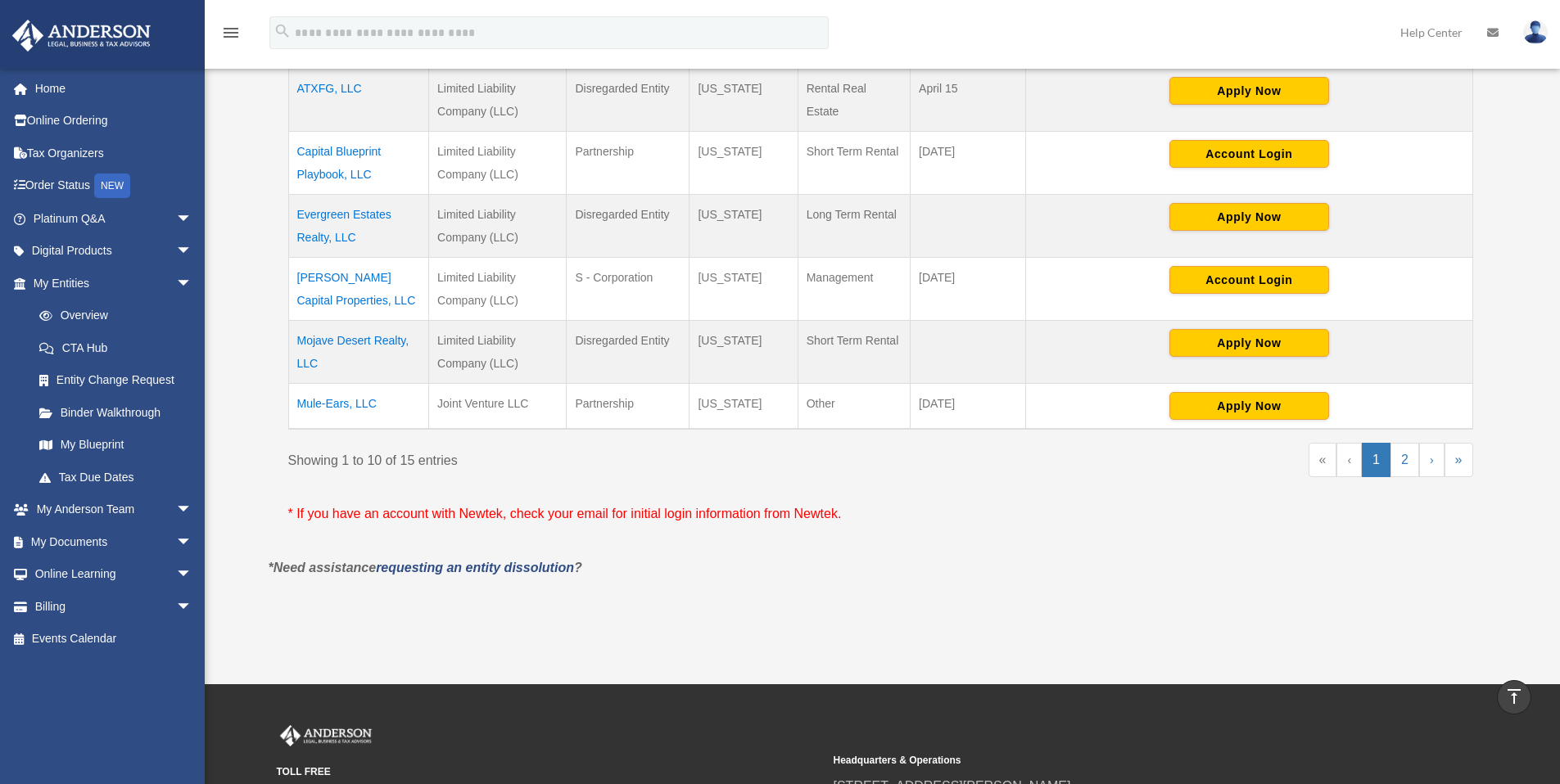
scroll to position [566, 0]
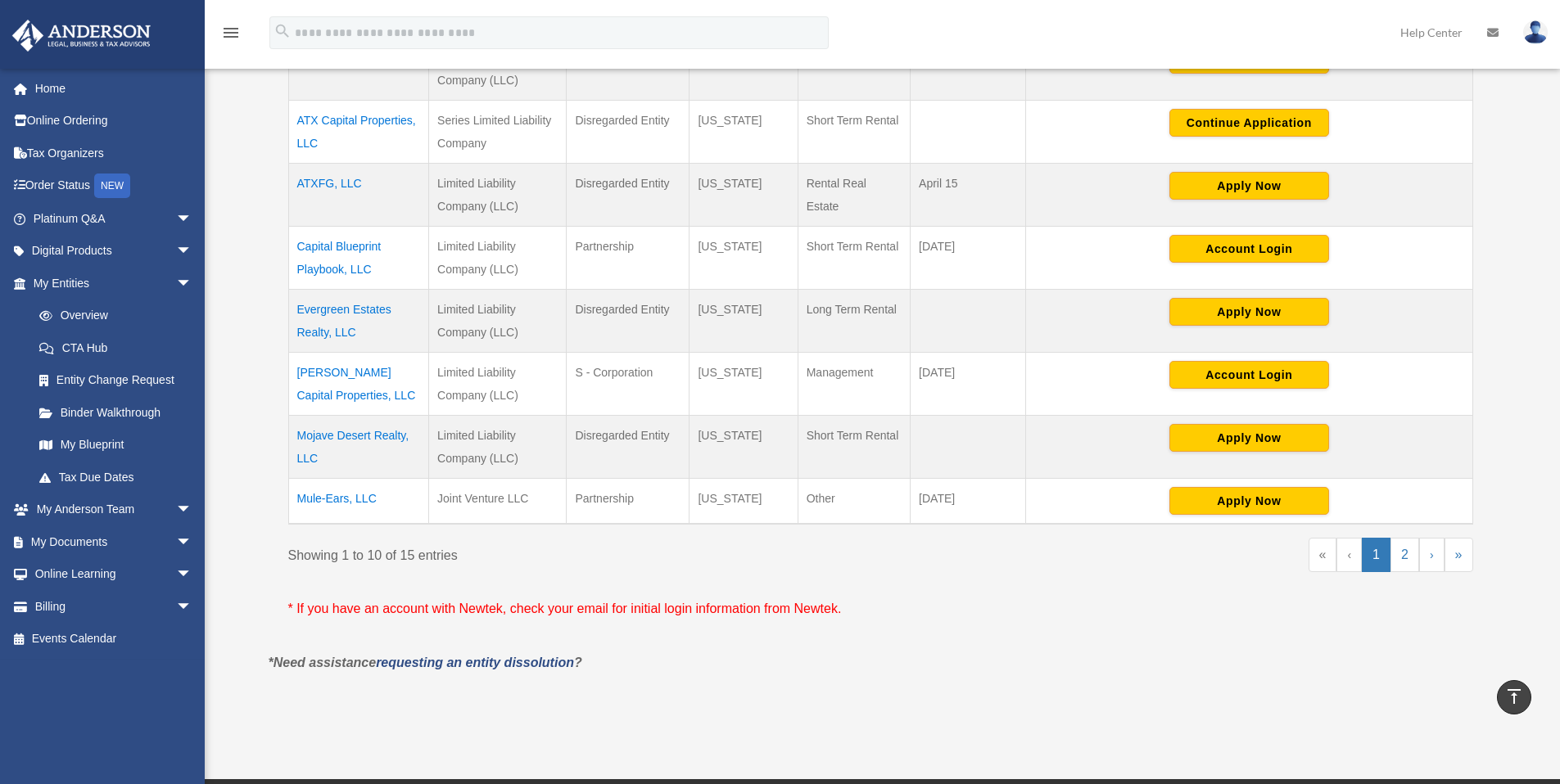
click at [350, 430] on td "Mojave Desert Realty, LLC" at bounding box center [359, 447] width 141 height 63
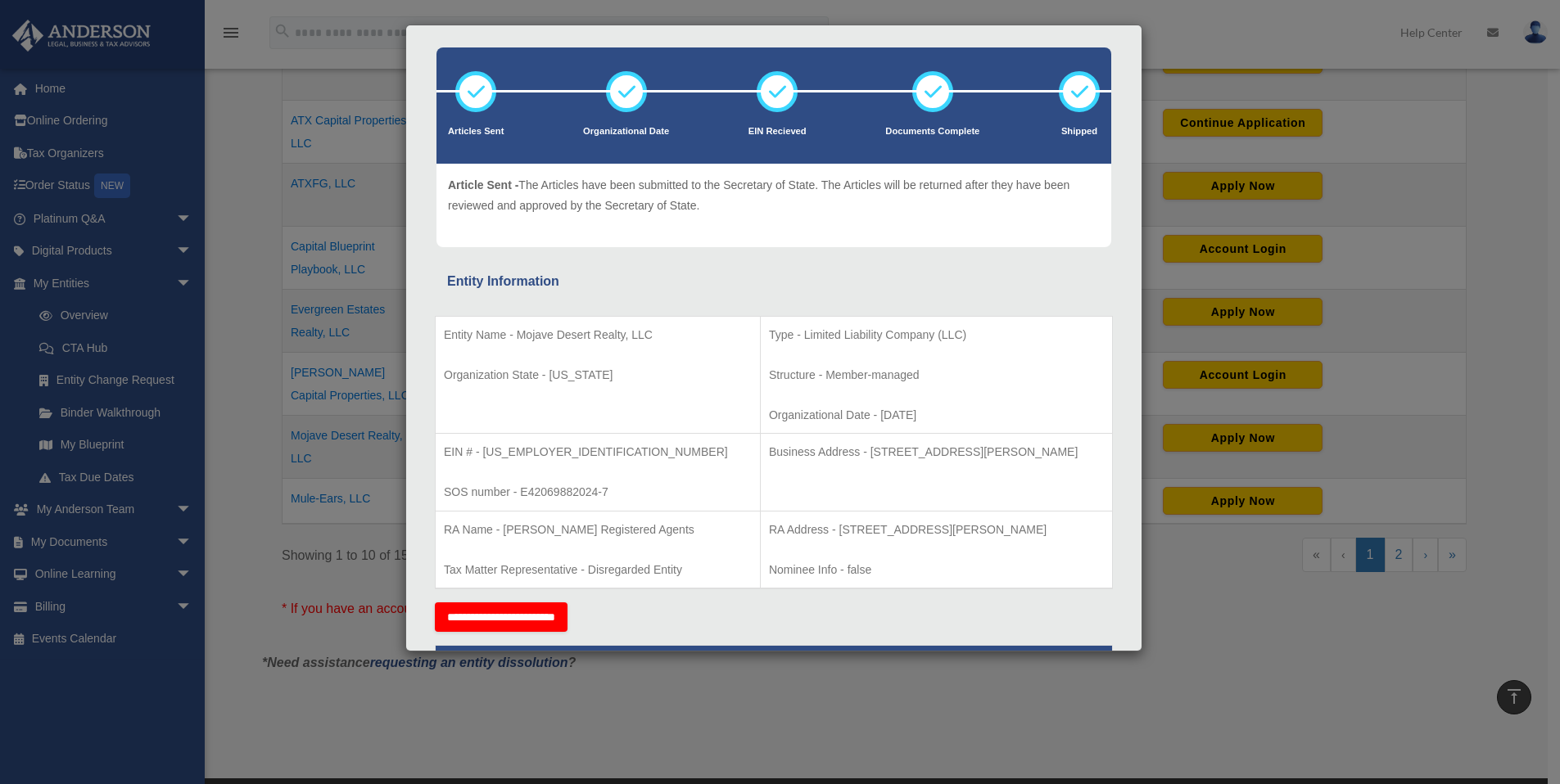
scroll to position [0, 0]
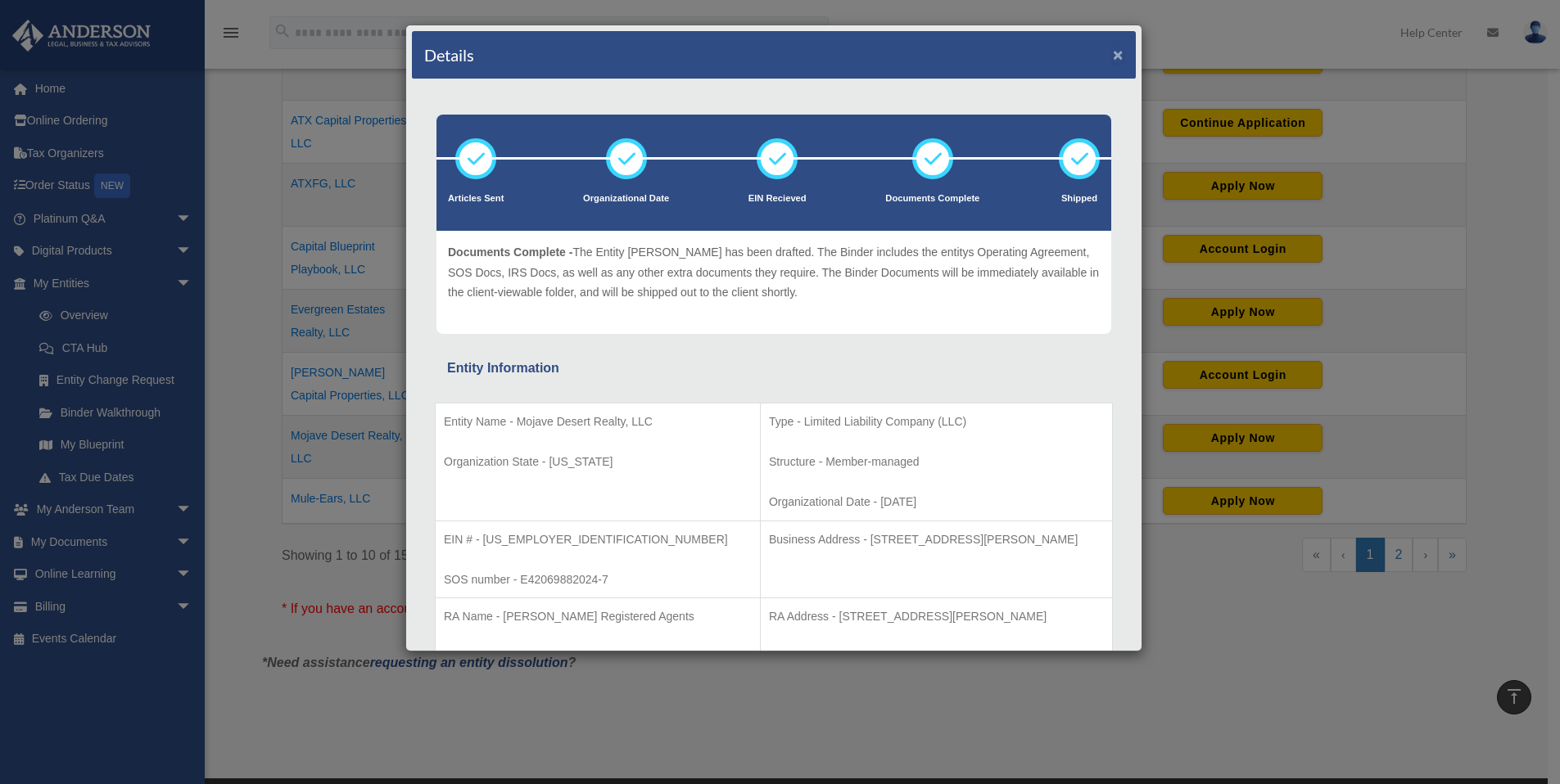
click at [1113, 63] on button "×" at bounding box center [1118, 54] width 11 height 17
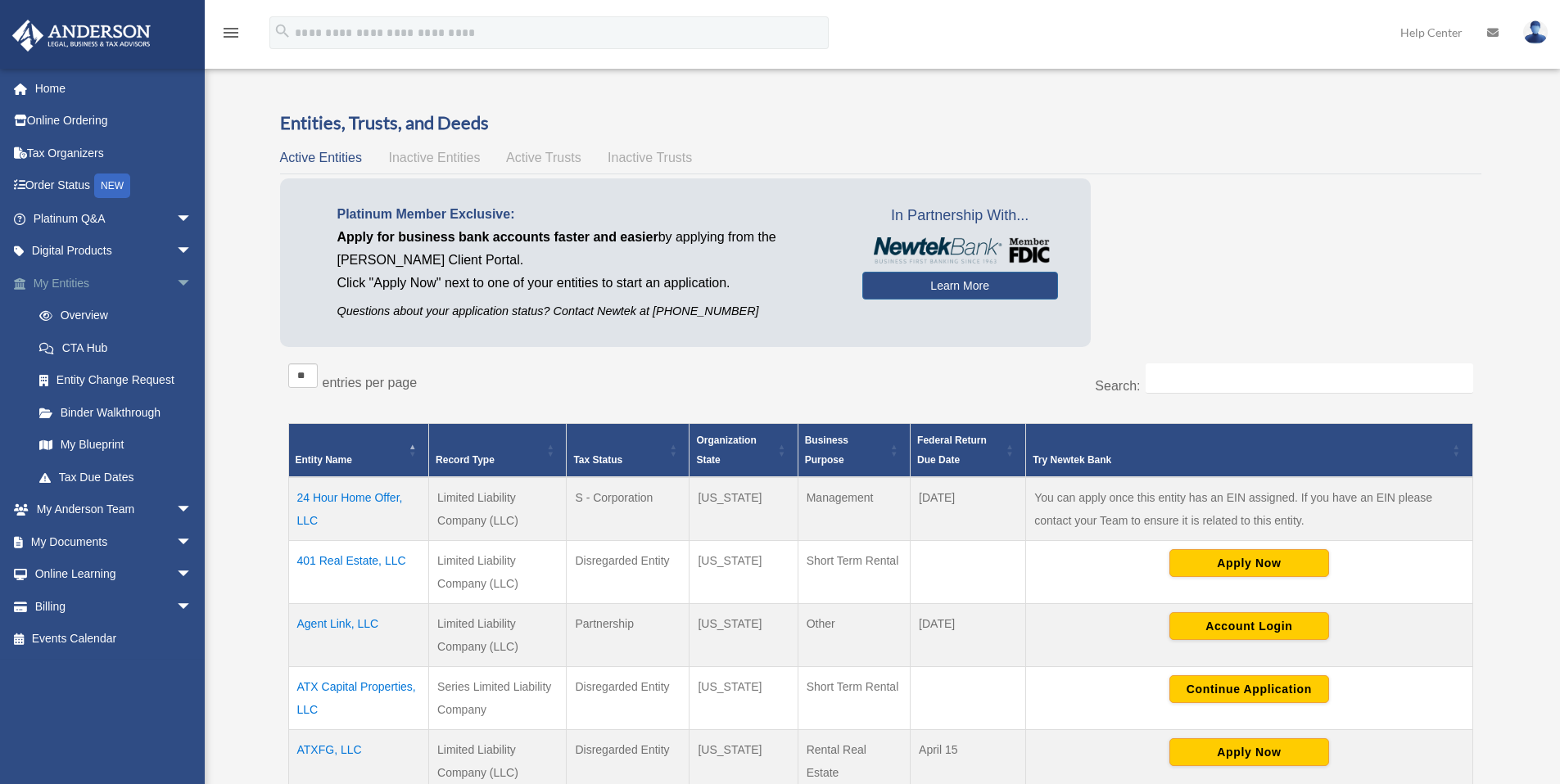
click at [176, 288] on span "arrow_drop_down" at bounding box center [192, 283] width 33 height 34
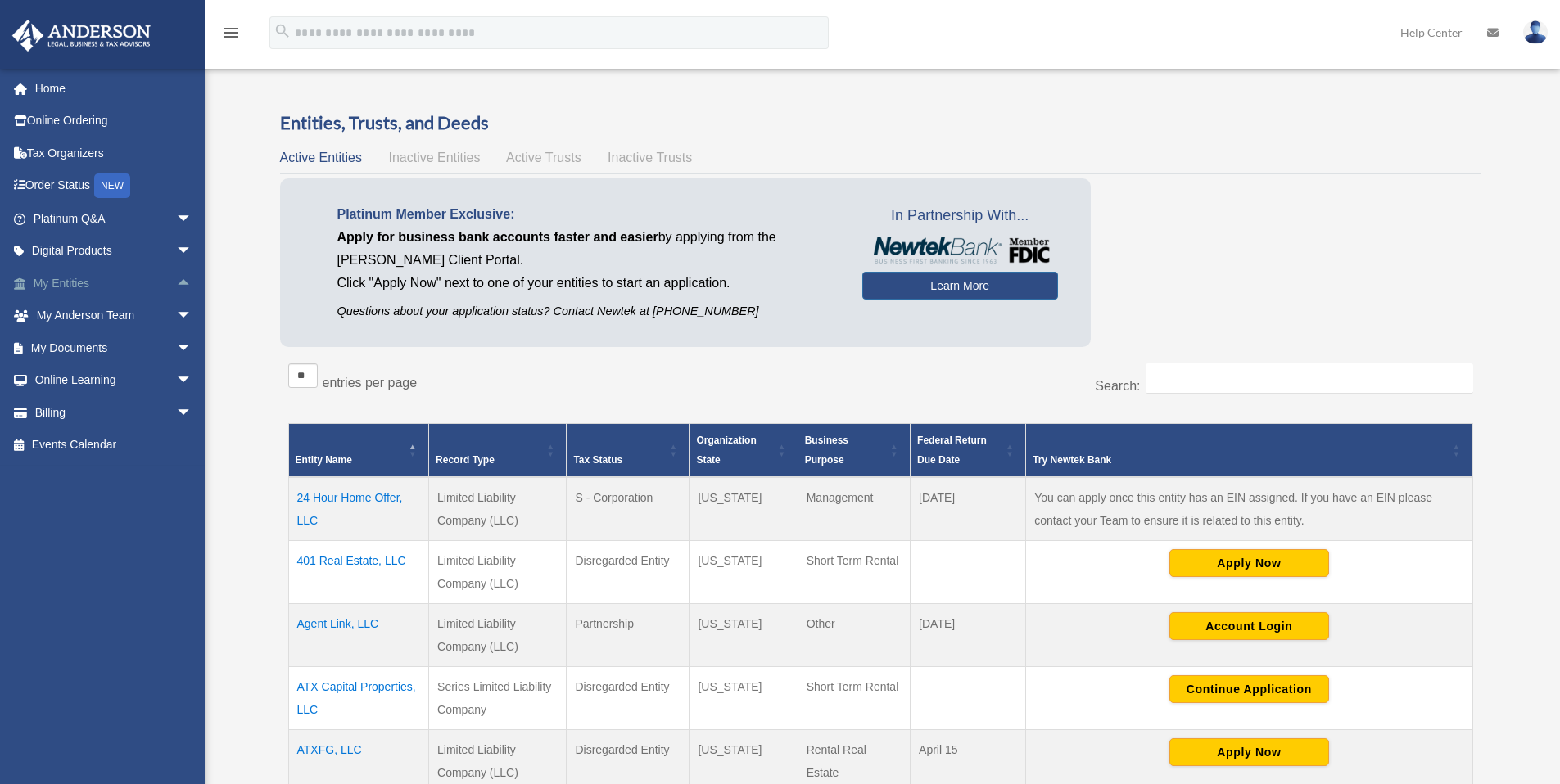
click at [176, 288] on span "arrow_drop_up" at bounding box center [192, 283] width 33 height 34
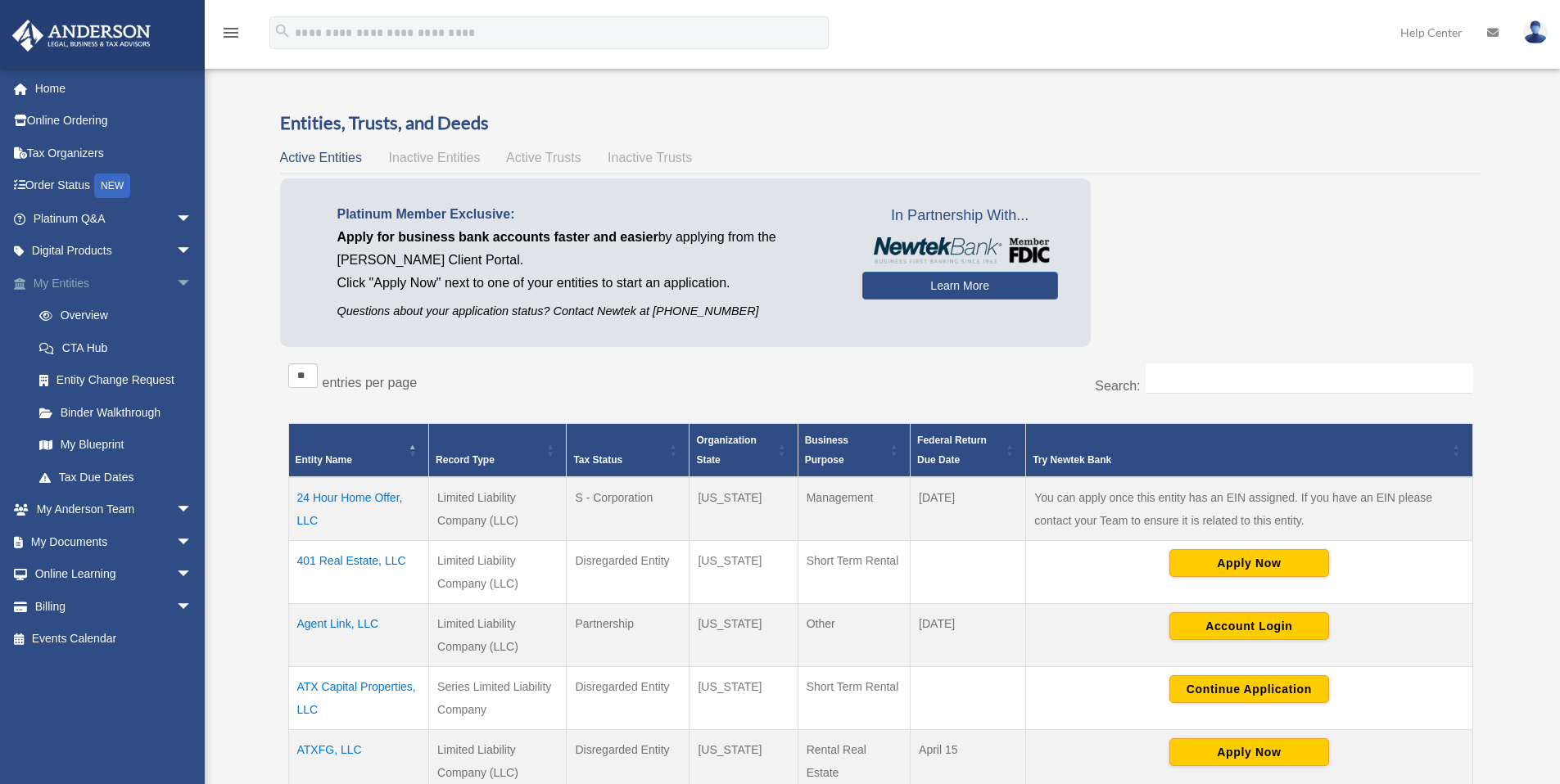
click at [176, 288] on span "arrow_drop_down" at bounding box center [192, 283] width 33 height 34
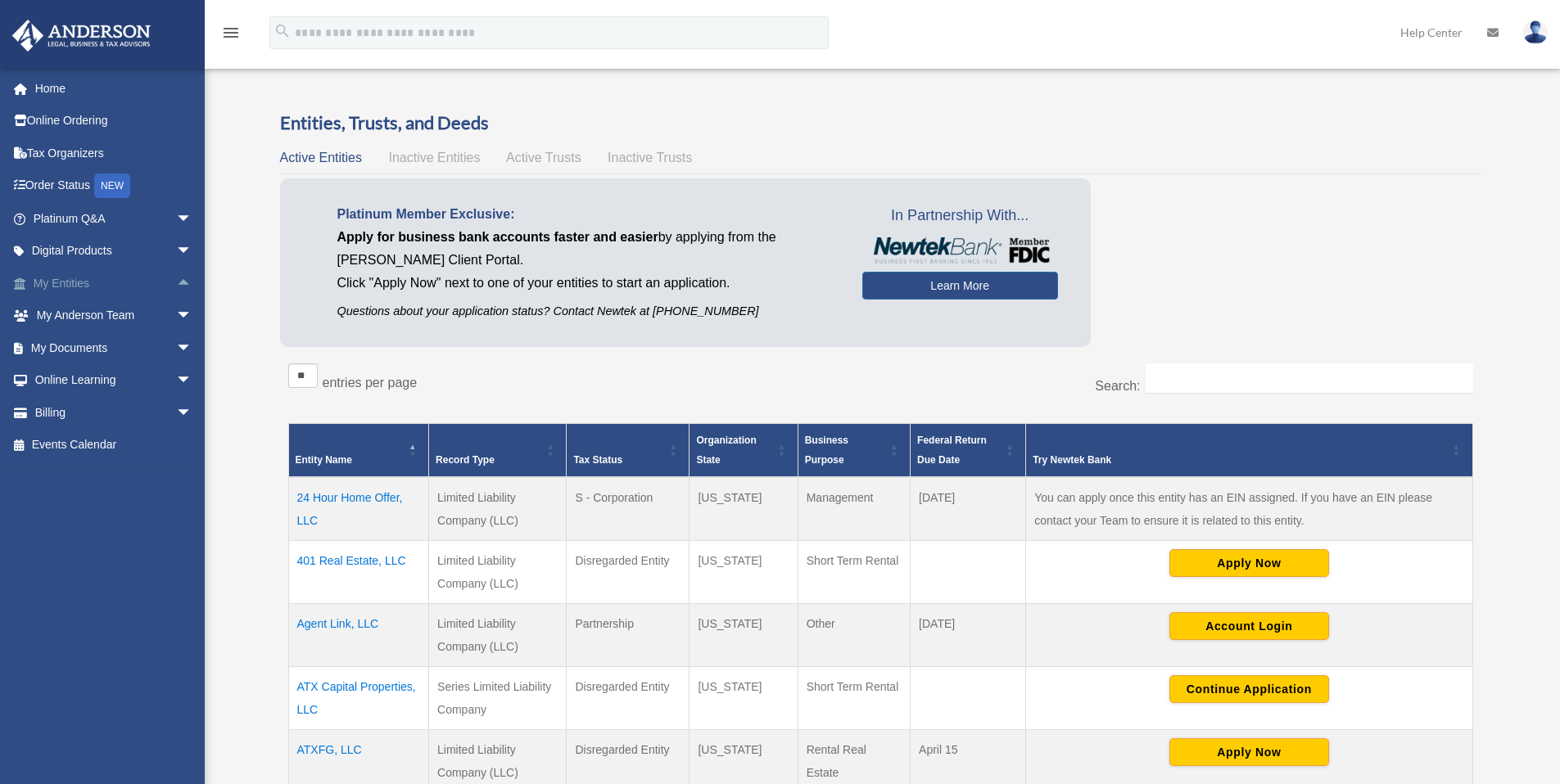
click at [176, 288] on span "arrow_drop_up" at bounding box center [192, 283] width 33 height 34
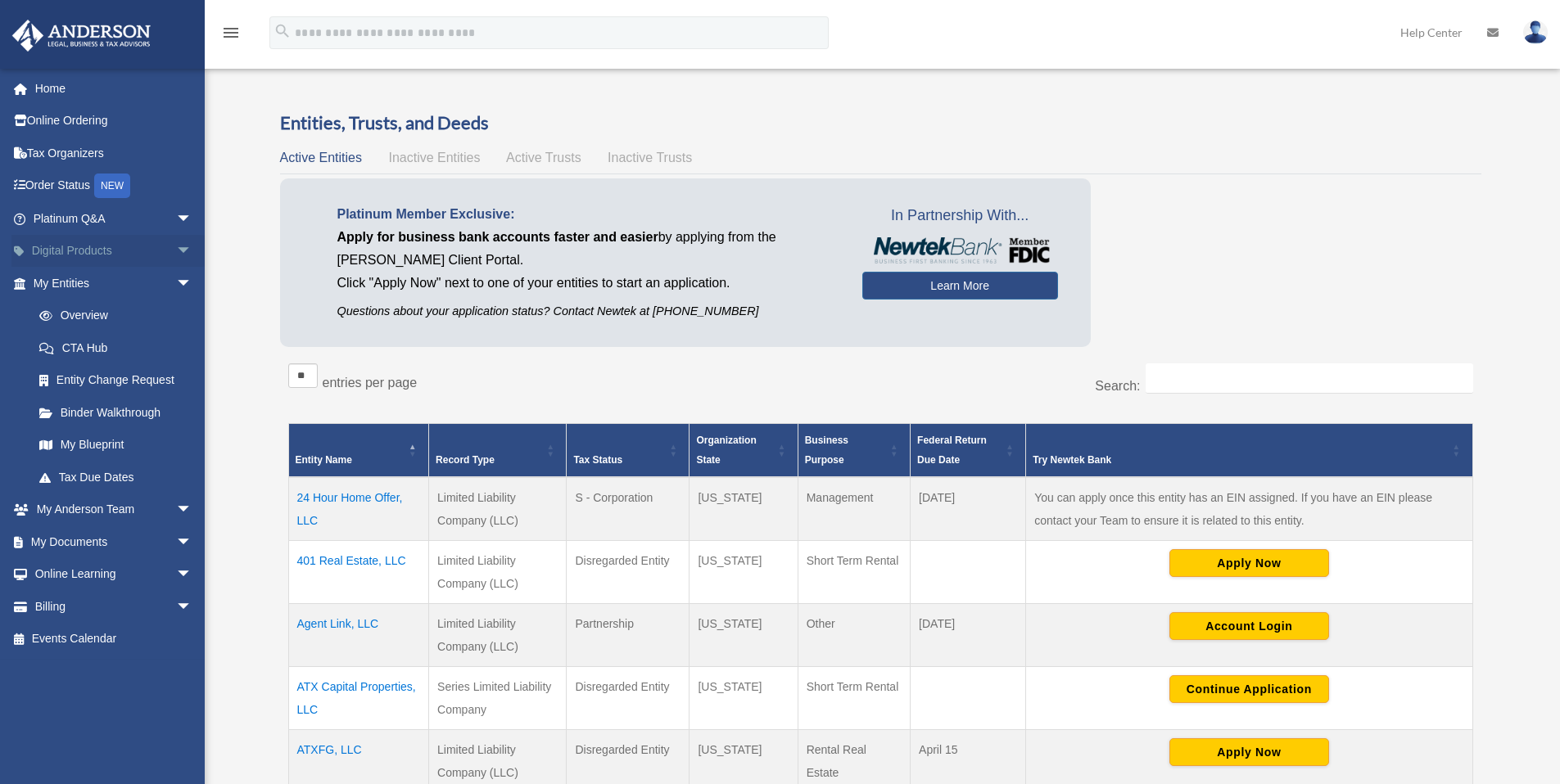
click at [176, 254] on span "arrow_drop_down" at bounding box center [192, 251] width 33 height 34
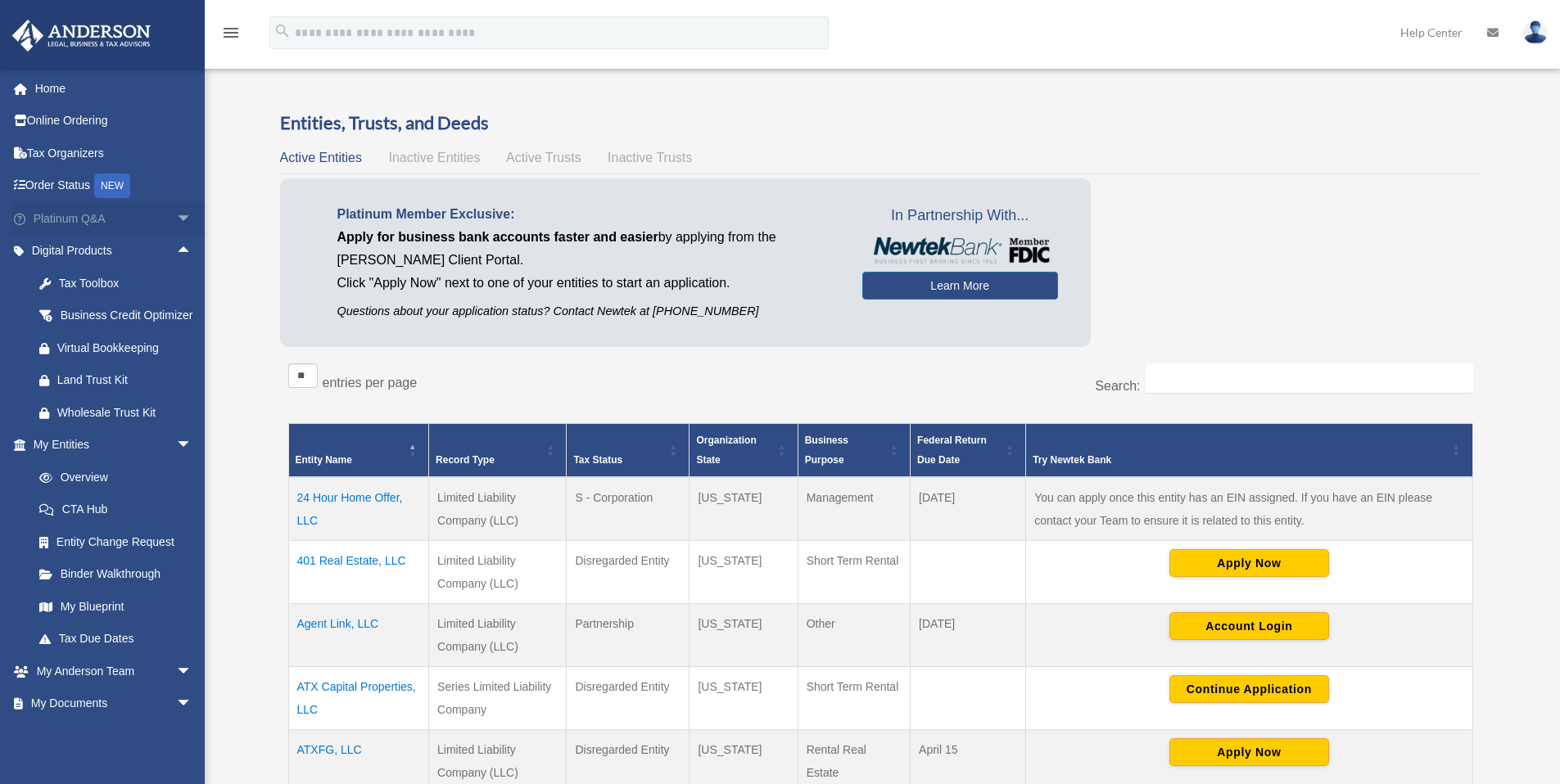
click at [181, 225] on span "arrow_drop_down" at bounding box center [192, 218] width 33 height 34
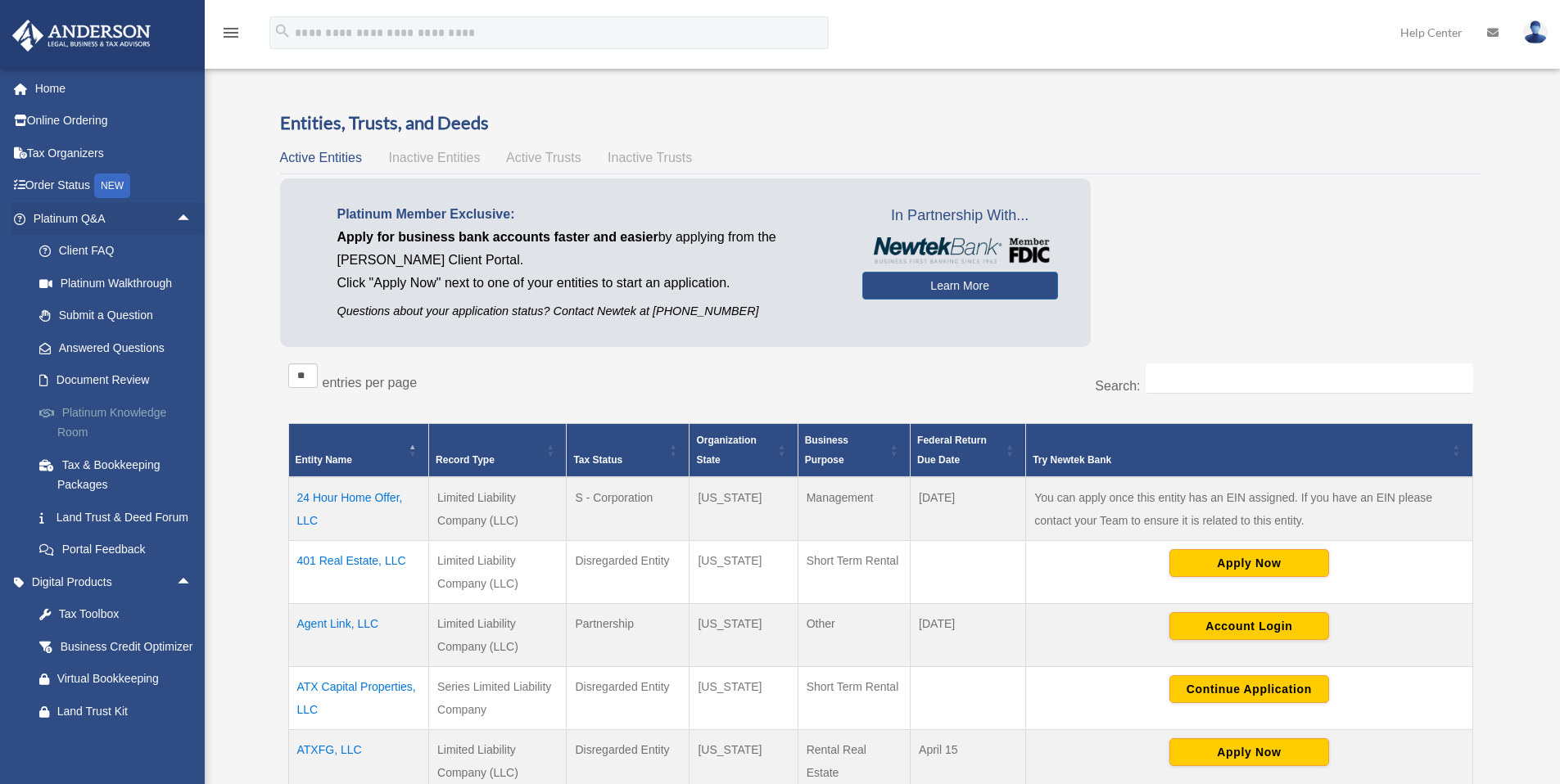
click at [114, 420] on link "Platinum Knowledge Room" at bounding box center [120, 422] width 194 height 52
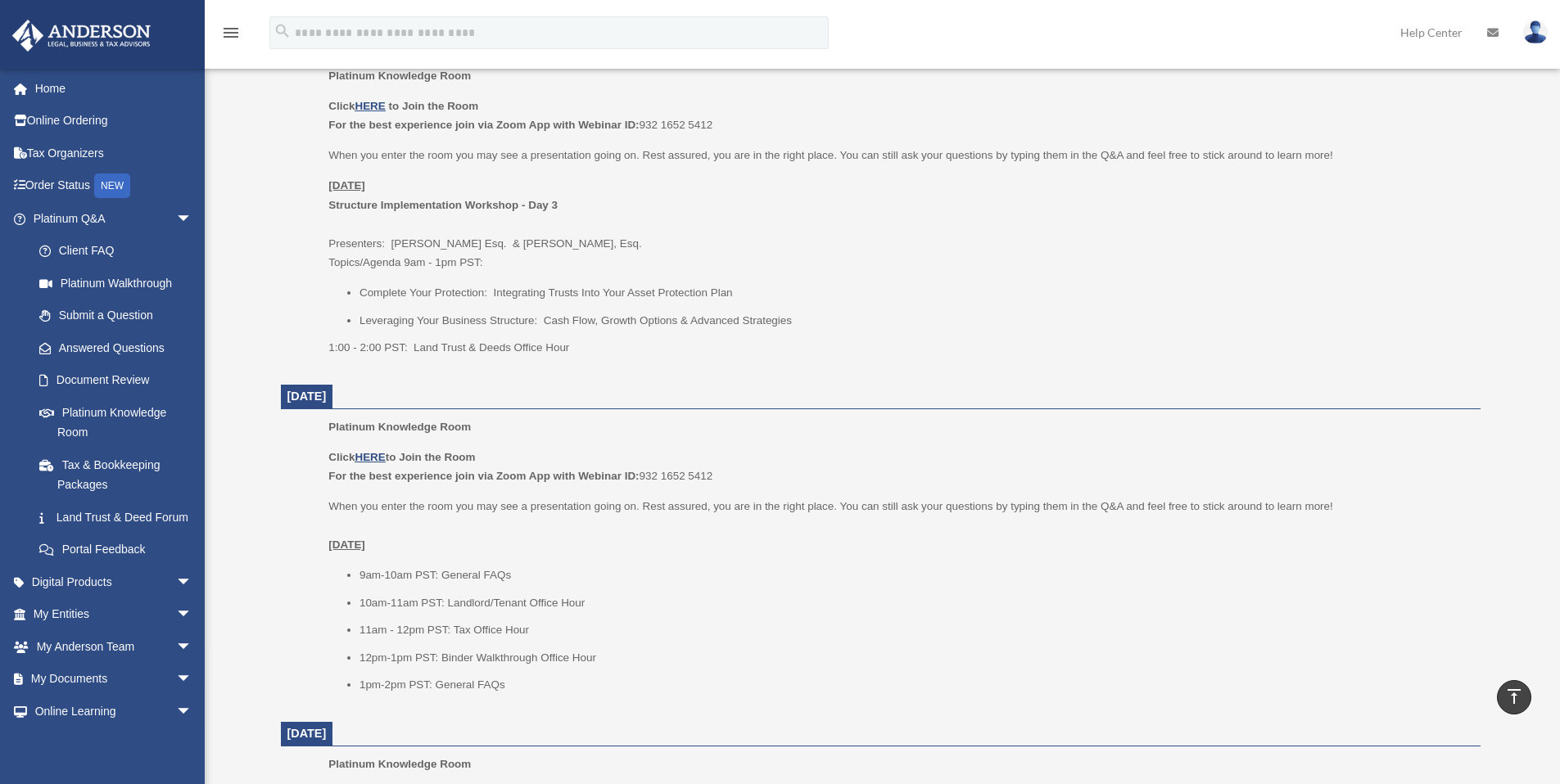
scroll to position [717, 0]
